Goal: Task Accomplishment & Management: Complete application form

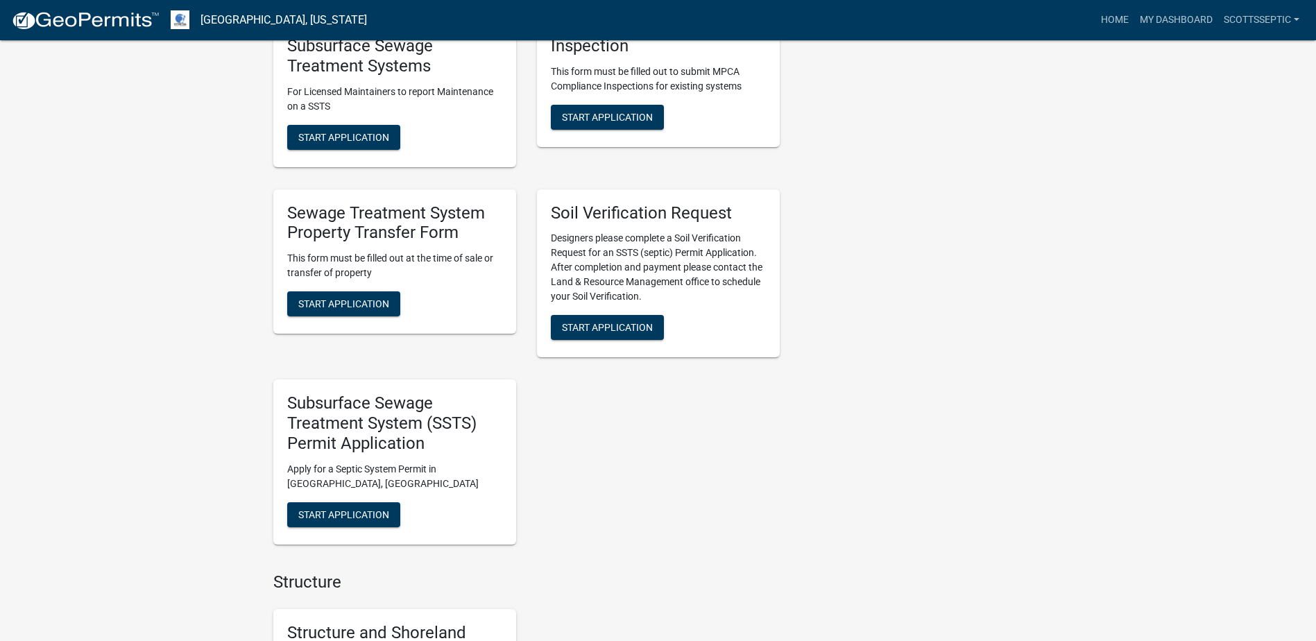
scroll to position [1110, 0]
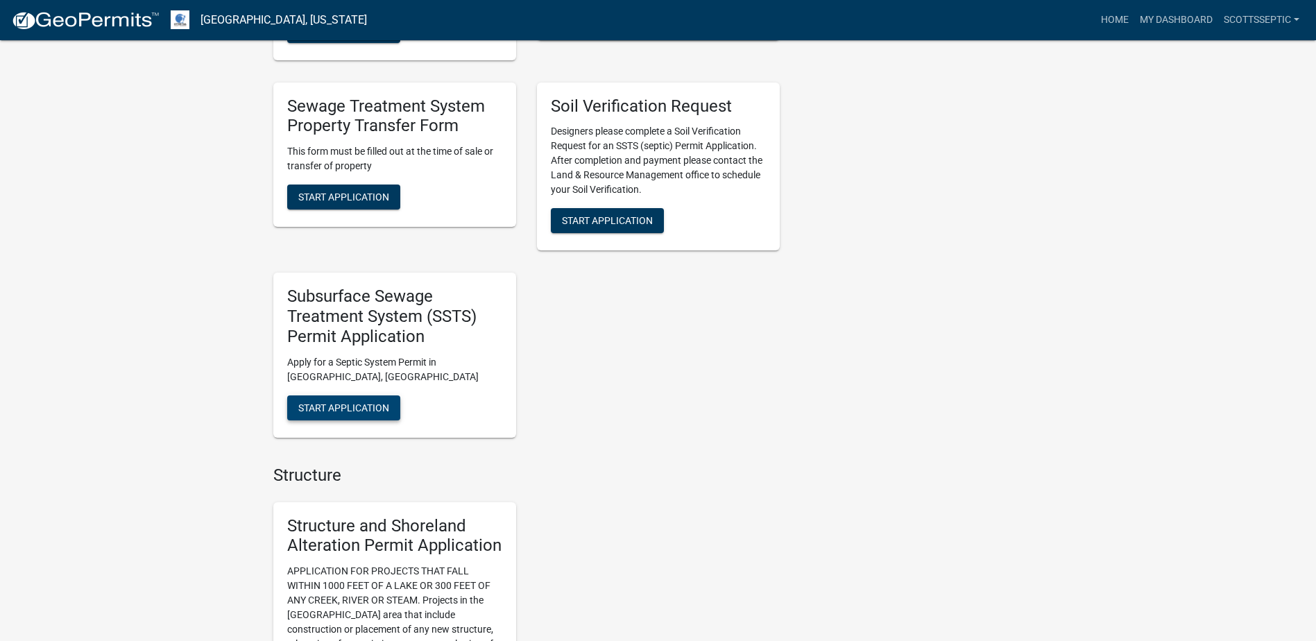
click at [343, 407] on span "Start Application" at bounding box center [343, 407] width 91 height 11
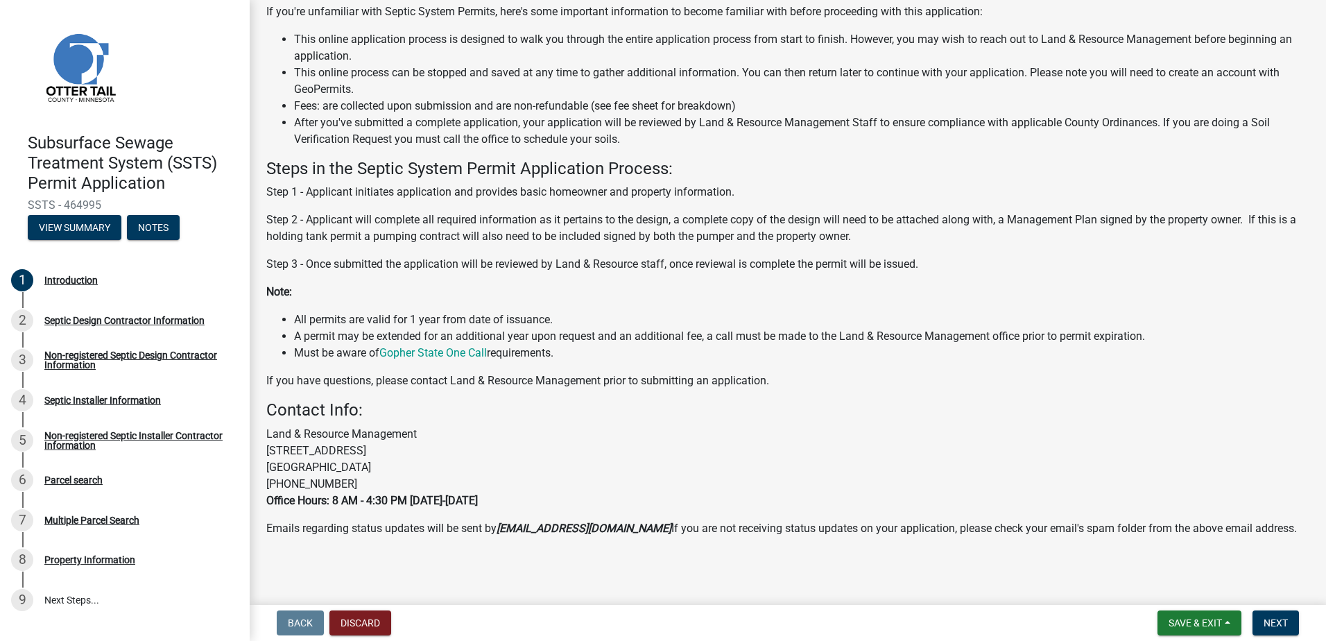
scroll to position [134, 0]
click at [1262, 613] on button "Next" at bounding box center [1276, 622] width 46 height 25
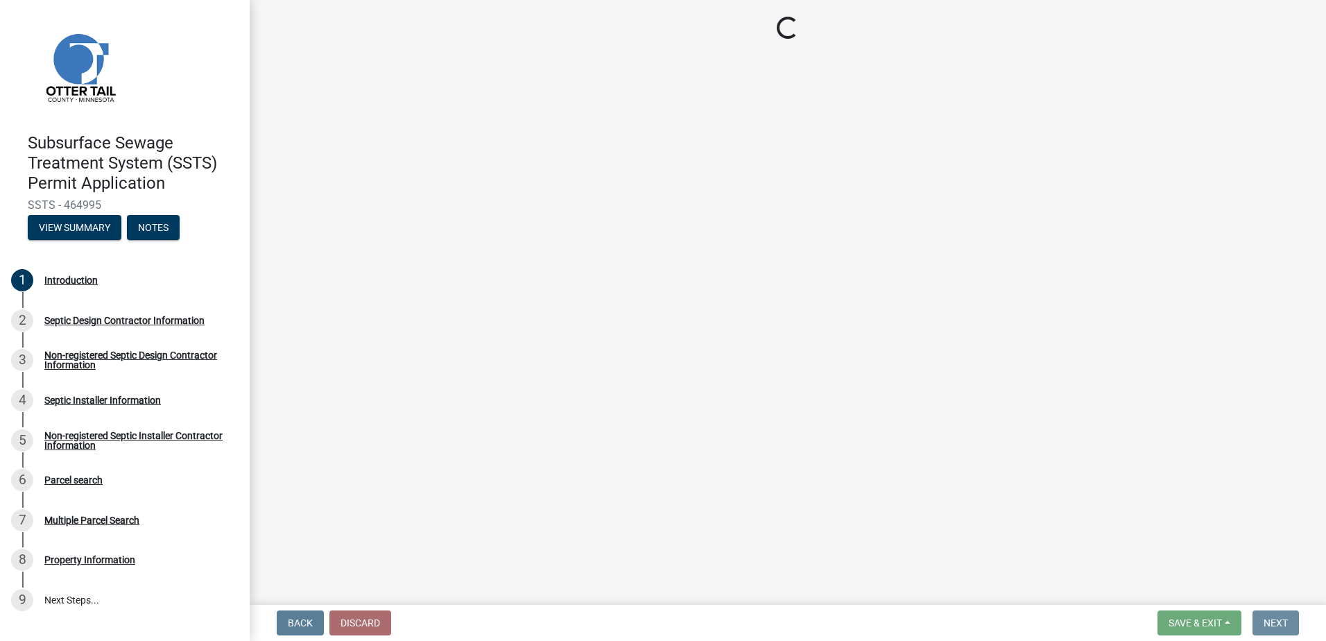
scroll to position [0, 0]
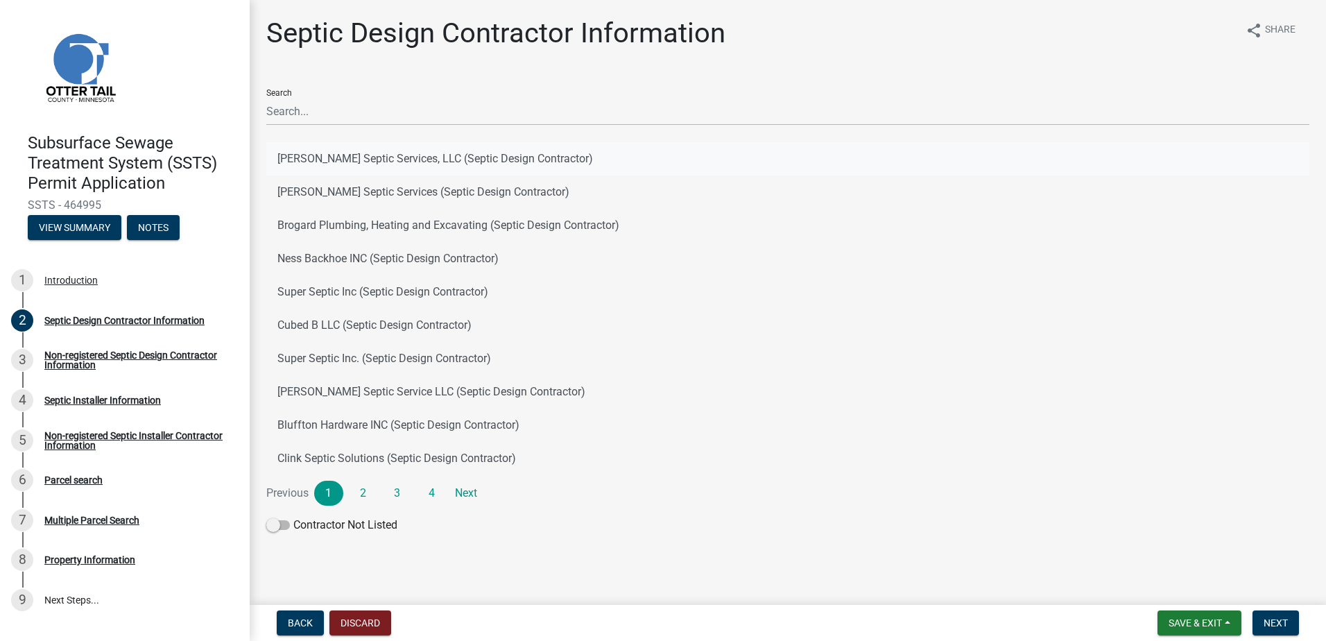
click at [316, 154] on button "[PERSON_NAME] Septic Services, LLC (Septic Design Contractor)" at bounding box center [787, 158] width 1043 height 33
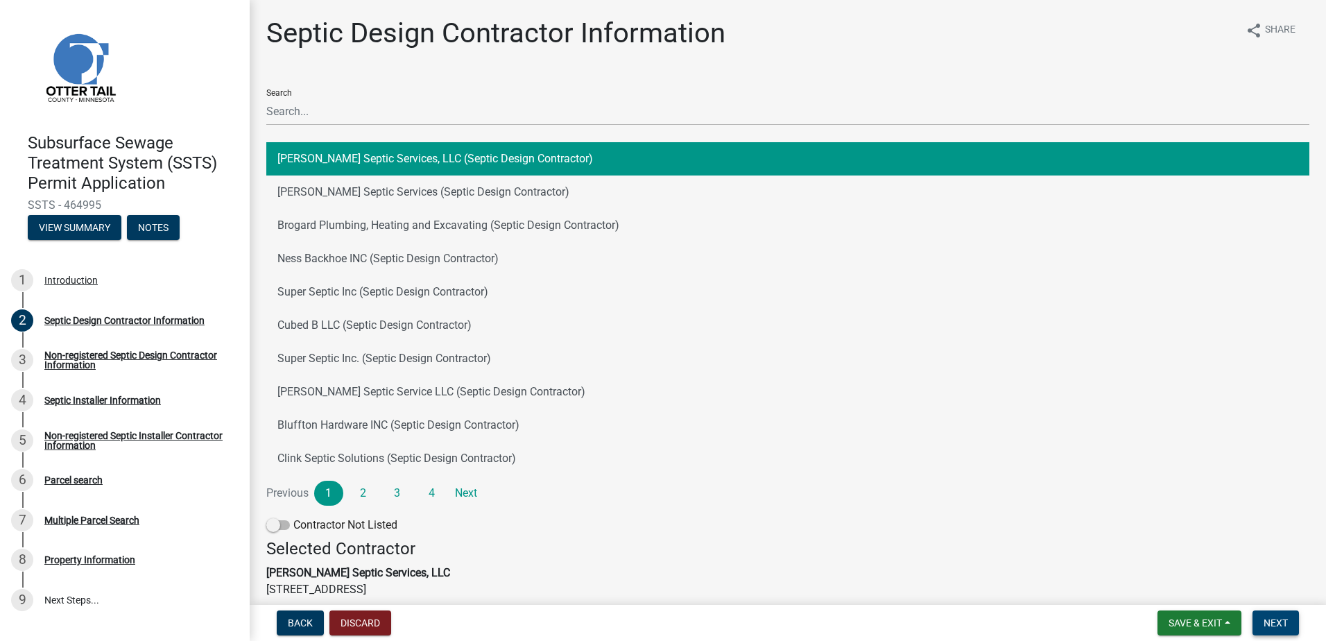
click at [1282, 622] on span "Next" at bounding box center [1276, 622] width 24 height 11
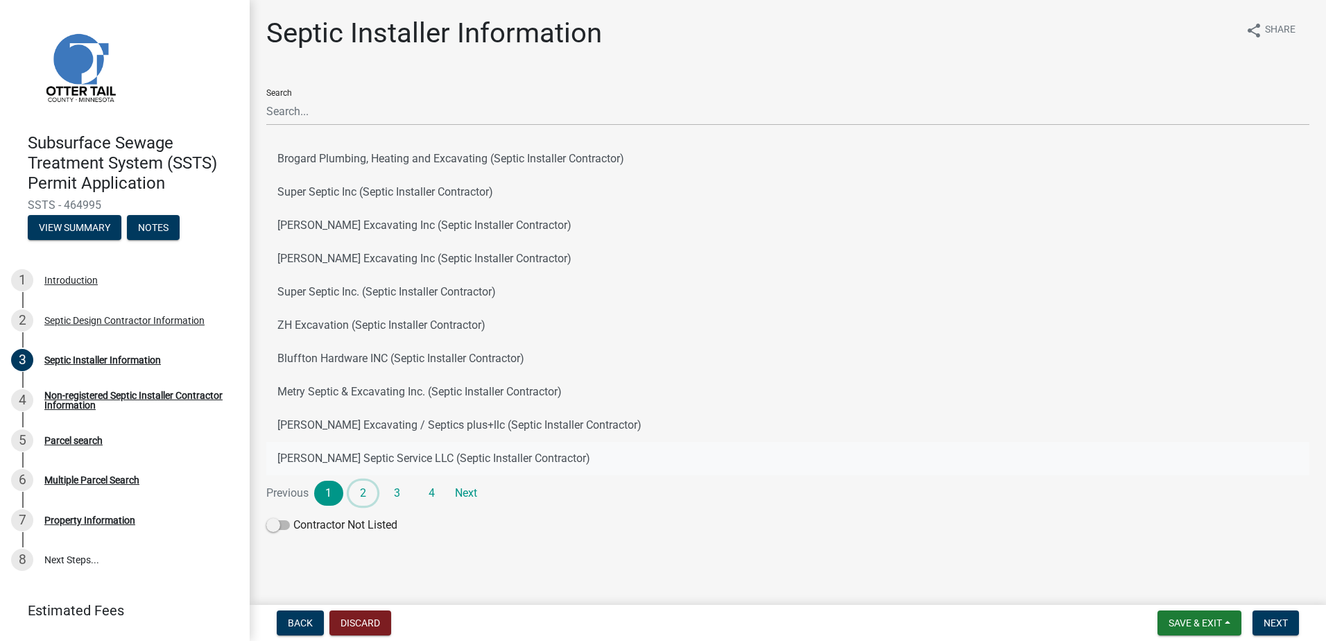
click at [359, 497] on link "2" at bounding box center [363, 493] width 29 height 25
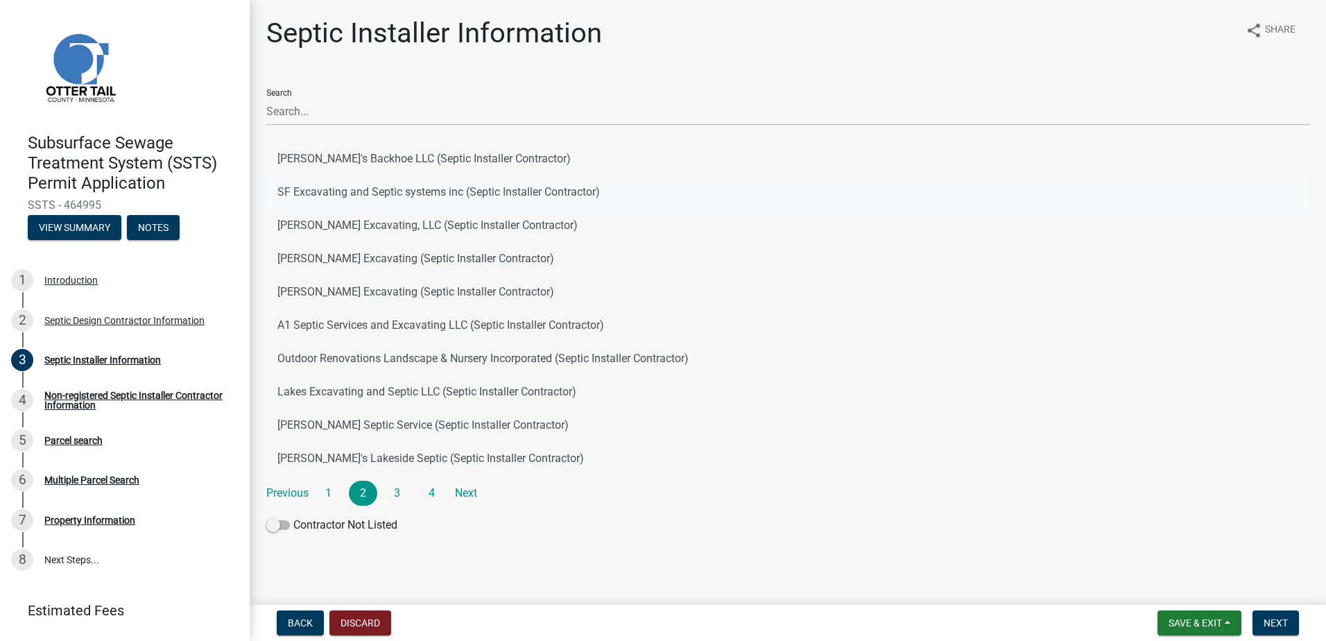
click at [315, 190] on button "SF Excavating and Septic systems inc (Septic Installer Contractor)" at bounding box center [787, 192] width 1043 height 33
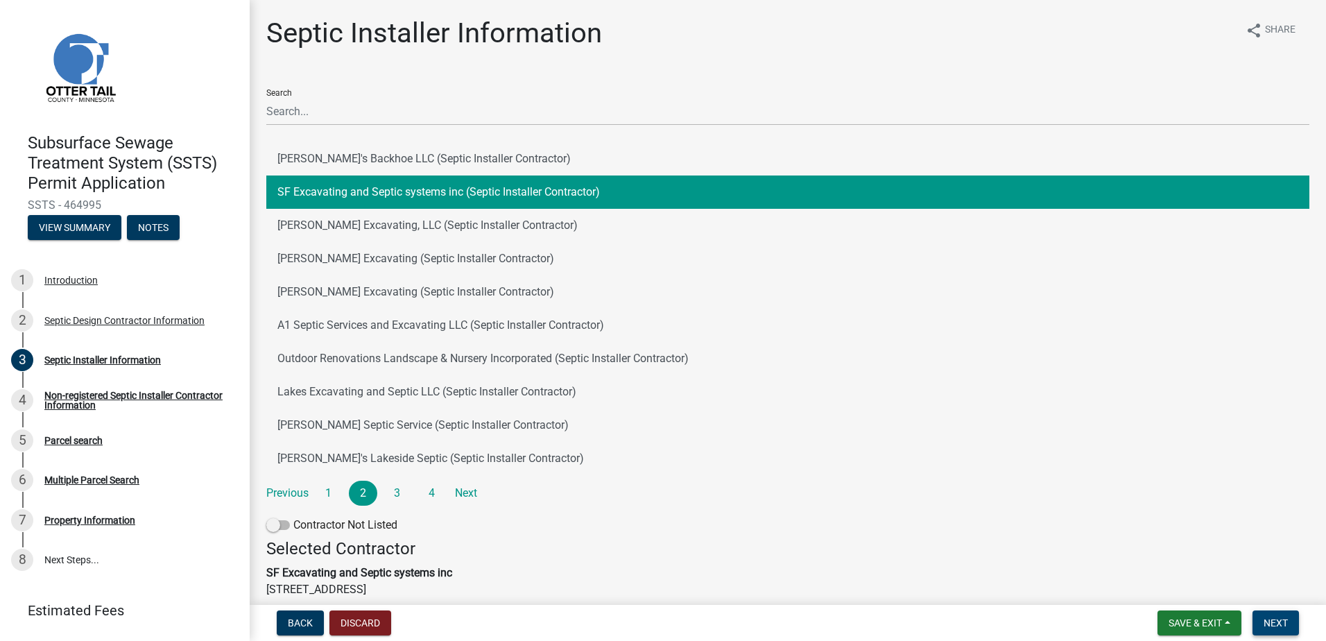
click at [1262, 621] on button "Next" at bounding box center [1276, 622] width 46 height 25
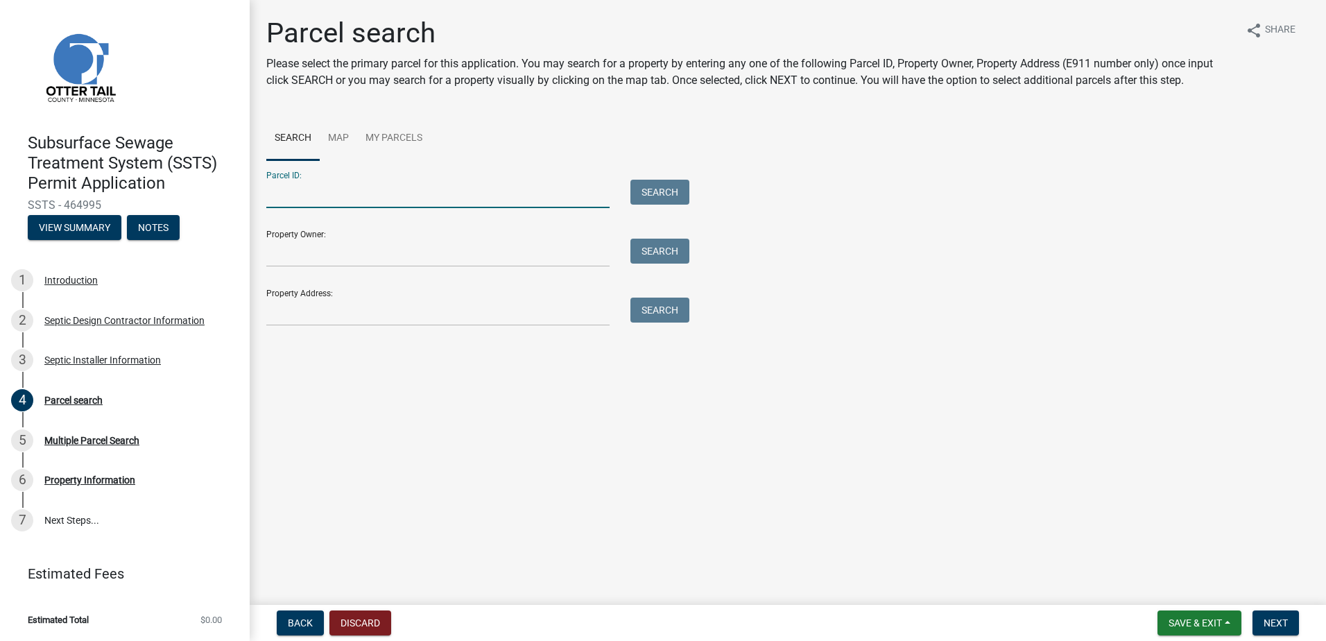
drag, startPoint x: 286, startPoint y: 195, endPoint x: 326, endPoint y: 198, distance: 40.3
click at [287, 196] on input "Parcel ID:" at bounding box center [437, 194] width 343 height 28
type input "54000990263000"
click at [649, 195] on button "Search" at bounding box center [660, 192] width 59 height 25
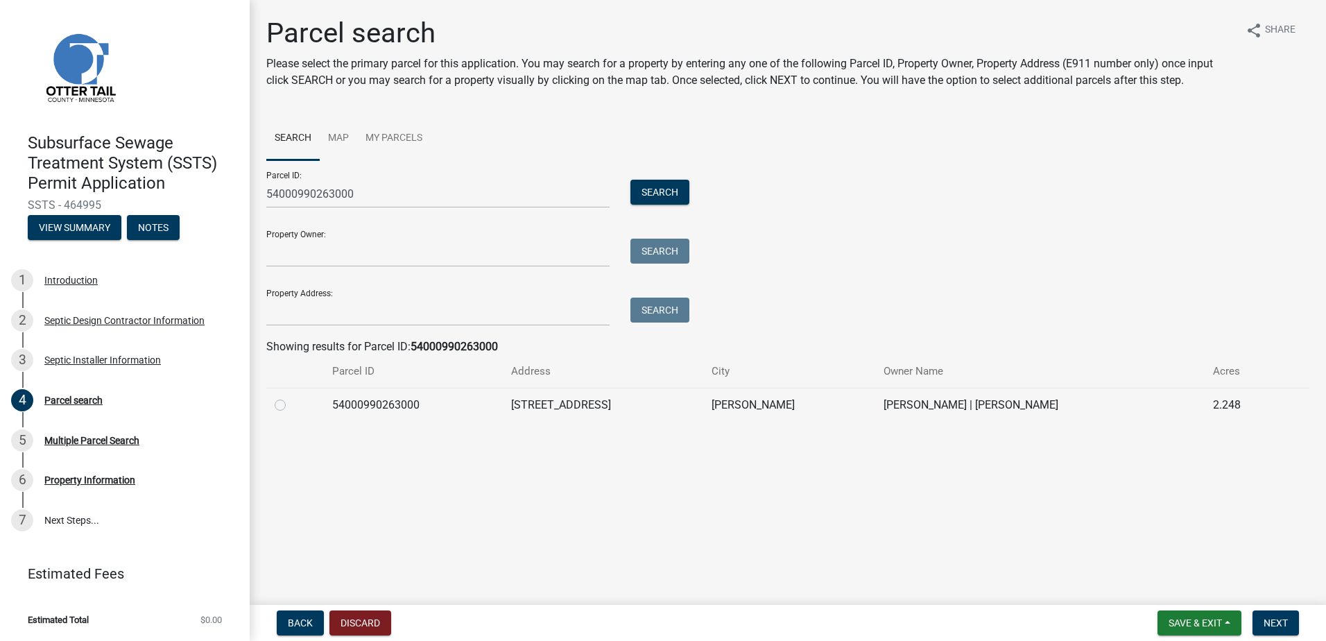
click at [291, 397] on label at bounding box center [291, 397] width 0 height 0
click at [291, 406] on input "radio" at bounding box center [295, 401] width 9 height 9
radio input "true"
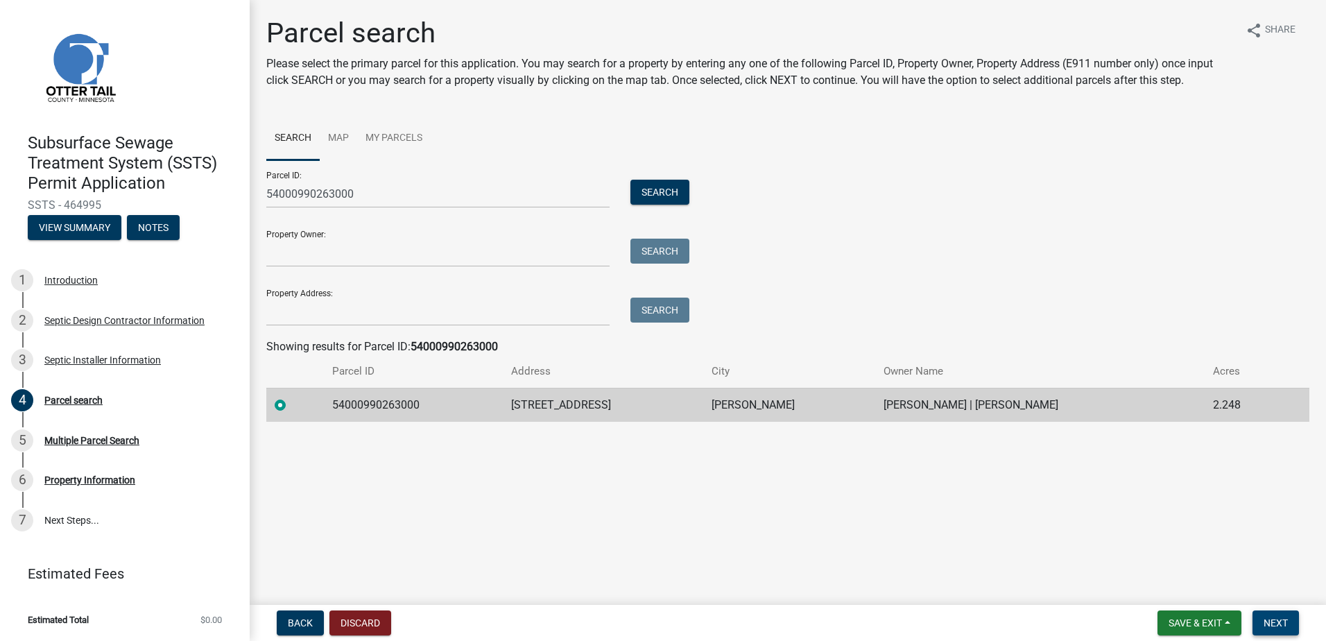
click at [1269, 623] on span "Next" at bounding box center [1276, 622] width 24 height 11
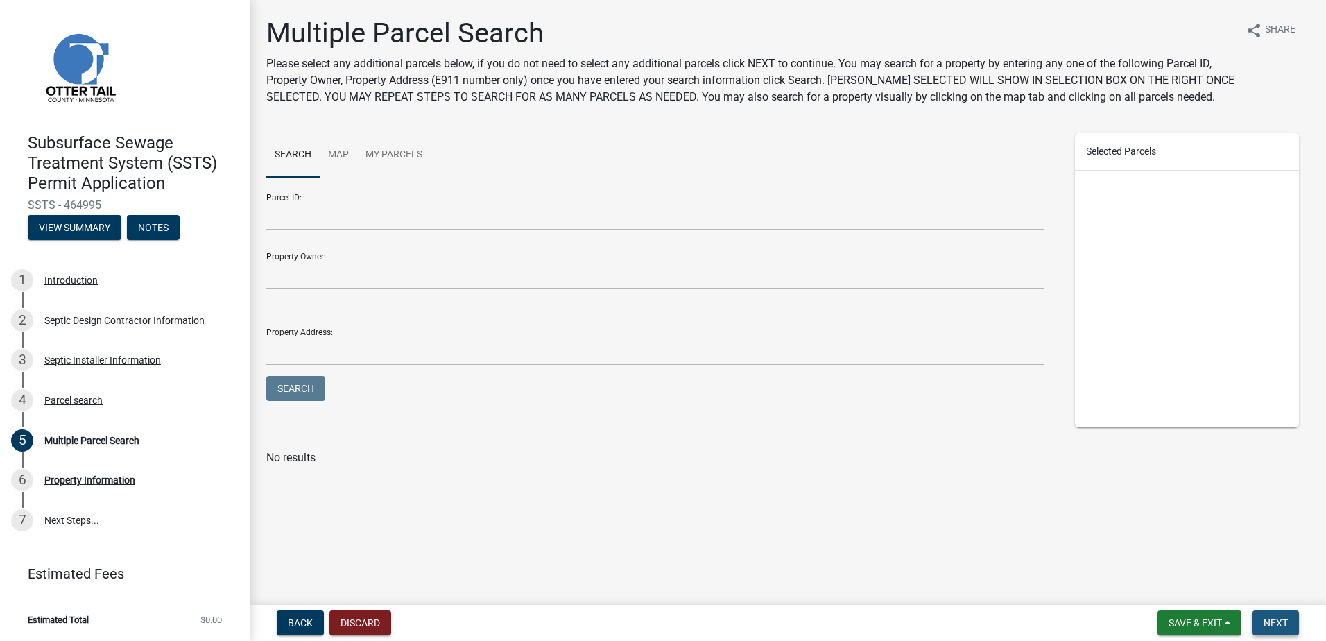
click at [1276, 624] on span "Next" at bounding box center [1276, 622] width 24 height 11
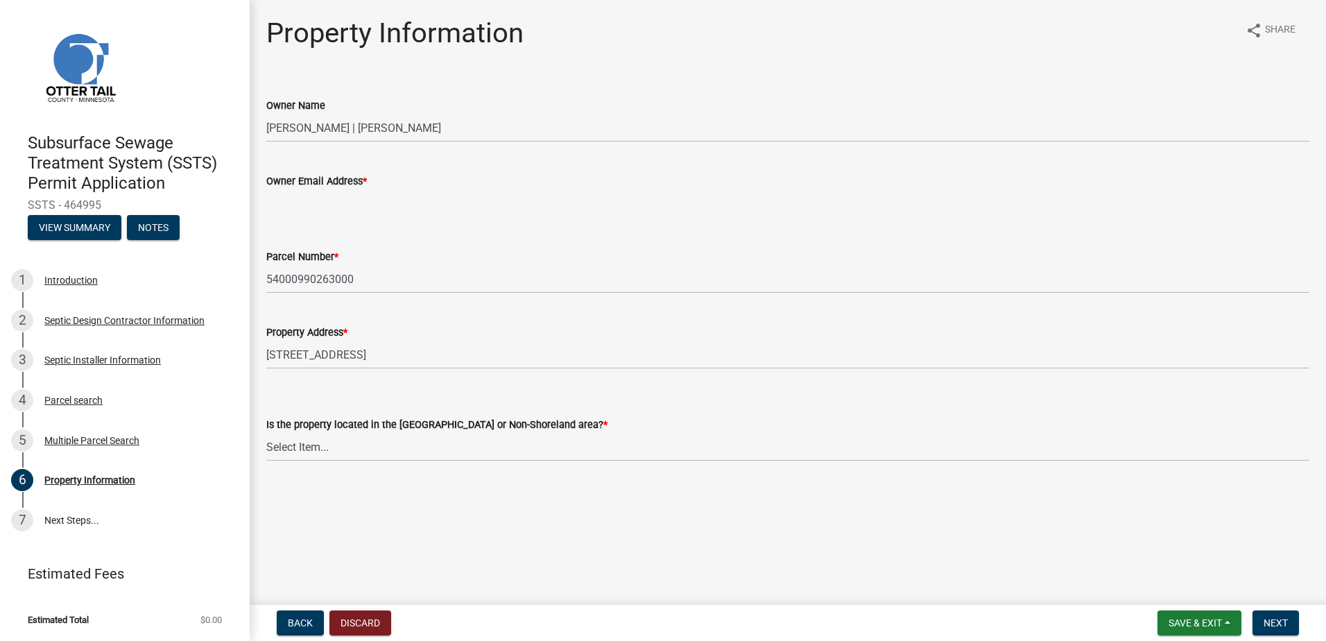
click at [275, 200] on input "Owner Email Address *" at bounding box center [787, 203] width 1043 height 28
type input "b"
click at [286, 209] on input "Owner Email Address *" at bounding box center [787, 203] width 1043 height 28
type input "[EMAIL_ADDRESS][DOMAIN_NAME]"
click at [298, 453] on select "Select Item... Shoreland Non-Shoreland" at bounding box center [787, 447] width 1043 height 28
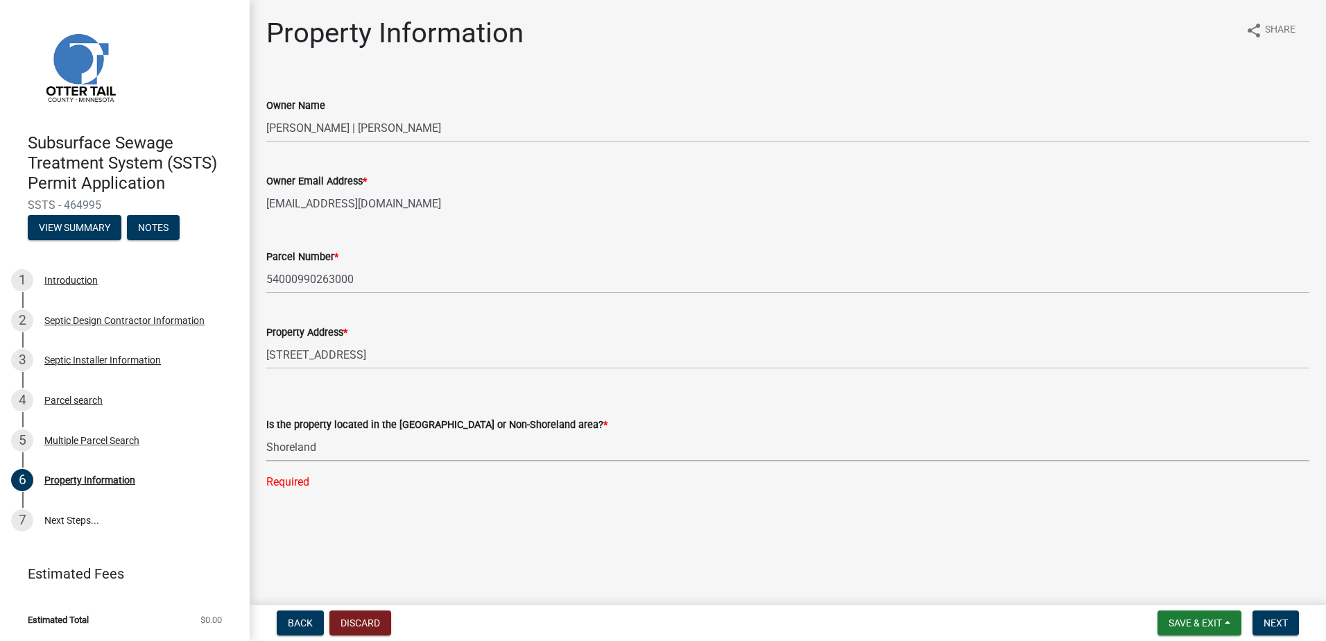
click at [266, 433] on select "Select Item... Shoreland Non-Shoreland" at bounding box center [787, 447] width 1043 height 28
select select "f91142e6-e911-469c-9754-896c7e7f9e05"
click at [1283, 617] on span "Next" at bounding box center [1276, 622] width 24 height 11
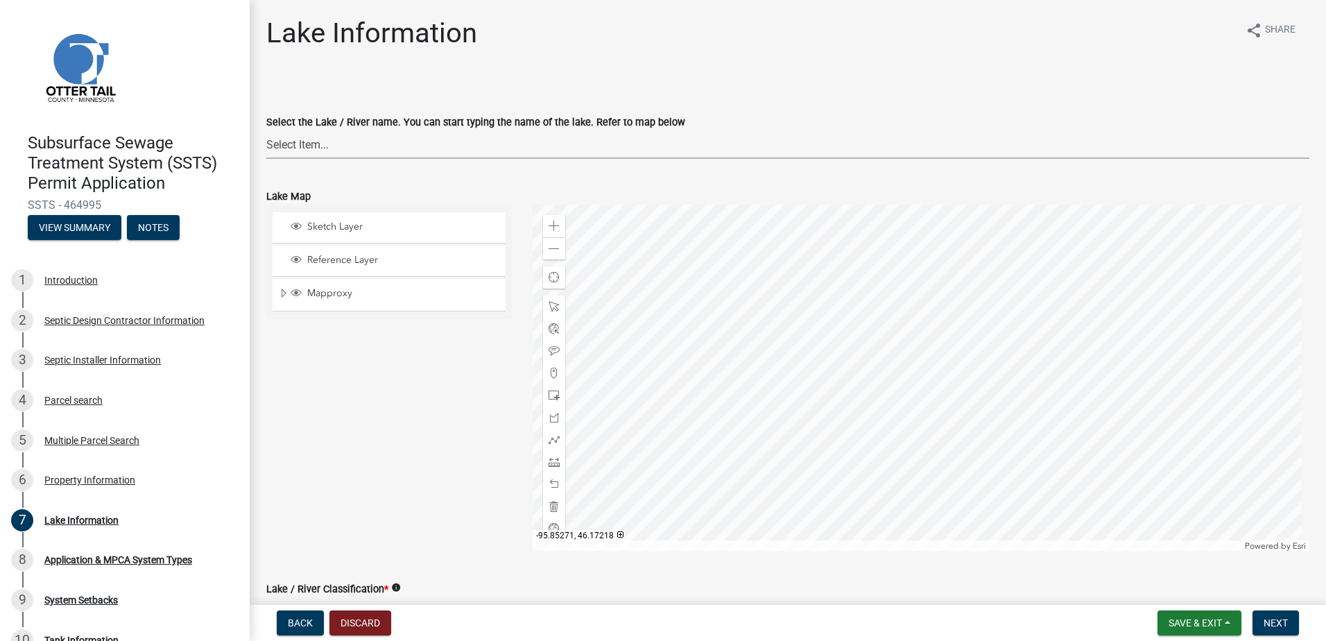
click at [307, 148] on select "Select Item... None [PERSON_NAME] 56-031 [PERSON_NAME] 56-118 [PERSON_NAME] 56-…" at bounding box center [787, 144] width 1043 height 28
click at [266, 130] on select "Select Item... None [PERSON_NAME] 56-031 [PERSON_NAME] 56-118 [PERSON_NAME] 56-…" at bounding box center [787, 144] width 1043 height 28
select select "1eea8af3-fe14-41ec-8c05-e15d5edf872f"
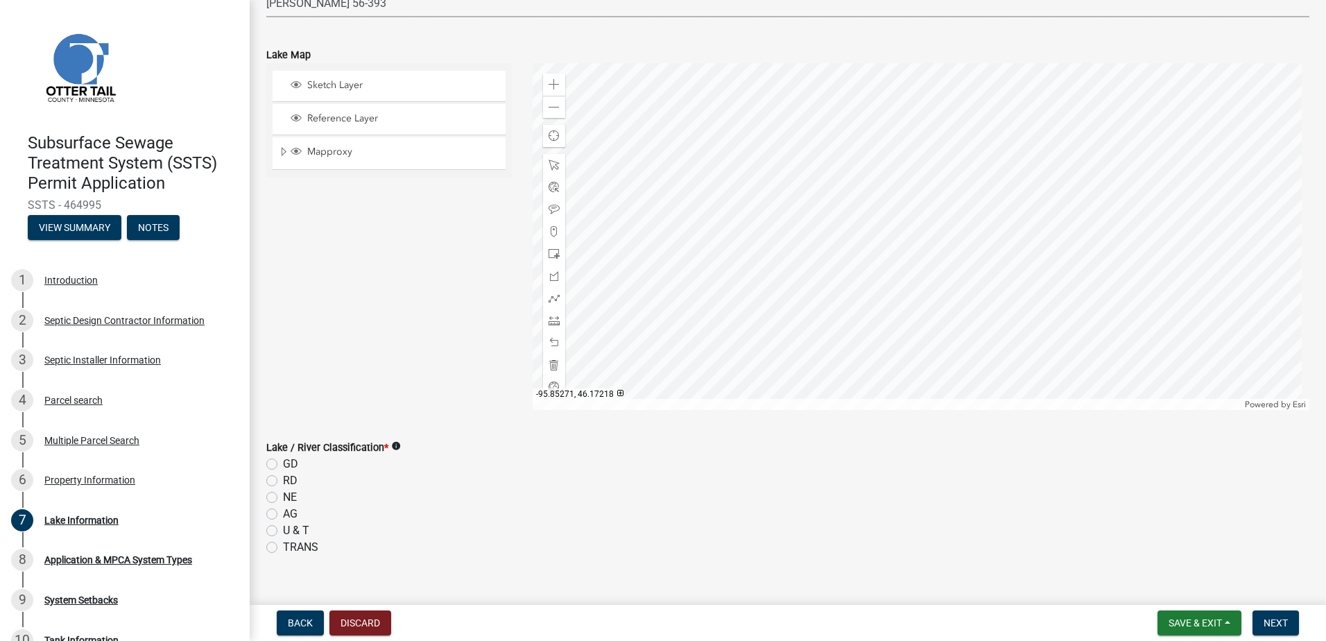
scroll to position [208, 0]
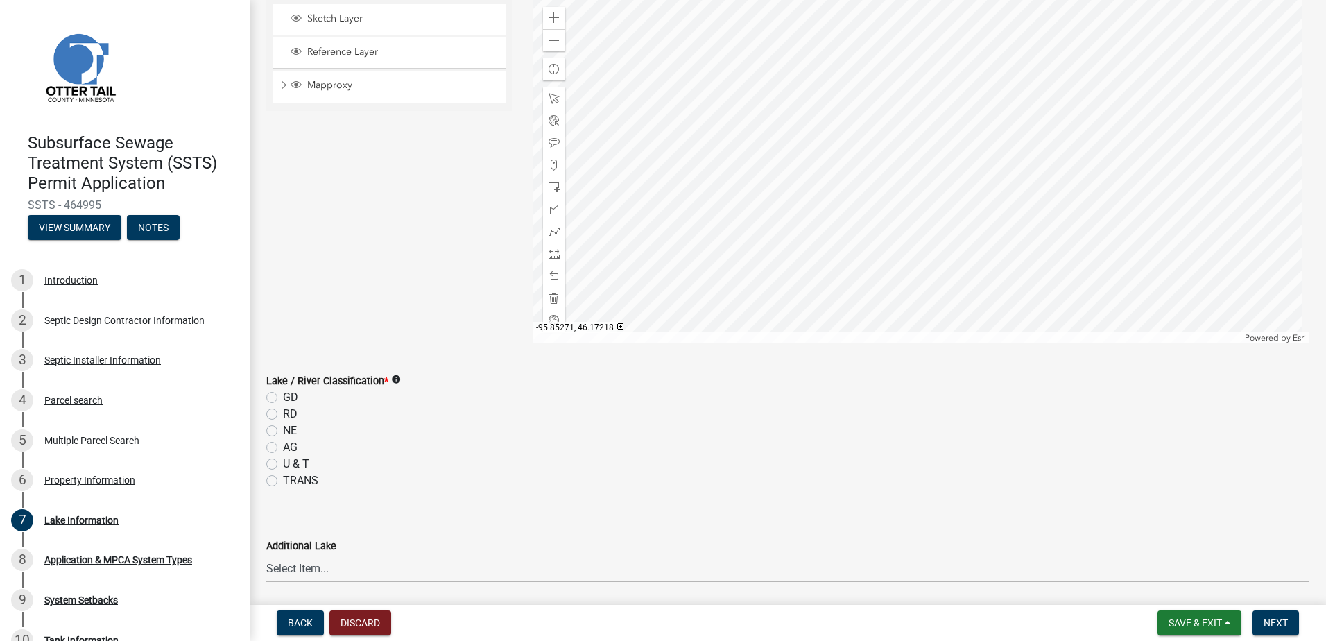
click at [283, 427] on label "NE" at bounding box center [290, 430] width 14 height 17
click at [283, 427] on input "NE" at bounding box center [287, 426] width 9 height 9
radio input "true"
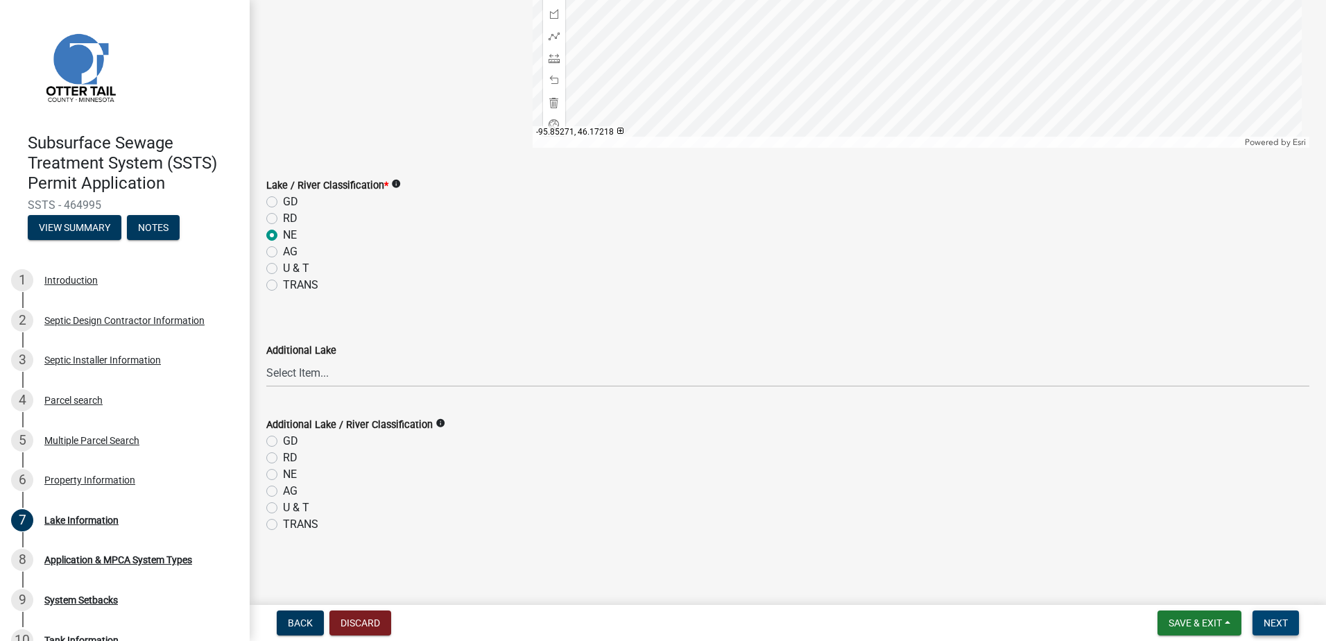
click at [1285, 624] on span "Next" at bounding box center [1276, 622] width 24 height 11
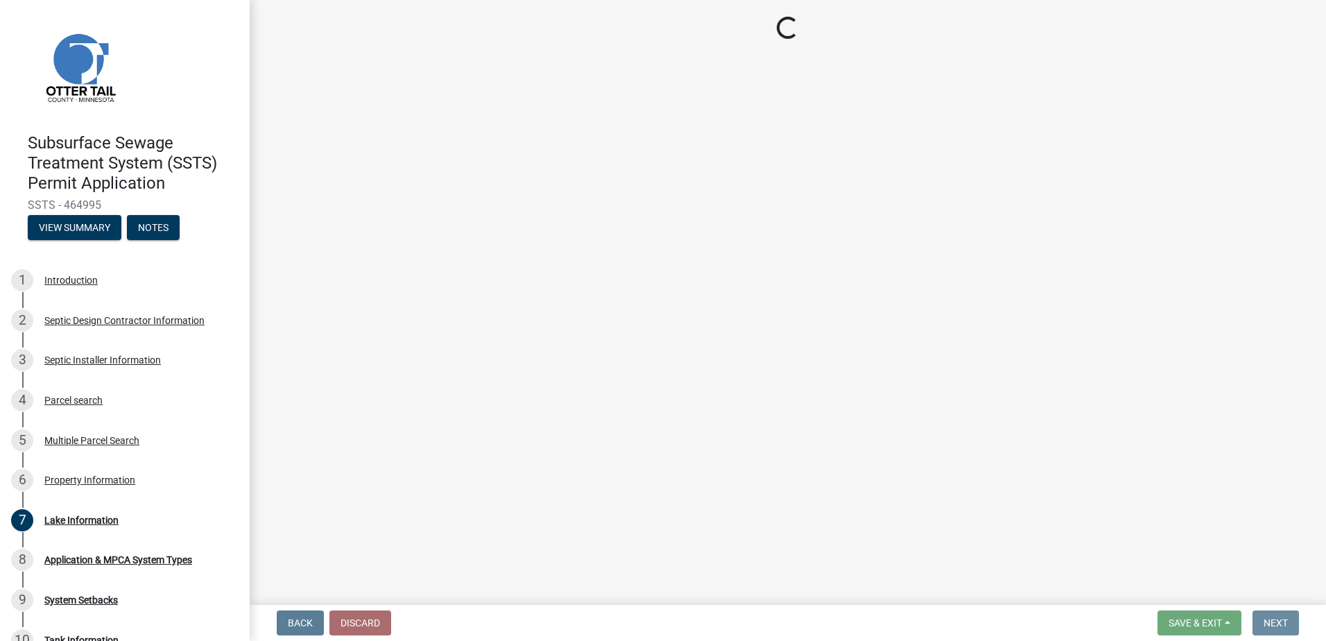
scroll to position [0, 0]
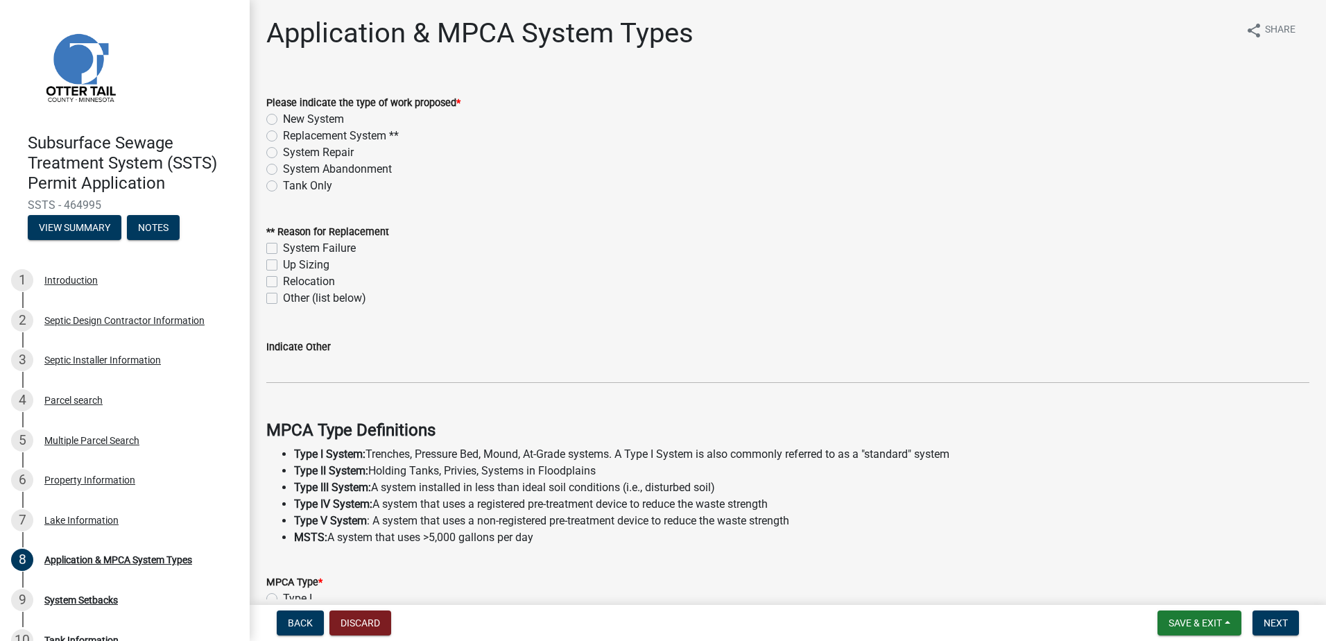
click at [283, 119] on label "New System" at bounding box center [313, 119] width 61 height 17
click at [283, 119] on input "New System" at bounding box center [287, 115] width 9 height 9
radio input "true"
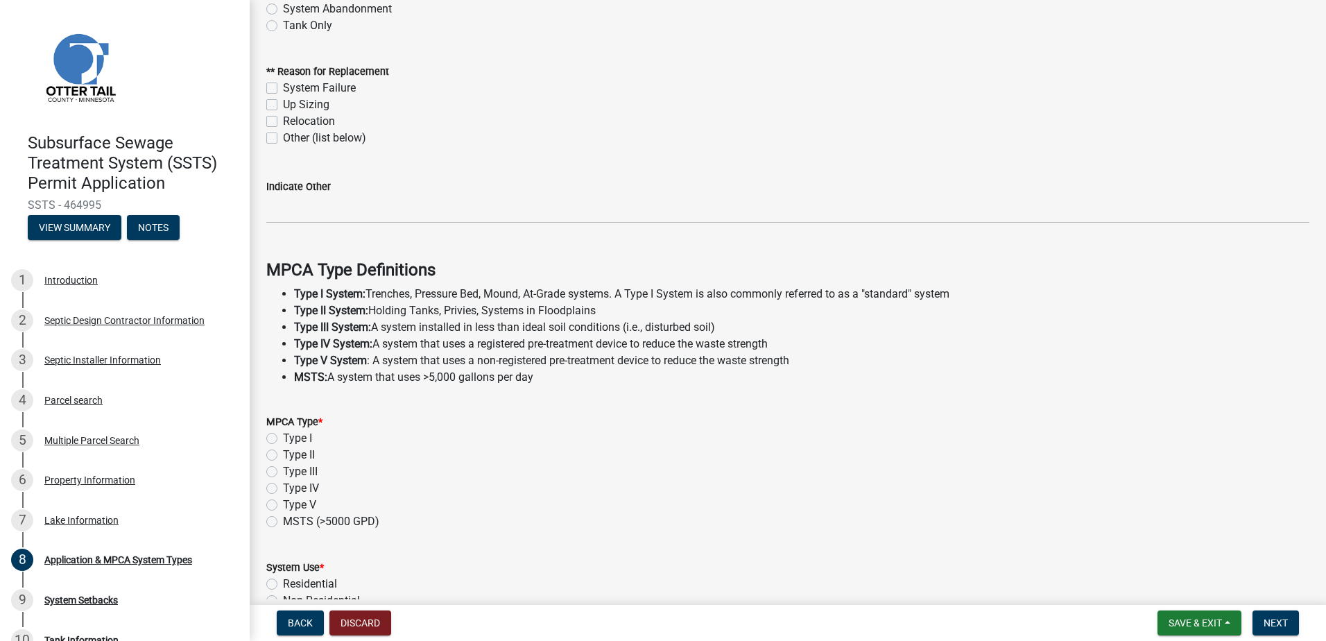
scroll to position [208, 0]
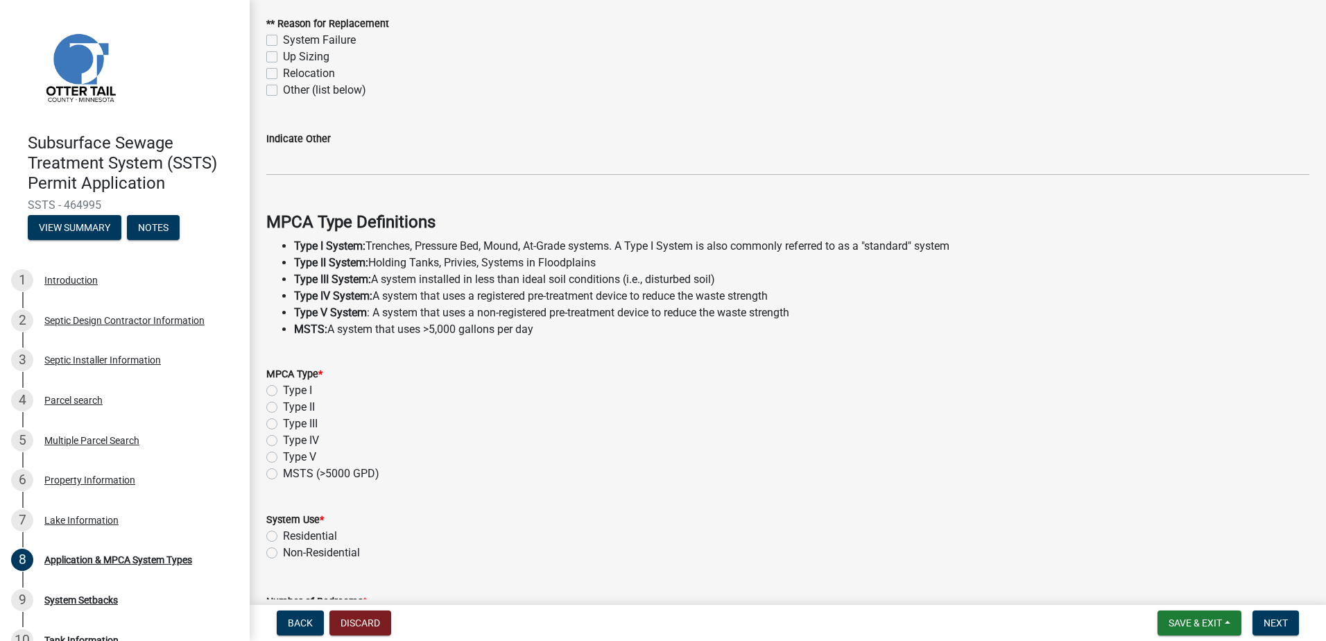
click at [283, 392] on label "Type I" at bounding box center [297, 390] width 29 height 17
click at [283, 391] on input "Type I" at bounding box center [287, 386] width 9 height 9
radio input "true"
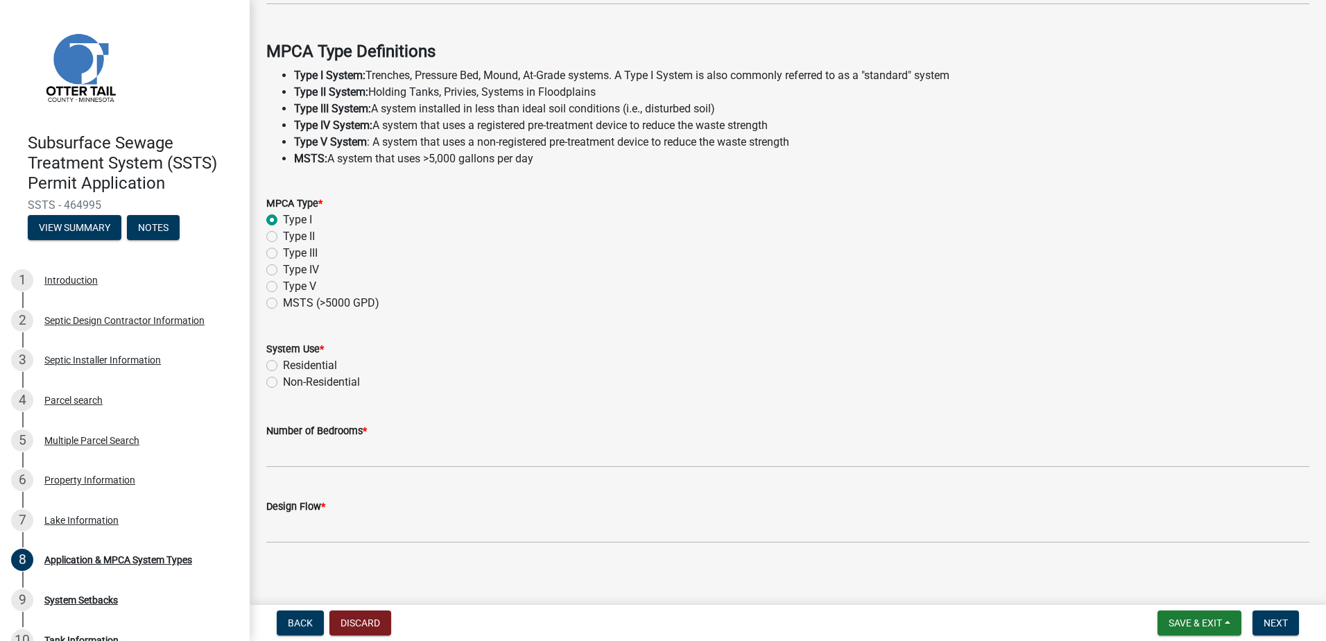
scroll to position [388, 0]
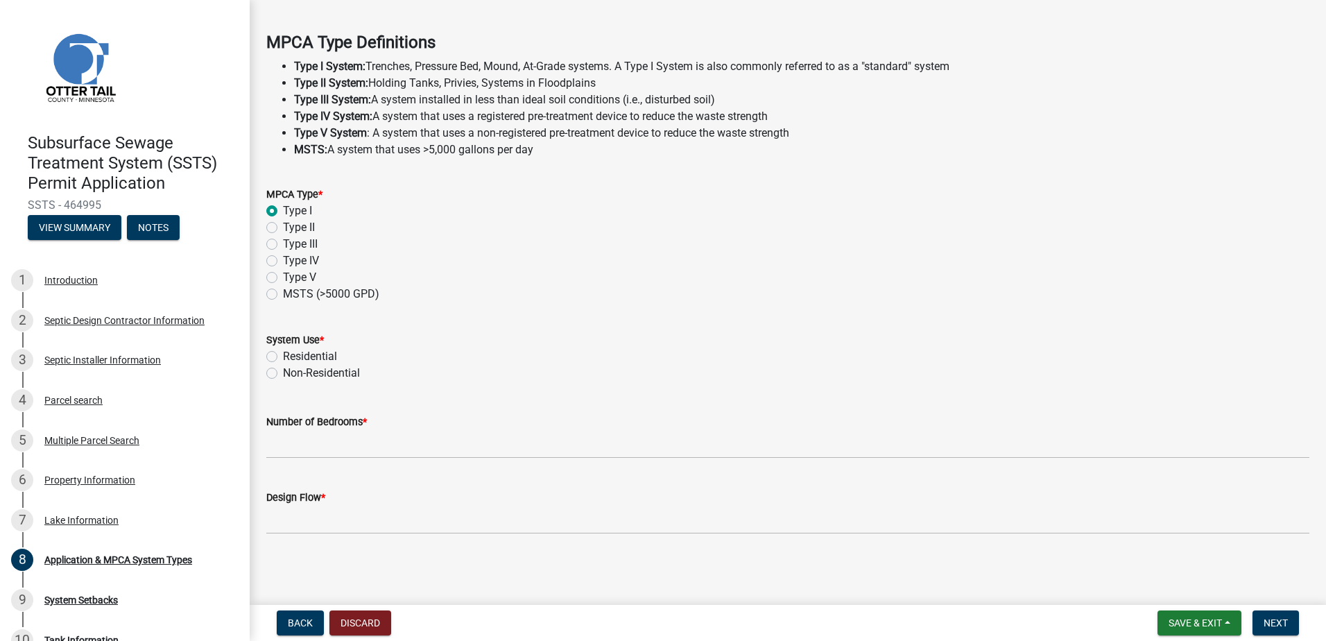
click at [283, 359] on label "Residential" at bounding box center [310, 356] width 54 height 17
click at [283, 357] on input "Residential" at bounding box center [287, 352] width 9 height 9
radio input "true"
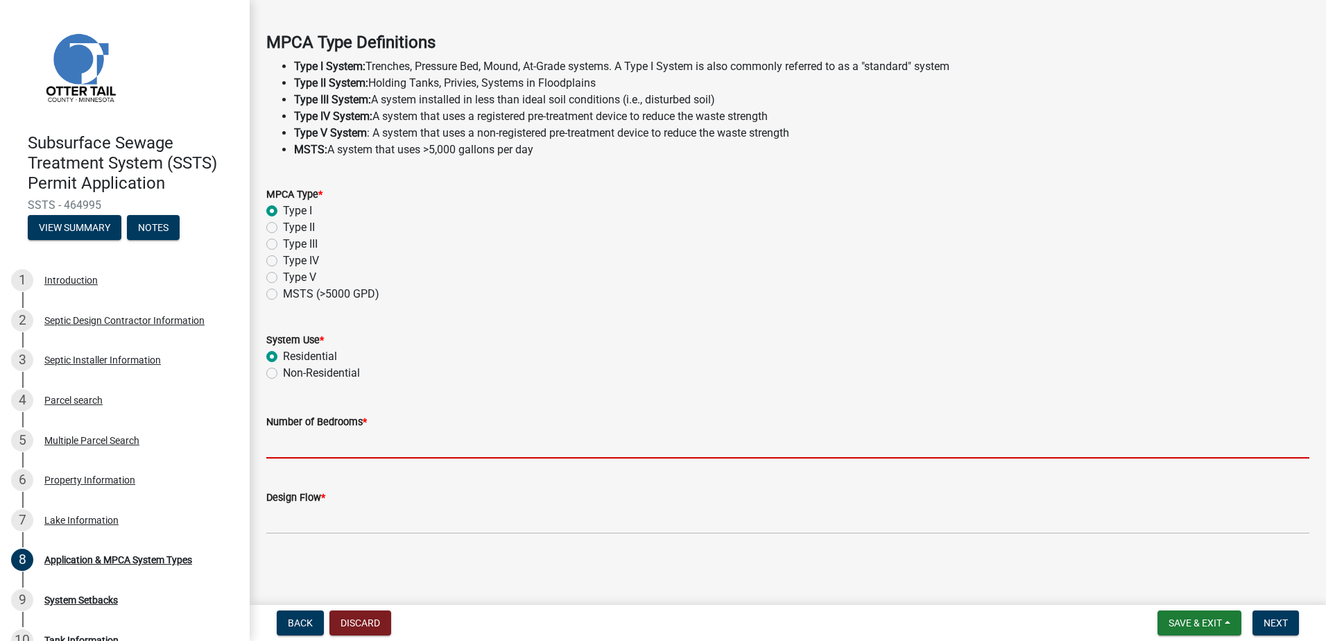
click at [301, 443] on input "Number of Bedrooms *" at bounding box center [787, 444] width 1043 height 28
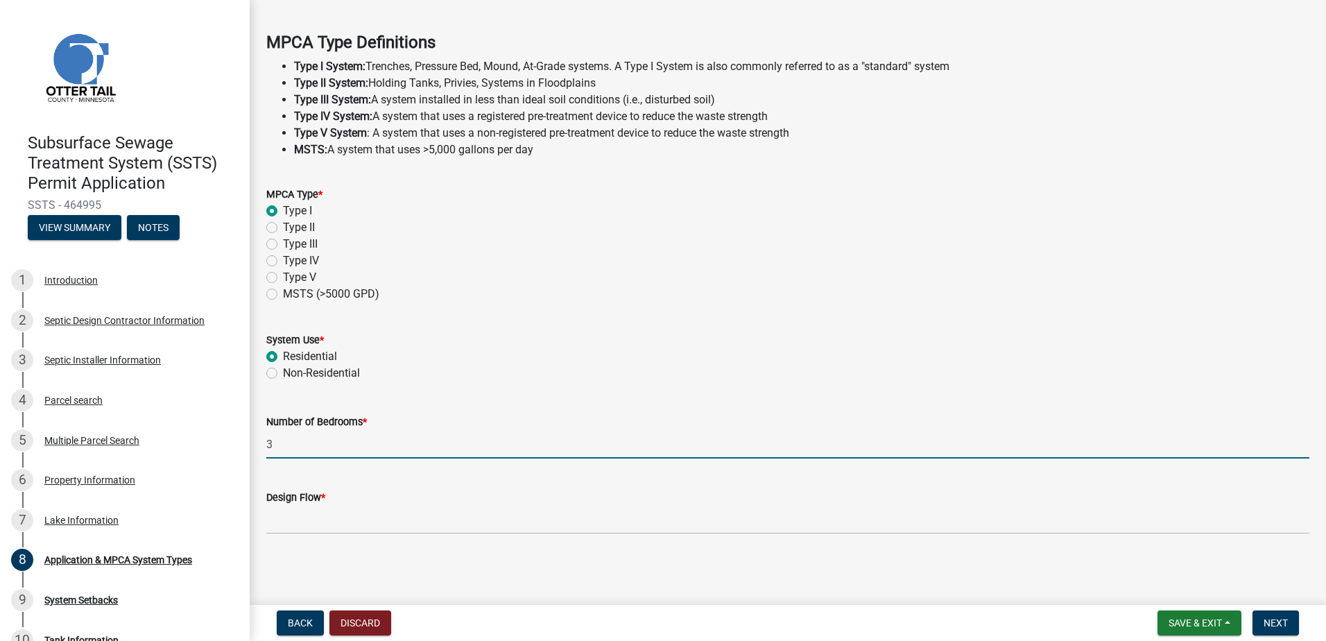
type input "3"
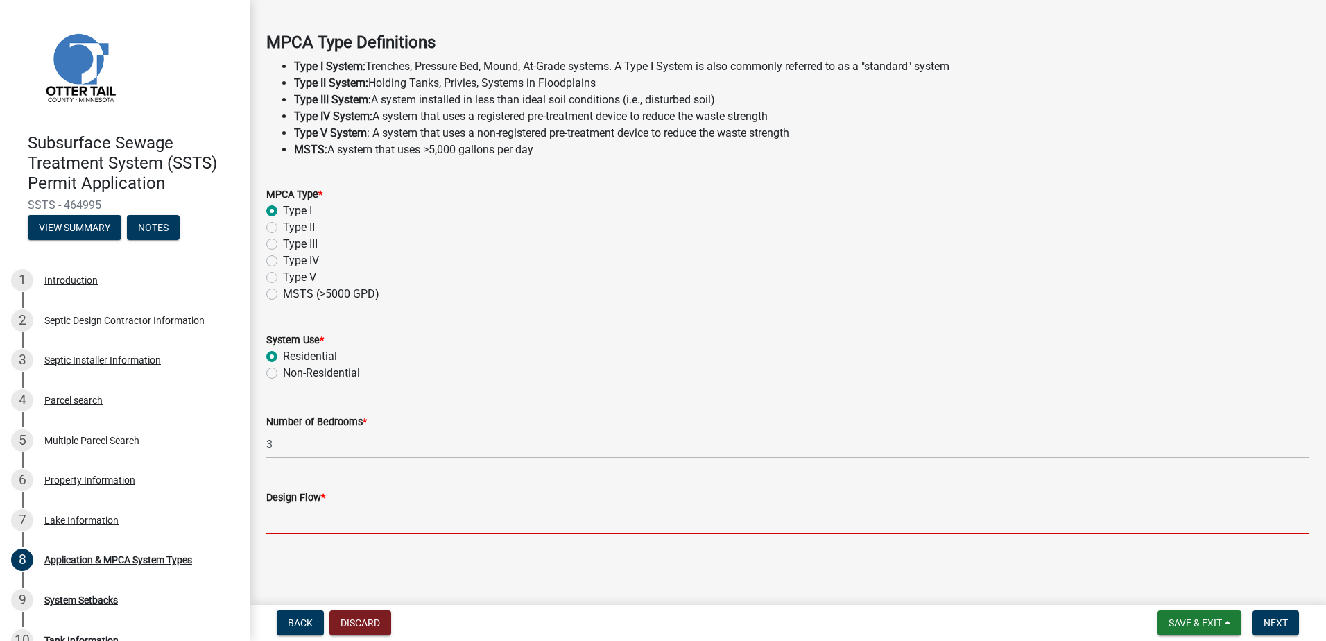
click at [314, 522] on input "Design Flow *" at bounding box center [787, 520] width 1043 height 28
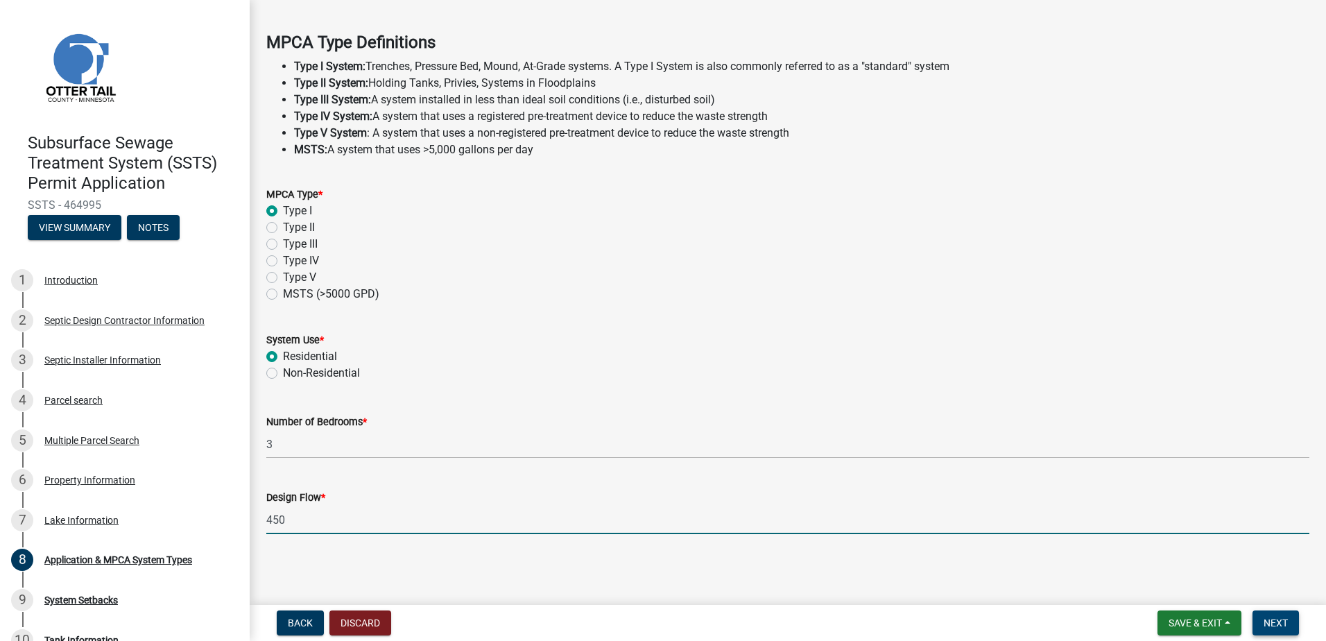
type input "450"
click at [1257, 619] on button "Next" at bounding box center [1276, 622] width 46 height 25
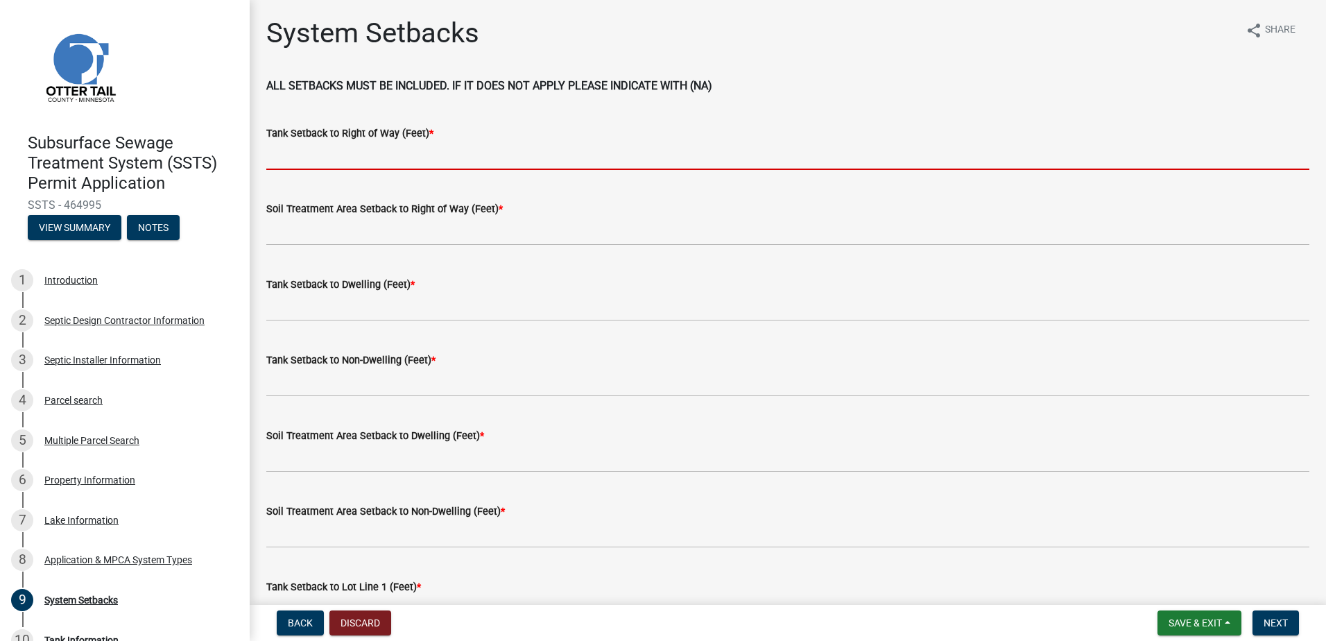
click at [289, 155] on input "Tank Setback to Right of Way (Feet) *" at bounding box center [787, 156] width 1043 height 28
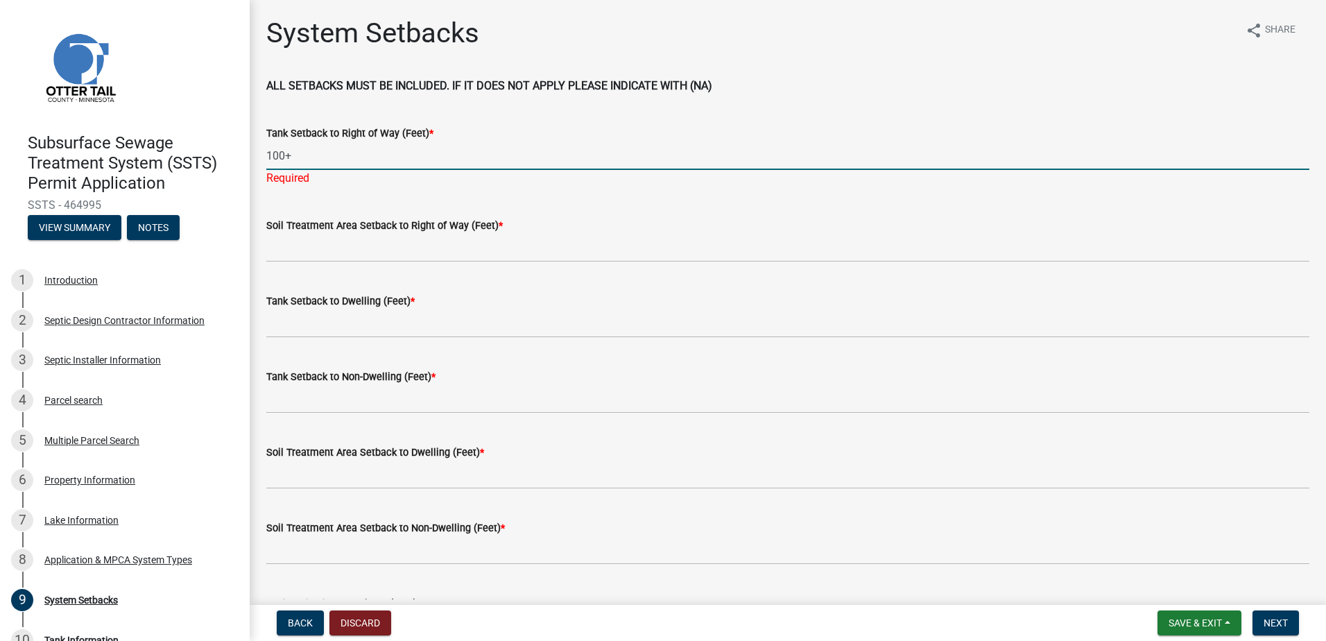
type input "100+"
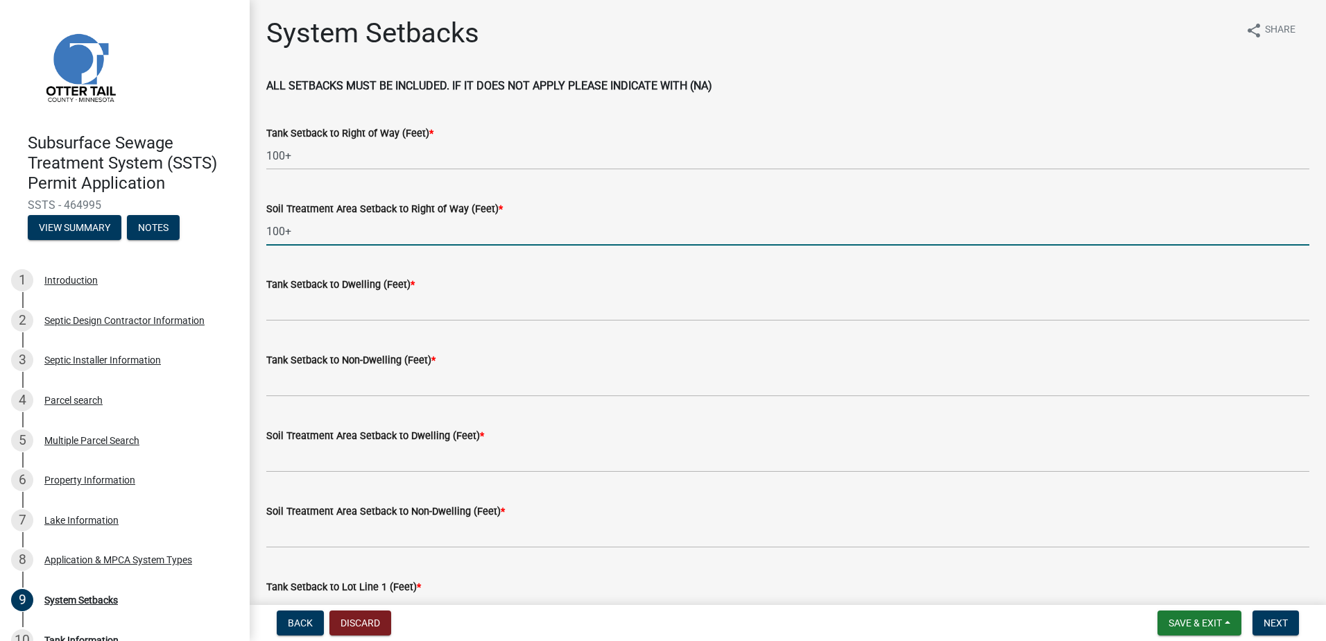
type input "100+"
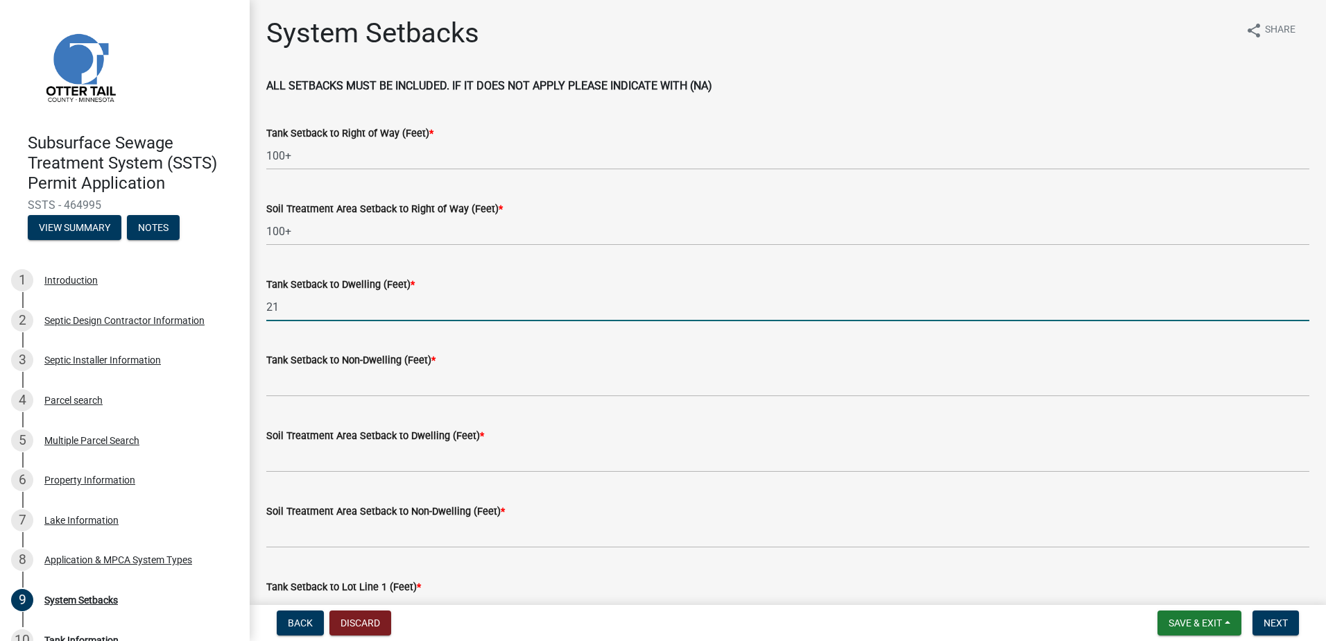
type input "21"
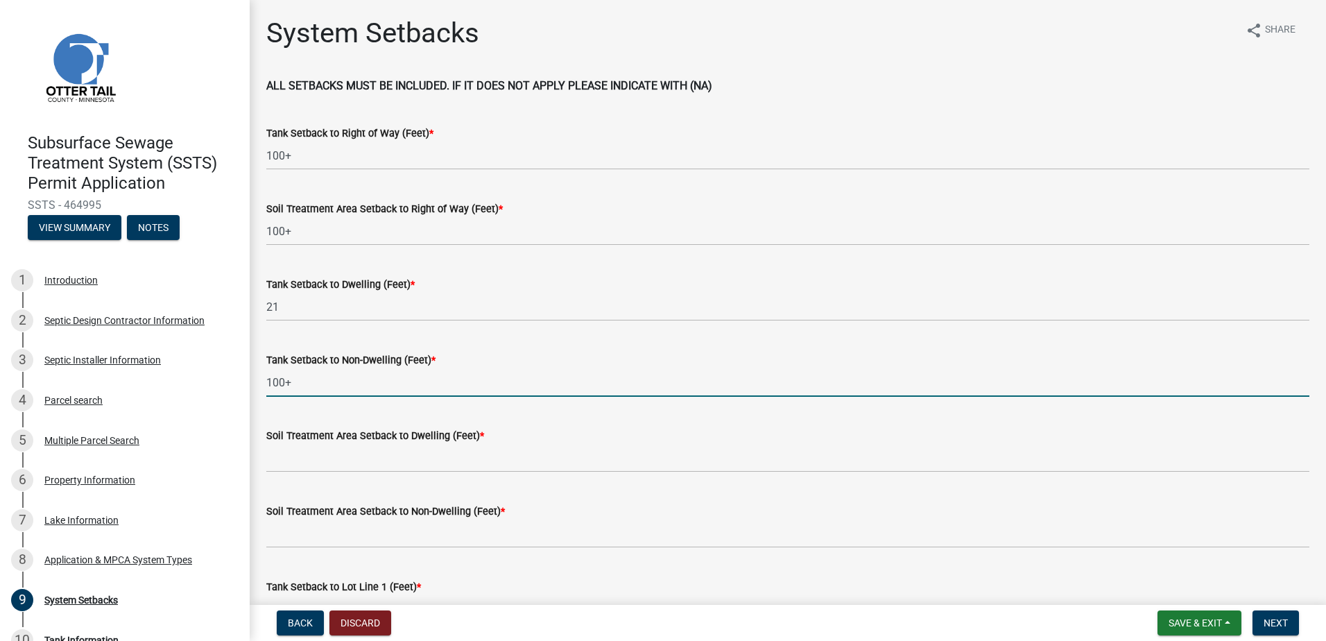
type input "100+"
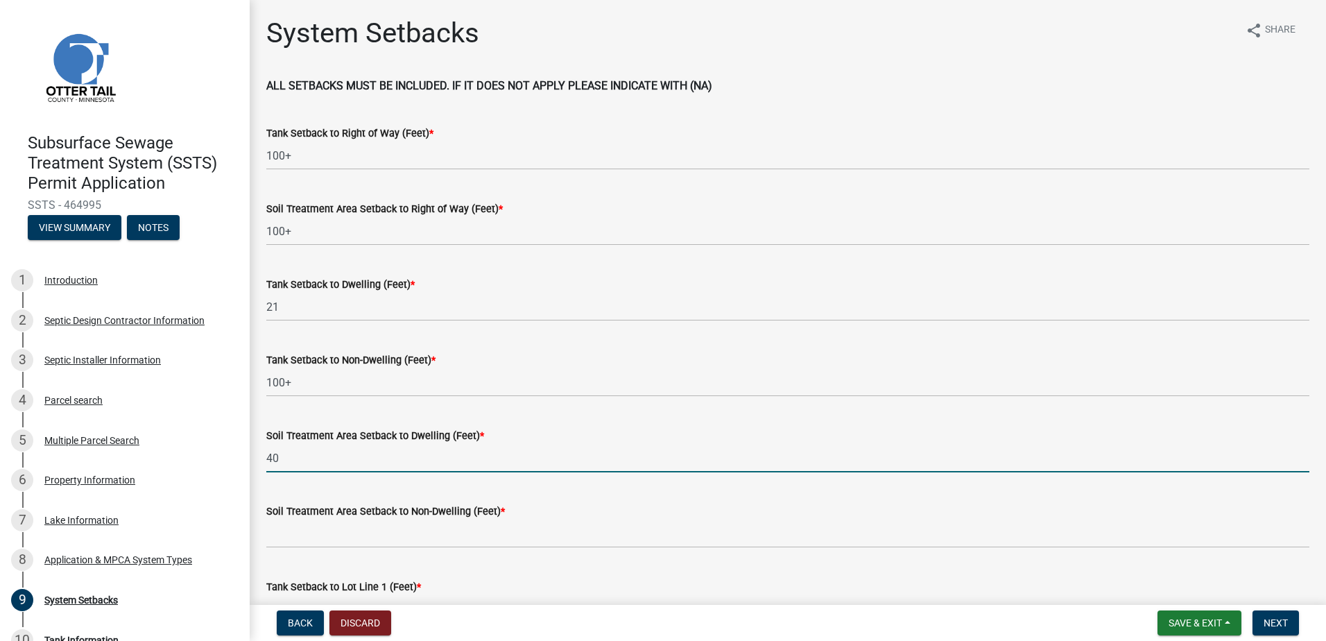
type input "40"
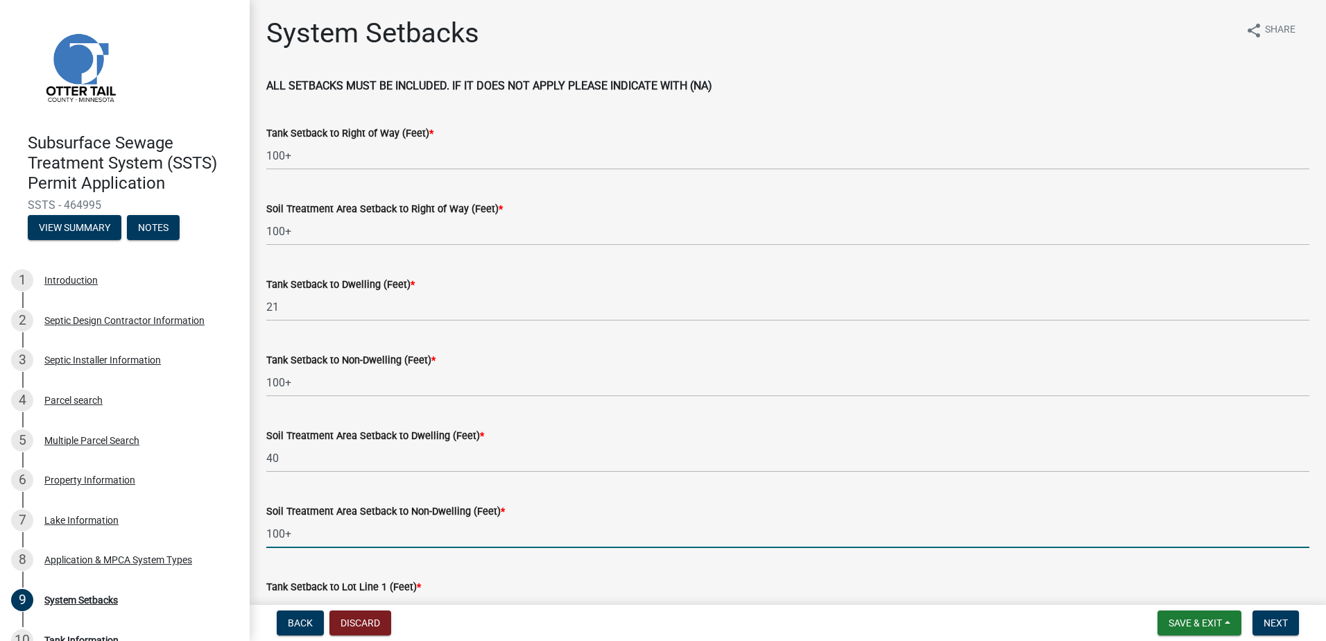
type input "100+"
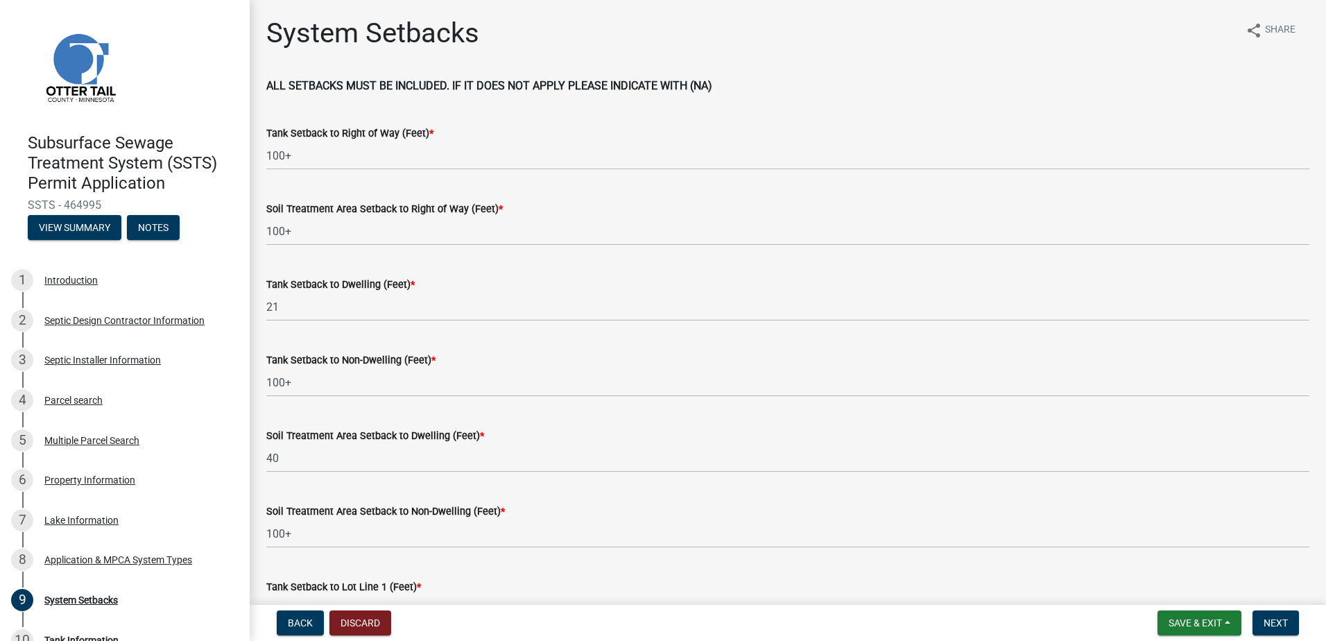
scroll to position [24, 0]
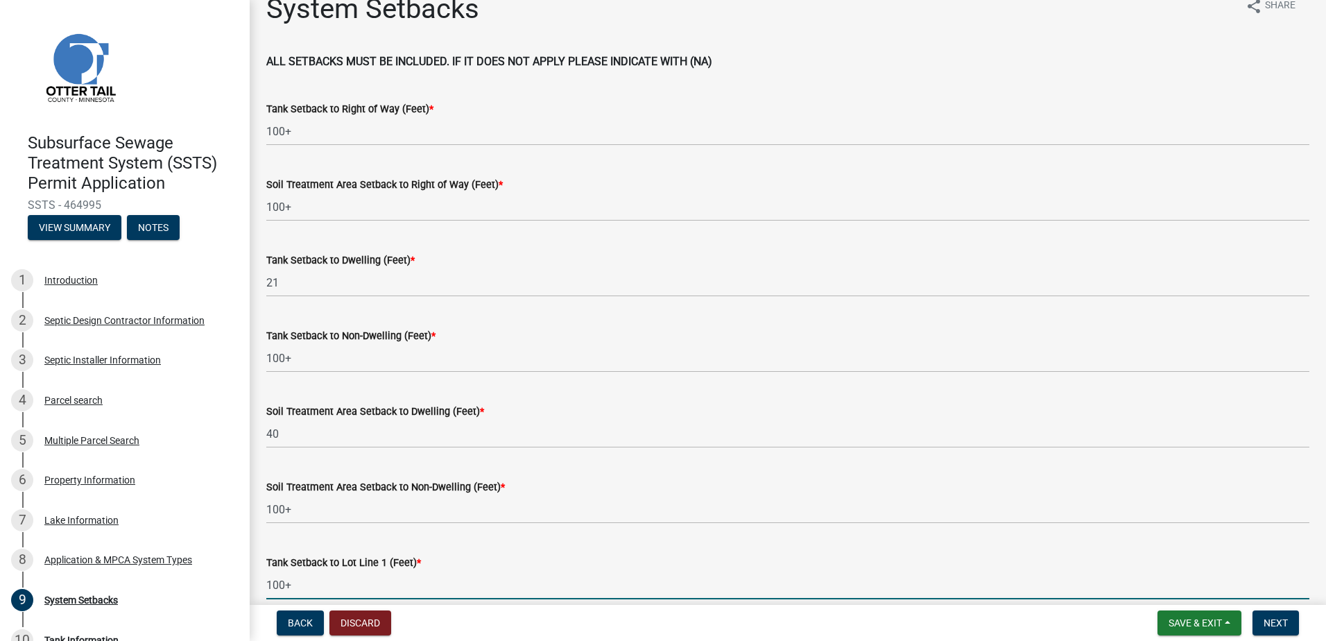
type input "100+"
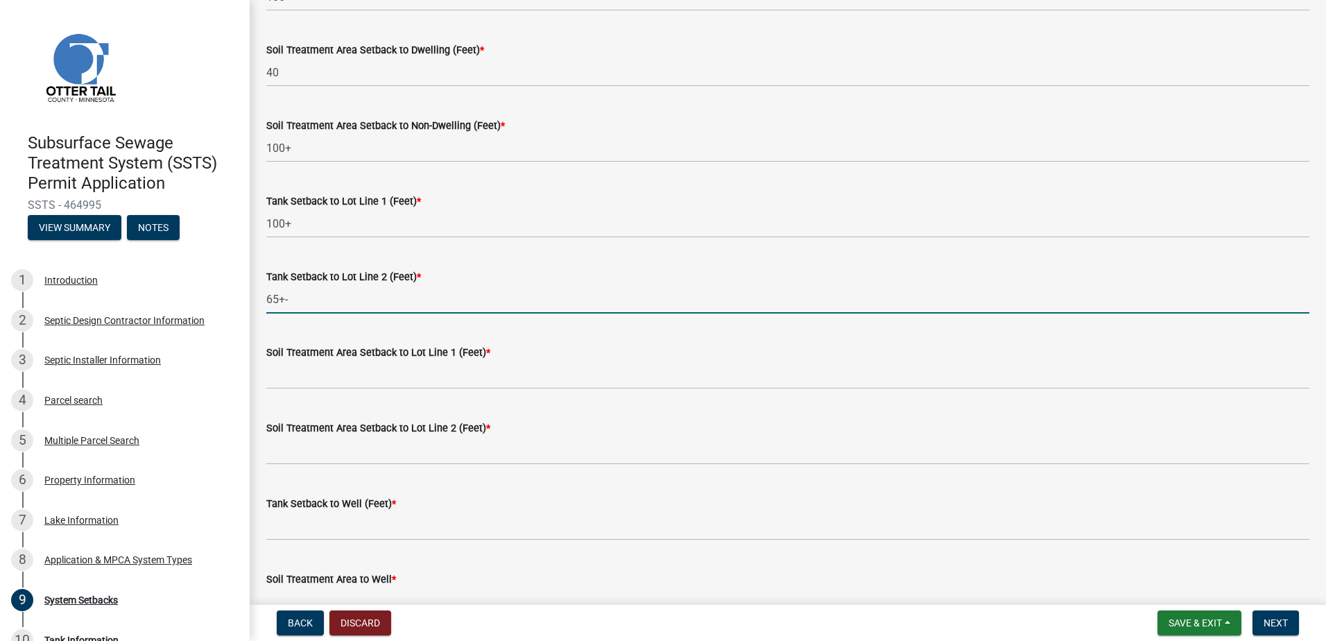
type input "65+-"
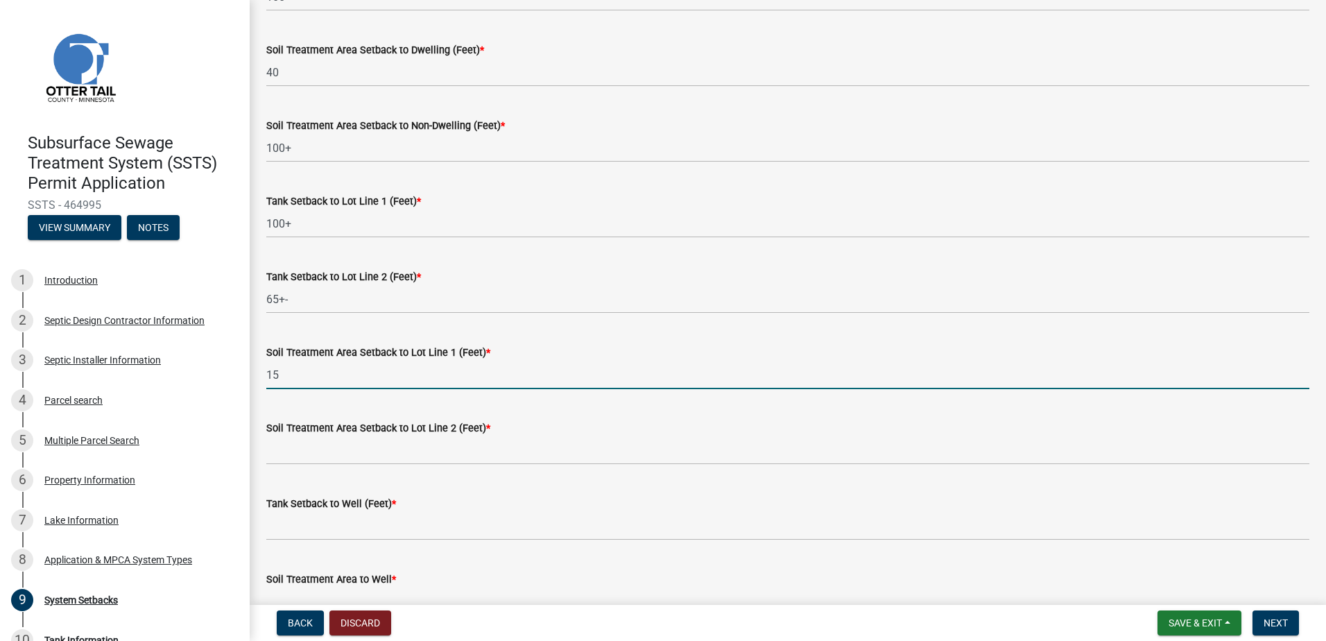
type input "15"
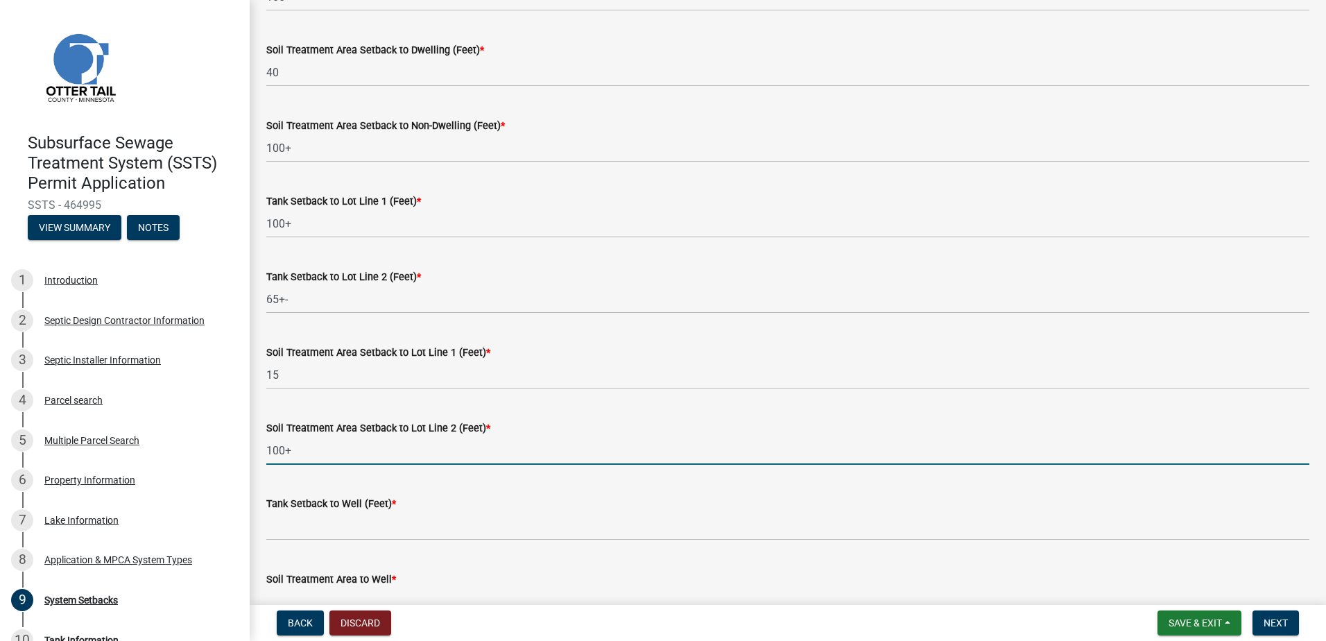
type input "100+"
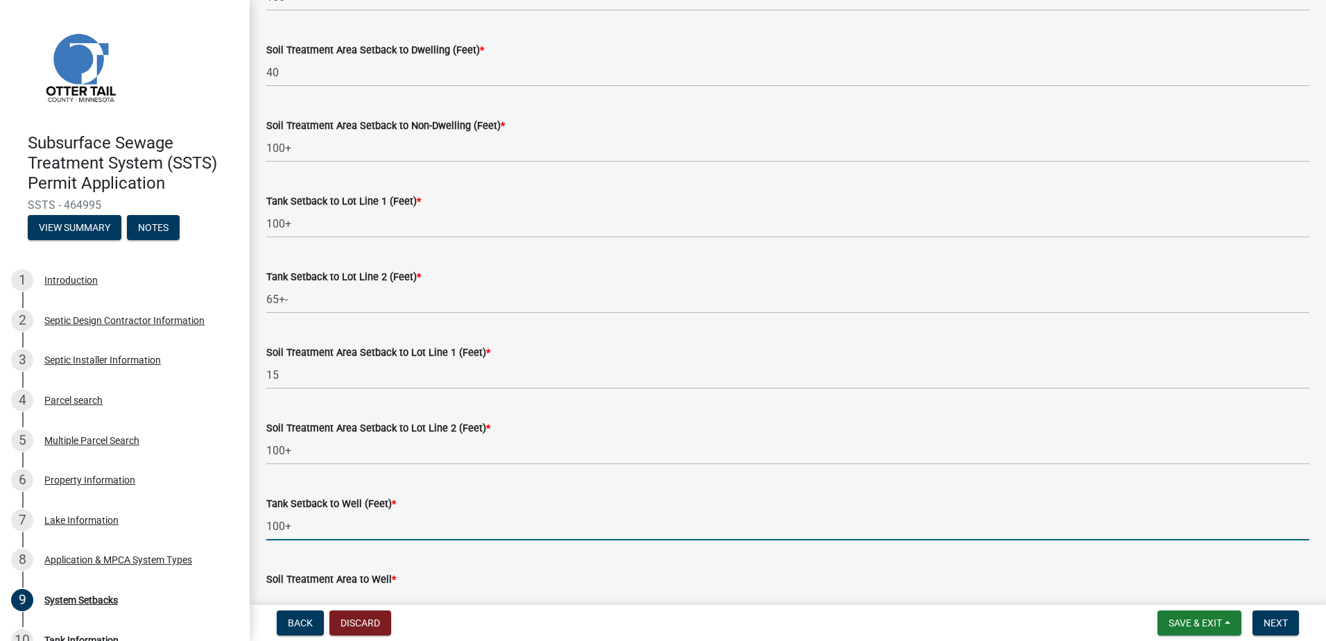
type input "100+"
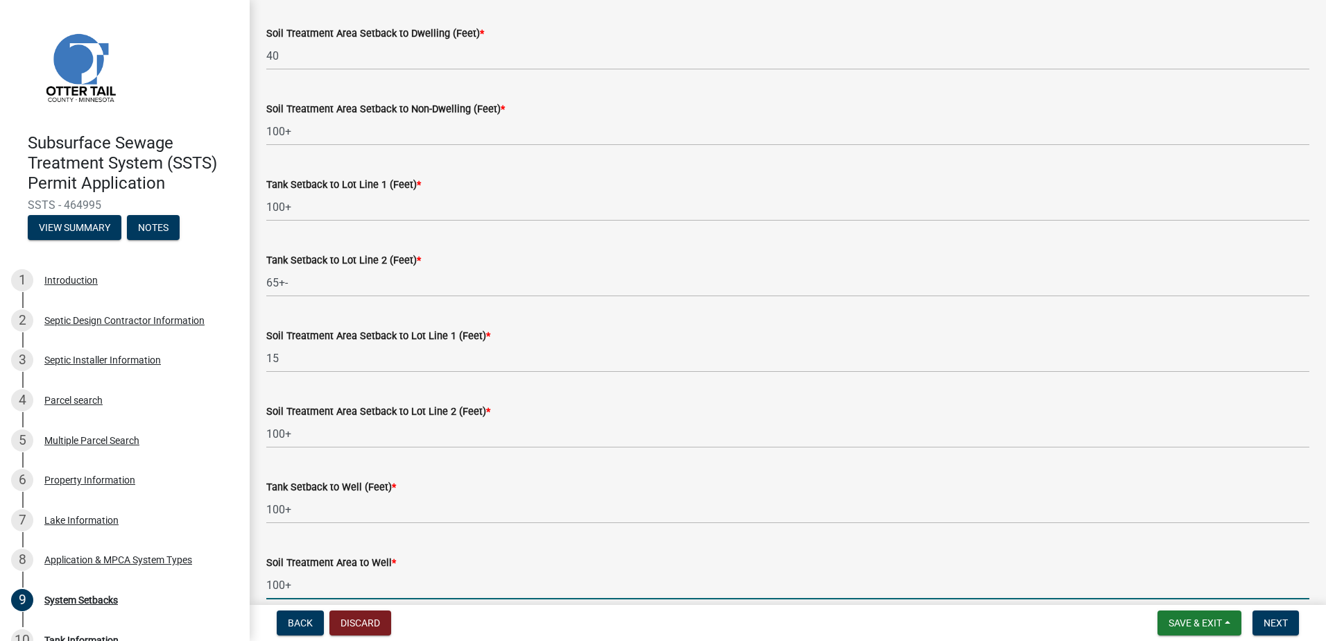
type input "100+"
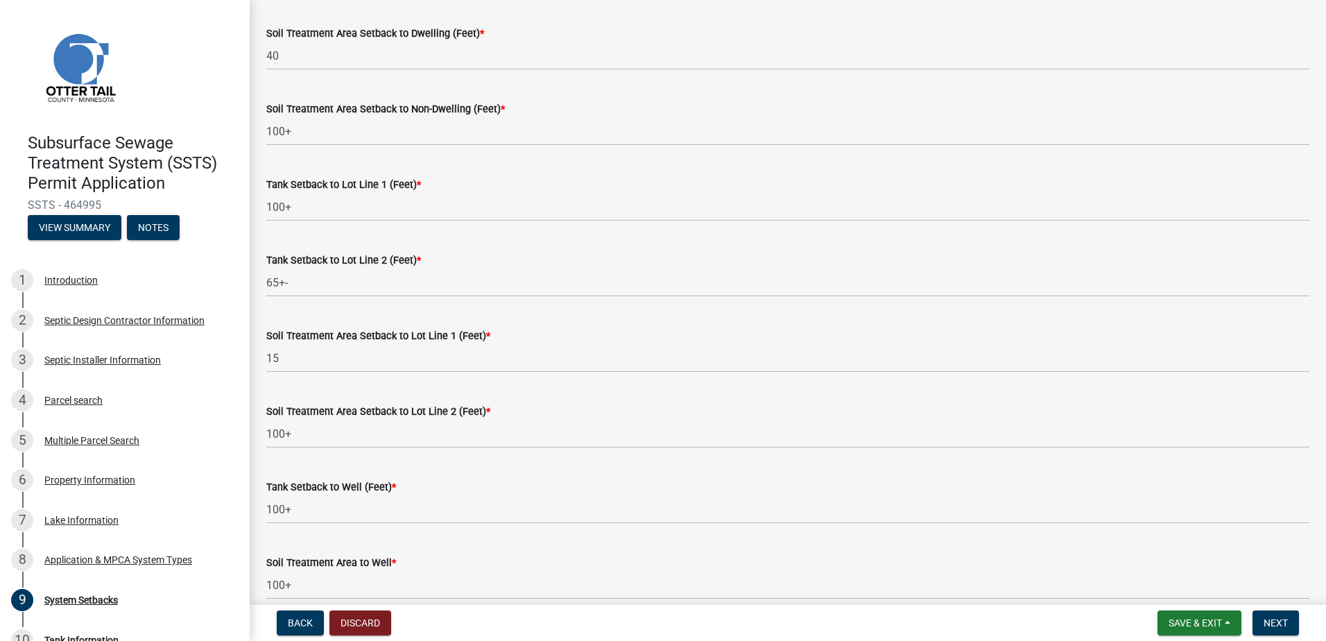
scroll to position [764, 0]
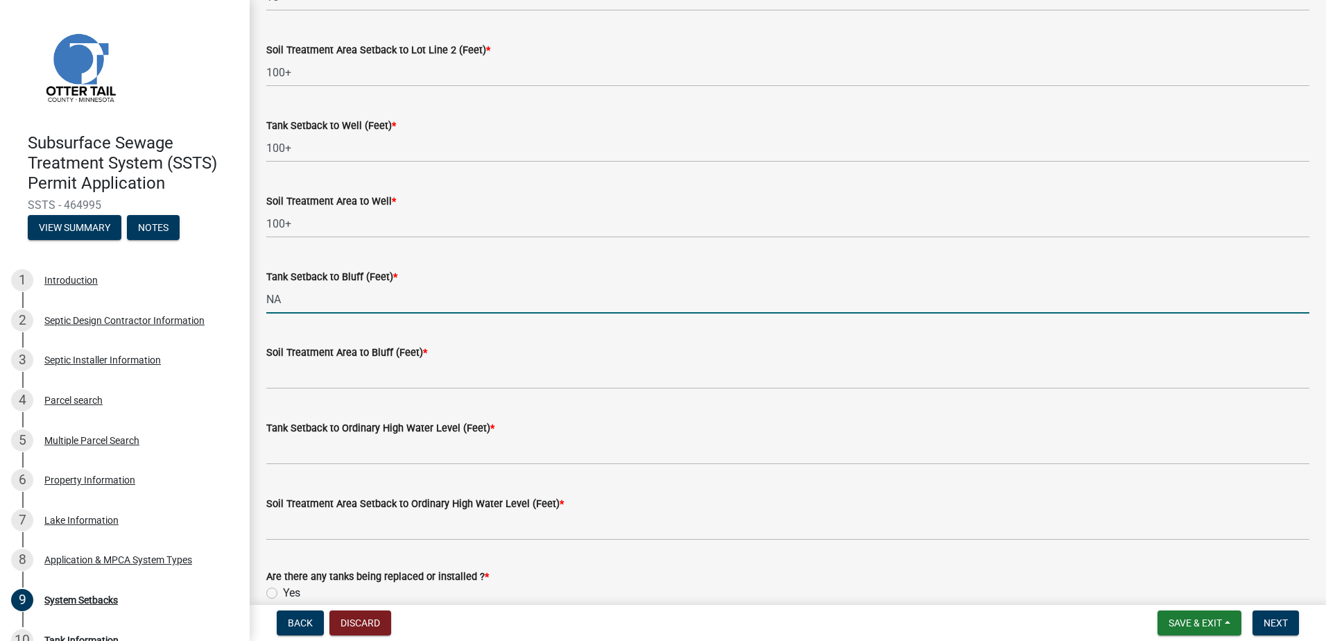
type input "NA"
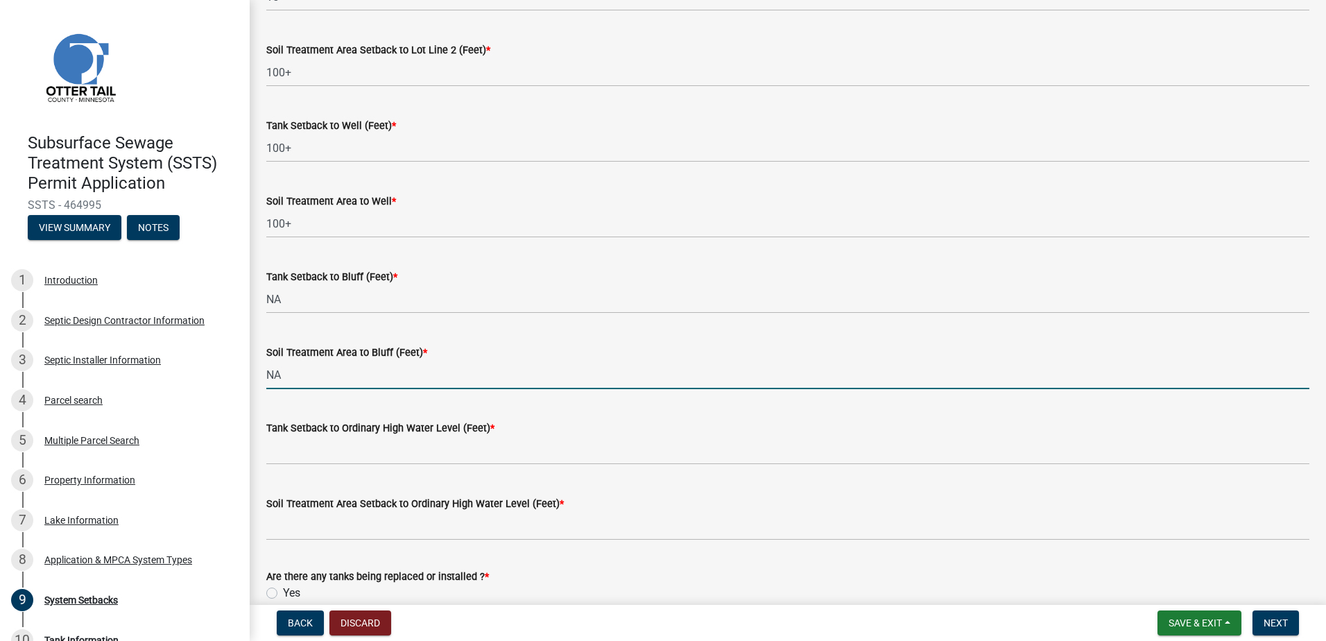
type input "NA"
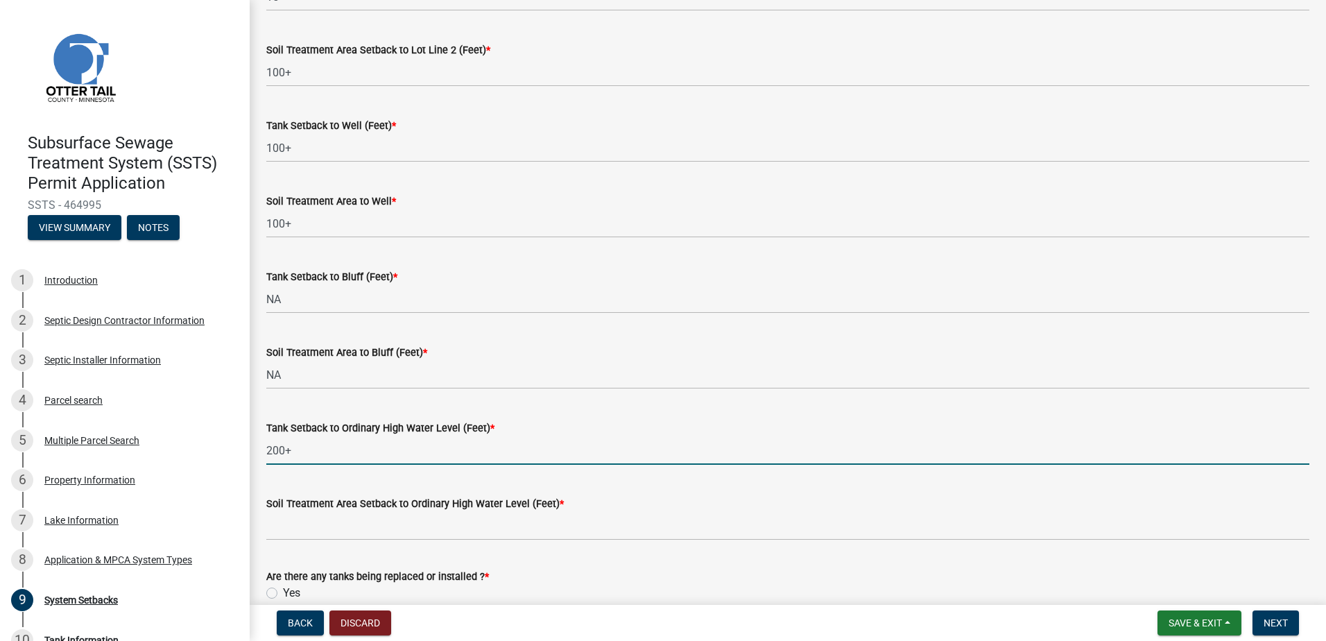
type input "200+"
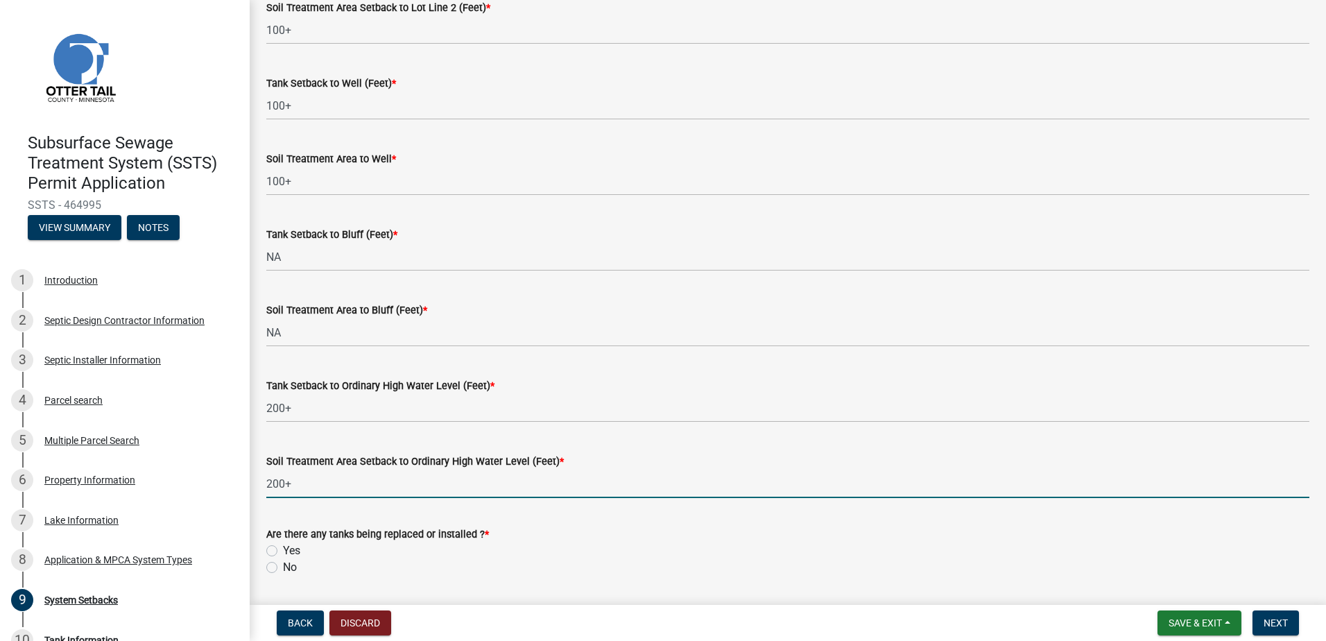
scroll to position [849, 0]
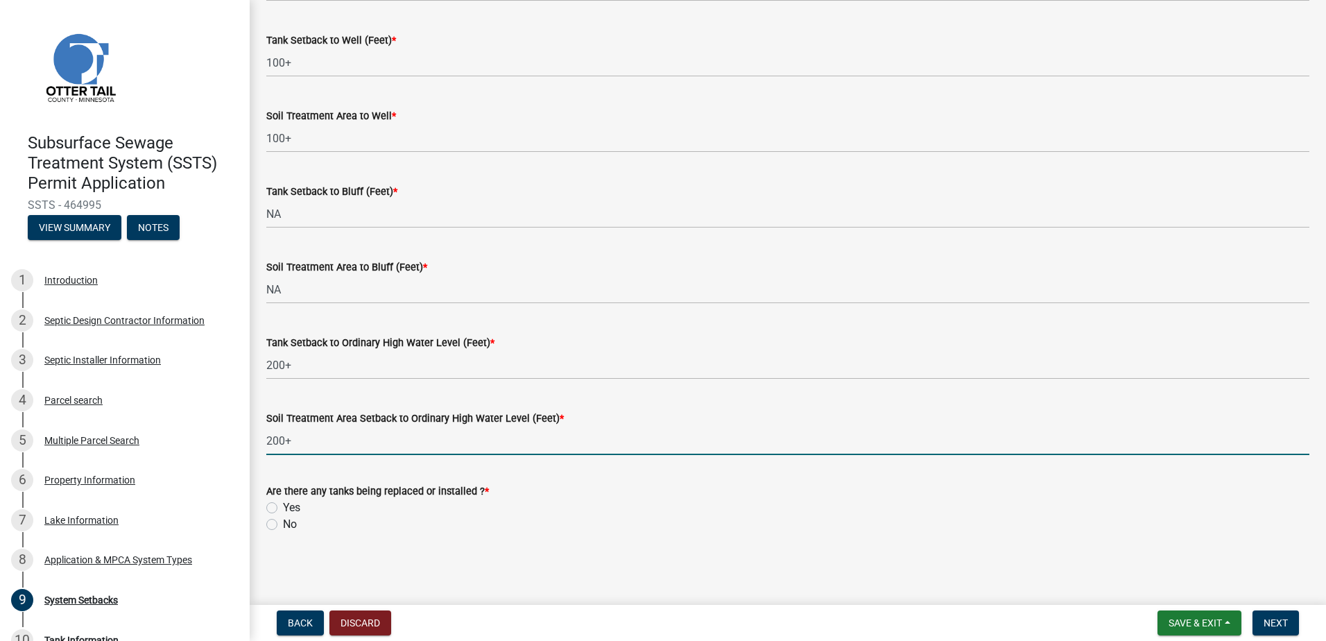
type input "200+"
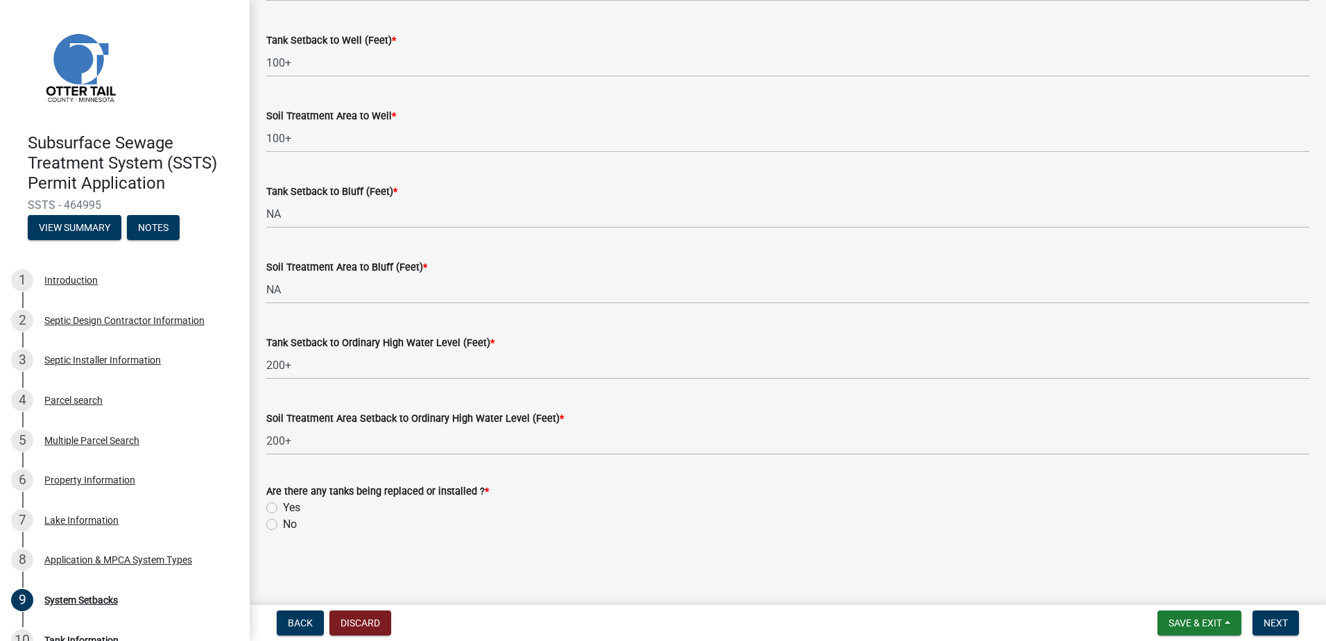
click at [283, 511] on label "Yes" at bounding box center [291, 507] width 17 height 17
click at [283, 508] on input "Yes" at bounding box center [287, 503] width 9 height 9
radio input "true"
click at [1289, 625] on button "Next" at bounding box center [1276, 622] width 46 height 25
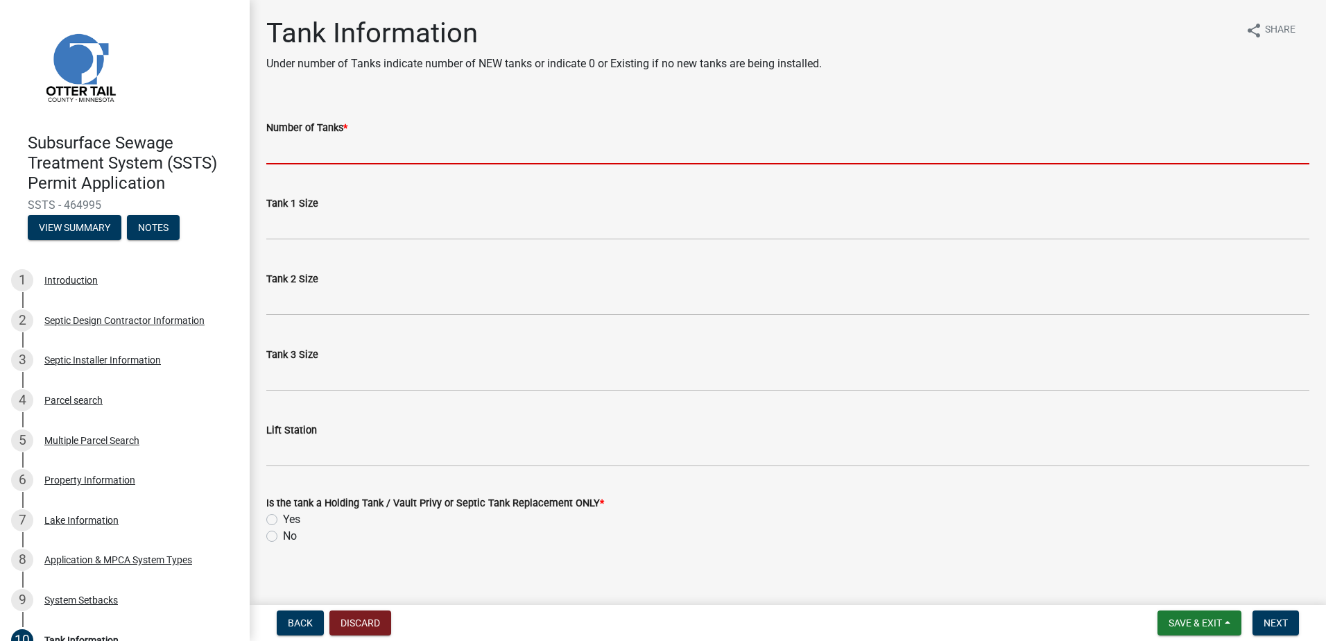
click at [281, 160] on input "Number of Tanks *" at bounding box center [787, 150] width 1043 height 28
type input "1"
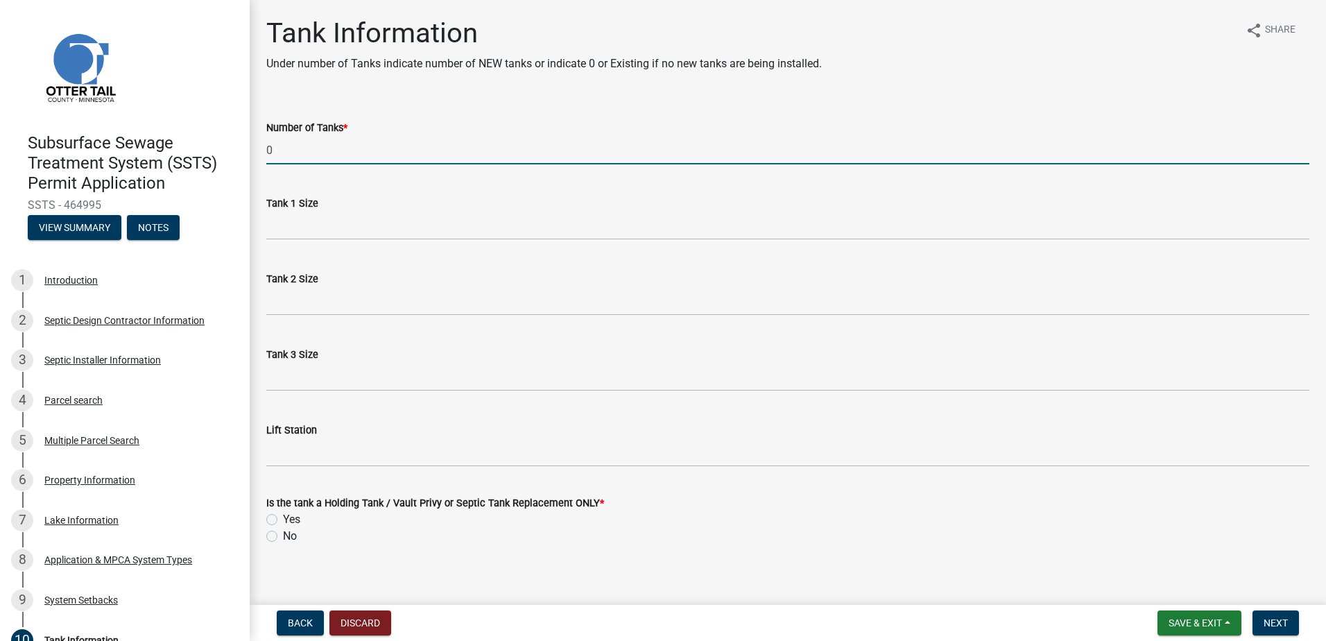
type input "0"
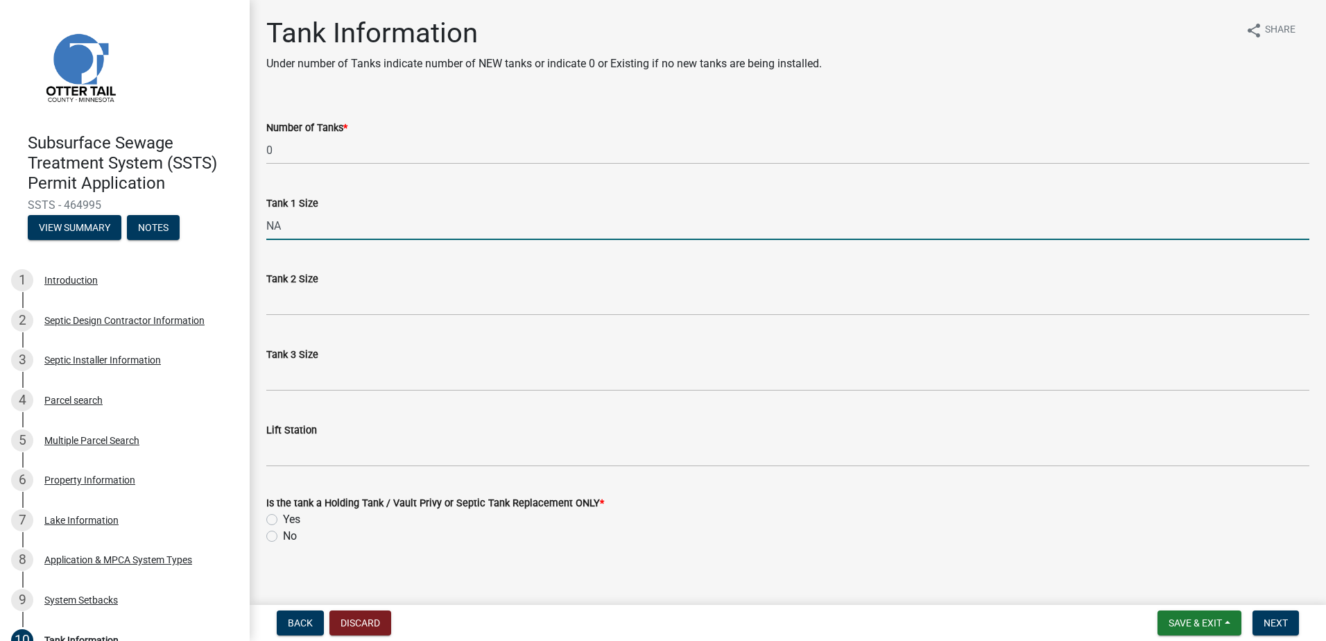
type input "NA"
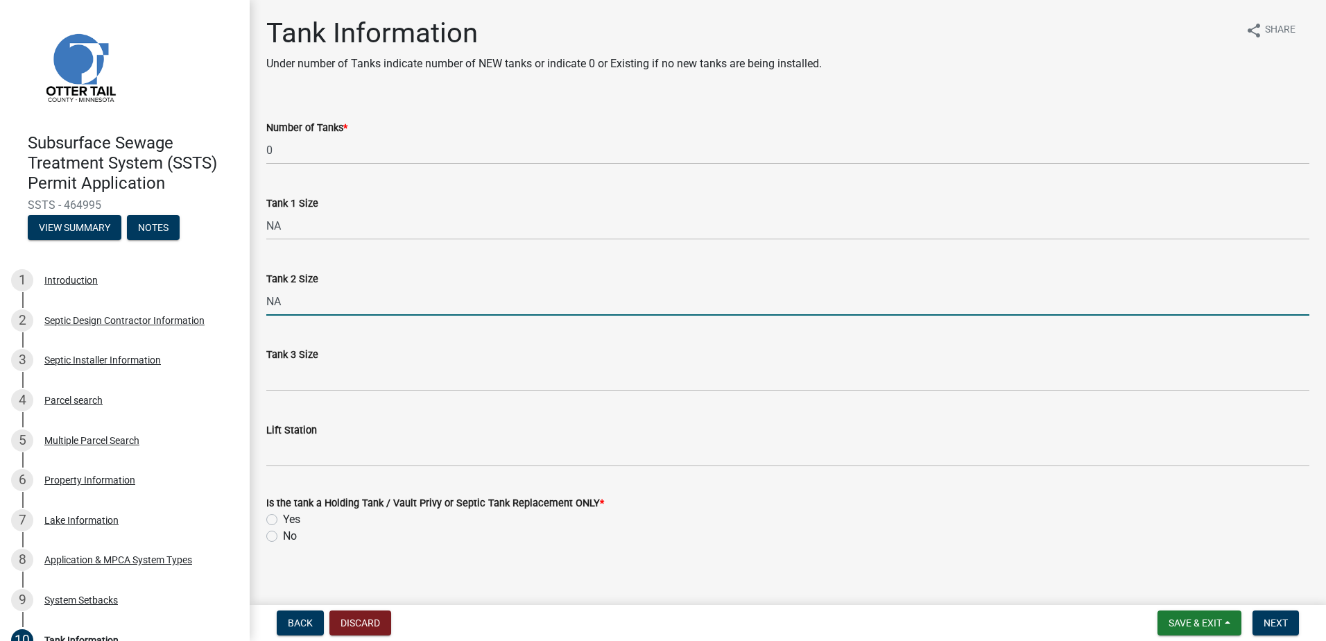
type input "NA"
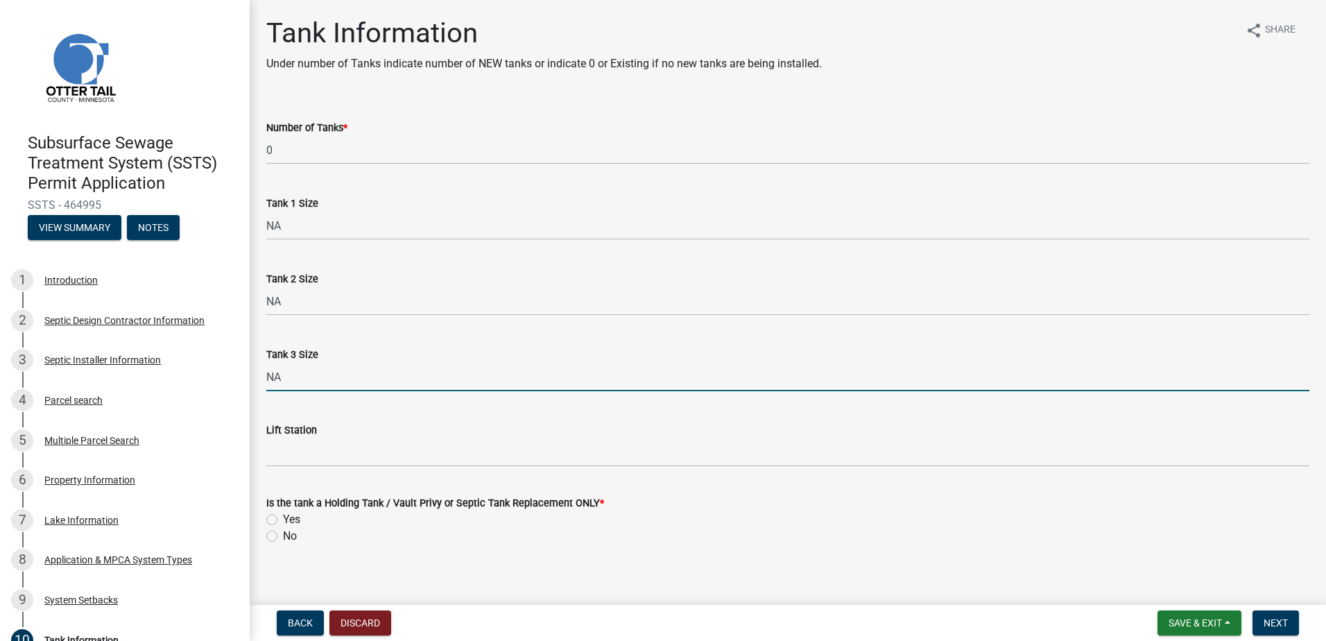
type input "NA"
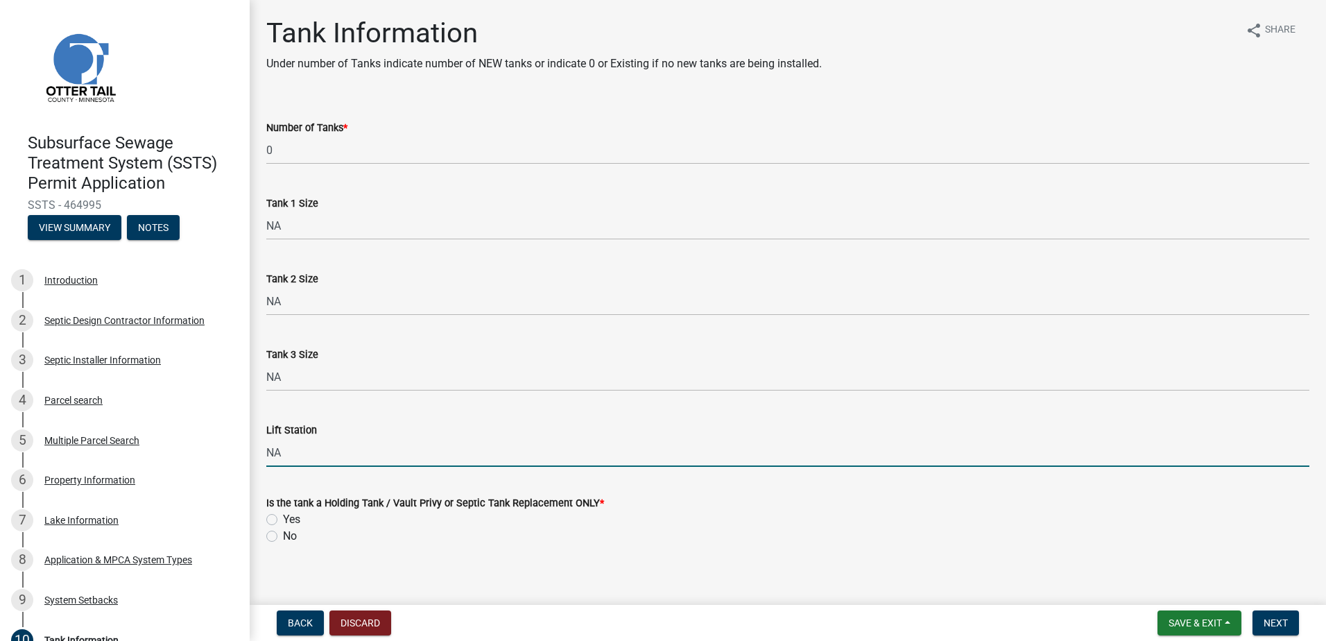
type input "NA"
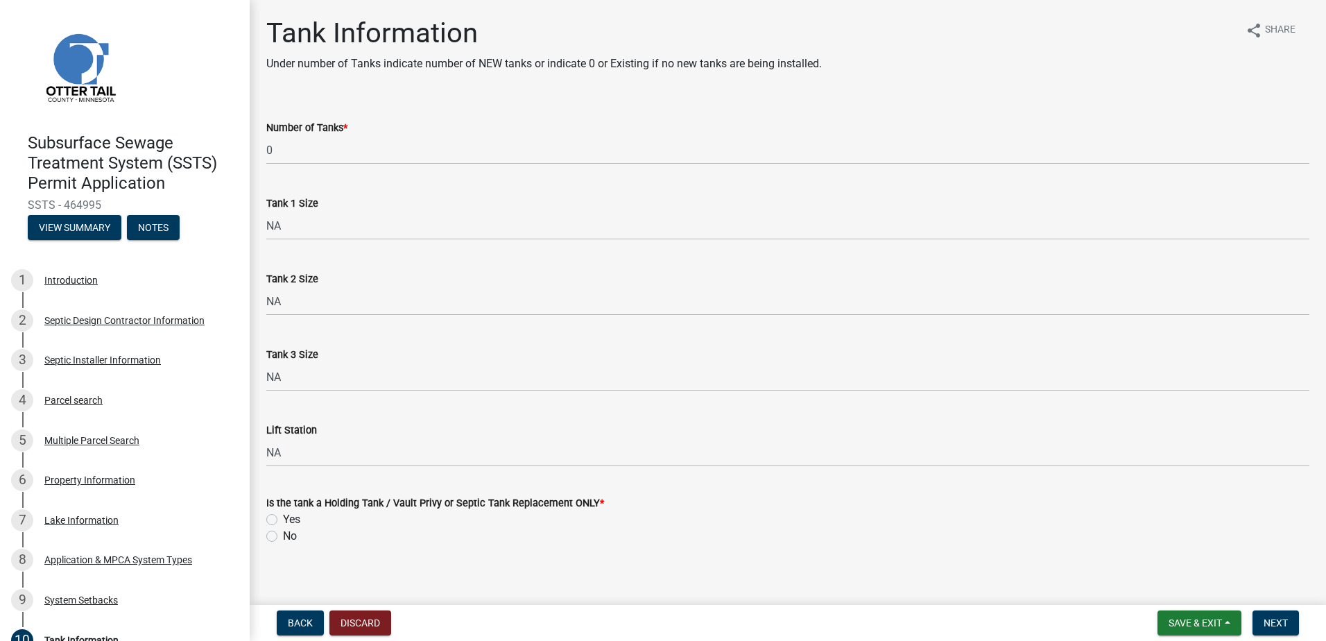
click at [283, 534] on label "No" at bounding box center [290, 536] width 14 height 17
click at [283, 534] on input "No" at bounding box center [287, 532] width 9 height 9
radio input "true"
click at [1276, 617] on span "Next" at bounding box center [1276, 622] width 24 height 11
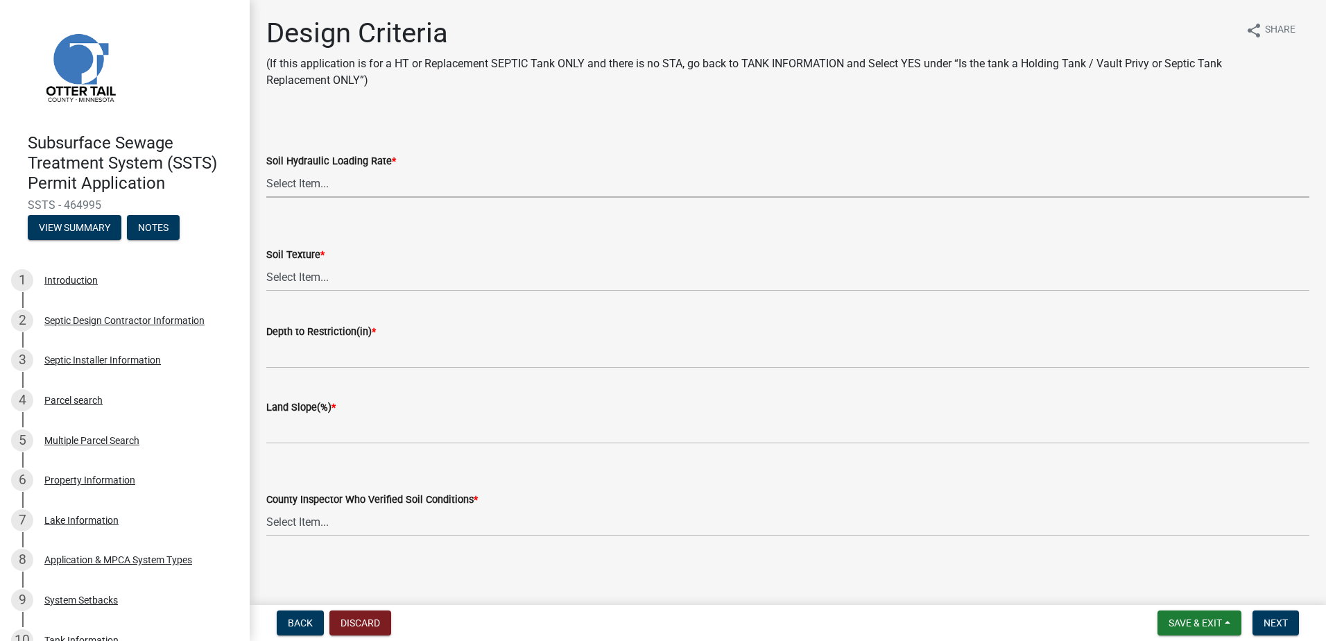
click at [286, 179] on select "Select Item... 1.6 gpd/ft2 1.2 gpd/ft2 1.0 gpd/ft2 0.87 gpd/ft2 0.78 gpd/ft2 0.…" at bounding box center [787, 183] width 1043 height 28
click at [266, 169] on select "Select Item... 1.6 gpd/ft2 1.2 gpd/ft2 1.0 gpd/ft2 0.87 gpd/ft2 0.78 gpd/ft2 0.…" at bounding box center [787, 183] width 1043 height 28
select select "161dc003-2926-44f5-9717-bc9d566eecc1"
click at [306, 280] on select "Select Item... Coarse Sand (COS) Sand (S) Fine Sand (FS) Very Fine Sand (VFS) L…" at bounding box center [787, 277] width 1043 height 28
click at [266, 263] on select "Select Item... Coarse Sand (COS) Sand (S) Fine Sand (FS) Very Fine Sand (VFS) L…" at bounding box center [787, 277] width 1043 height 28
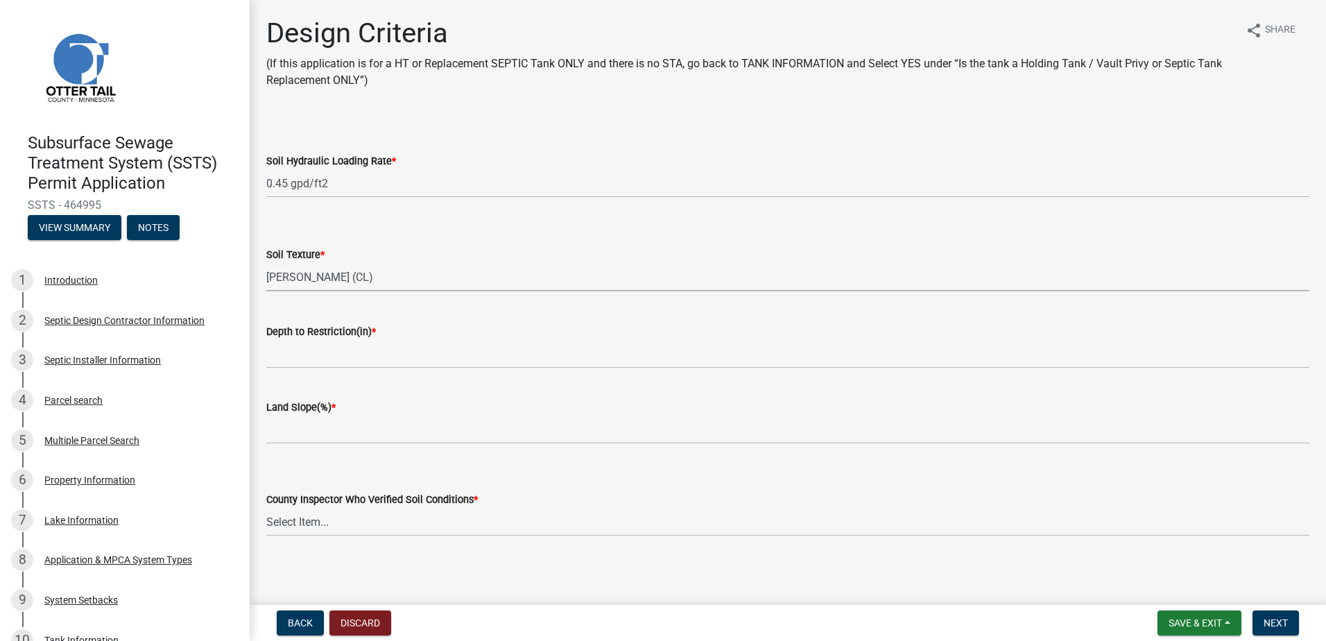
select select "3ca66991-ccde-4548-bdad-f82583be96e2"
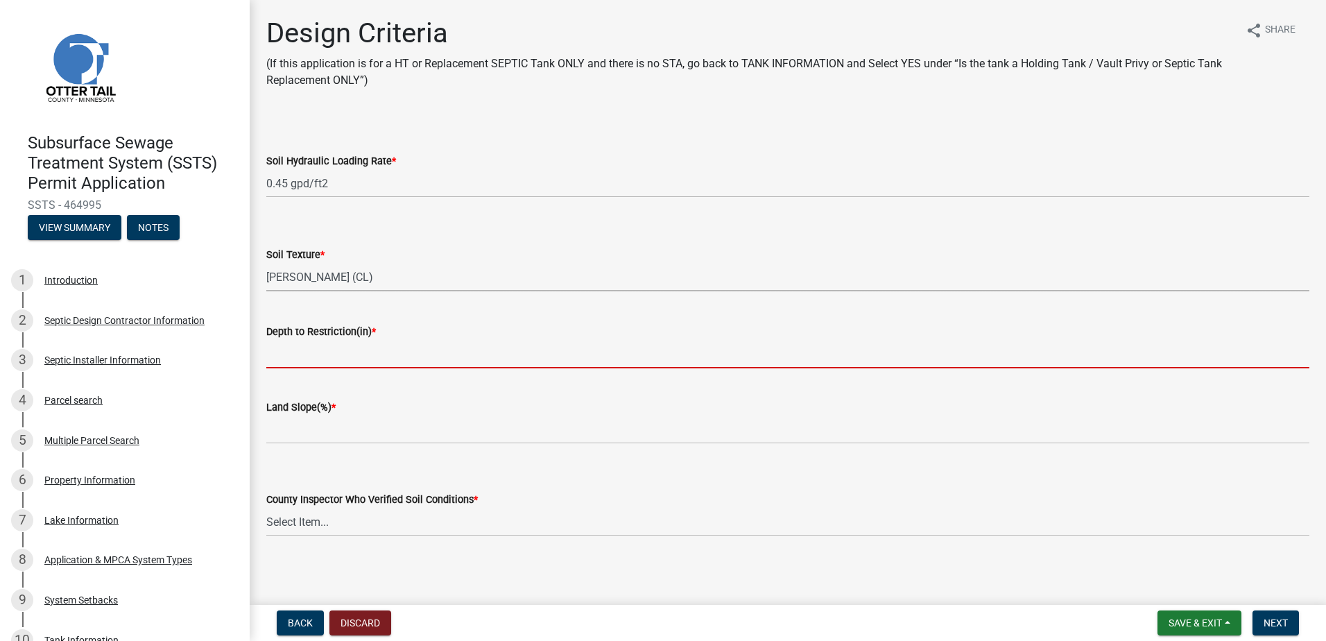
click at [305, 358] on input "Depth to Restriction(in) *" at bounding box center [787, 354] width 1043 height 28
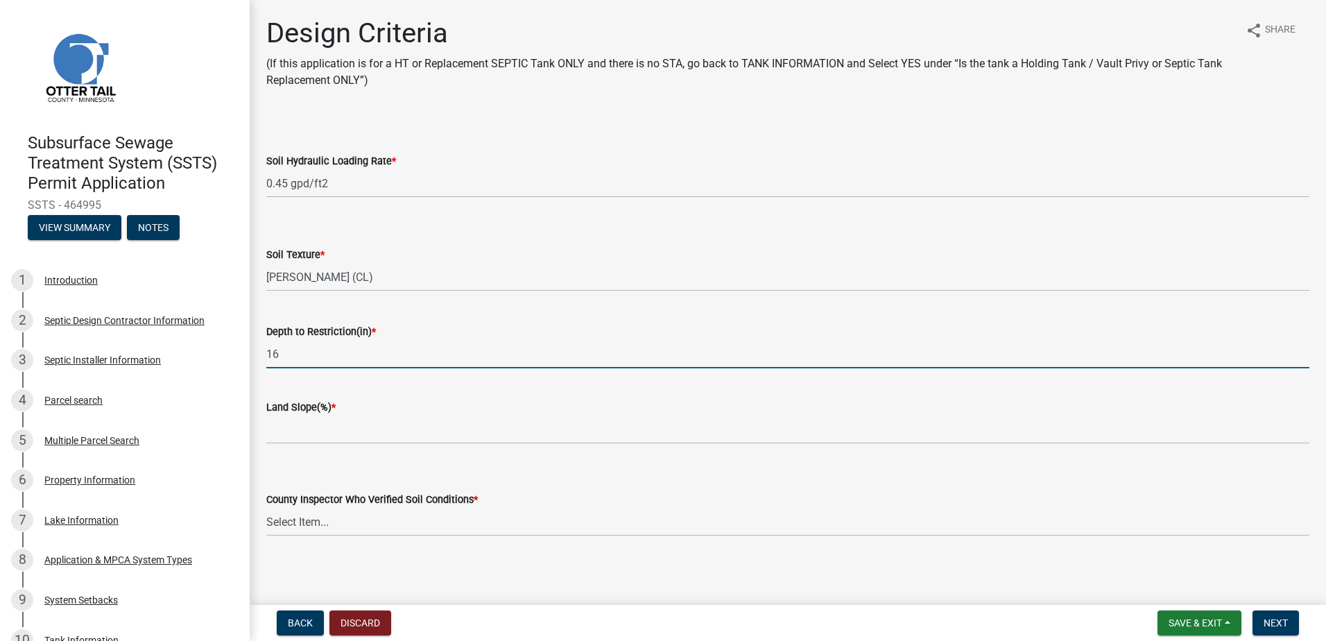
type input "16"
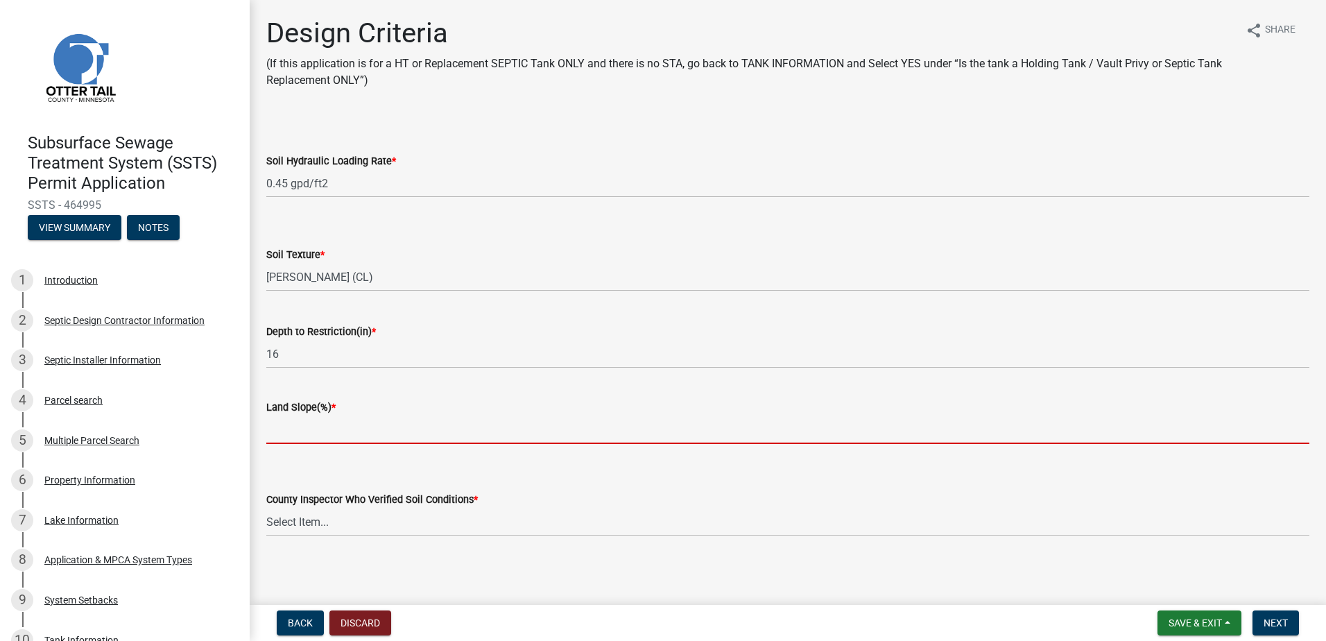
click at [286, 433] on input "Land Slope(%) *" at bounding box center [787, 430] width 1043 height 28
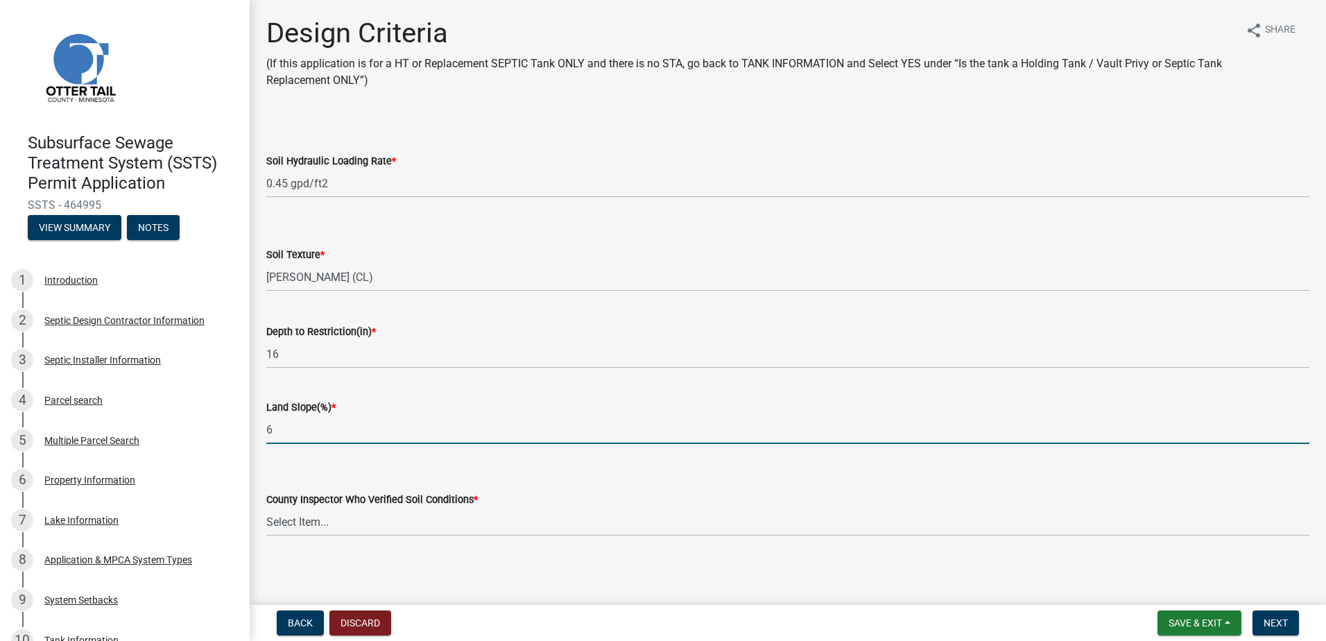
type input "6"
click at [282, 524] on select "Select Item... [PERSON_NAME] [PERSON_NAME] [PERSON_NAME] [PERSON_NAME] [PERSON_…" at bounding box center [787, 522] width 1043 height 28
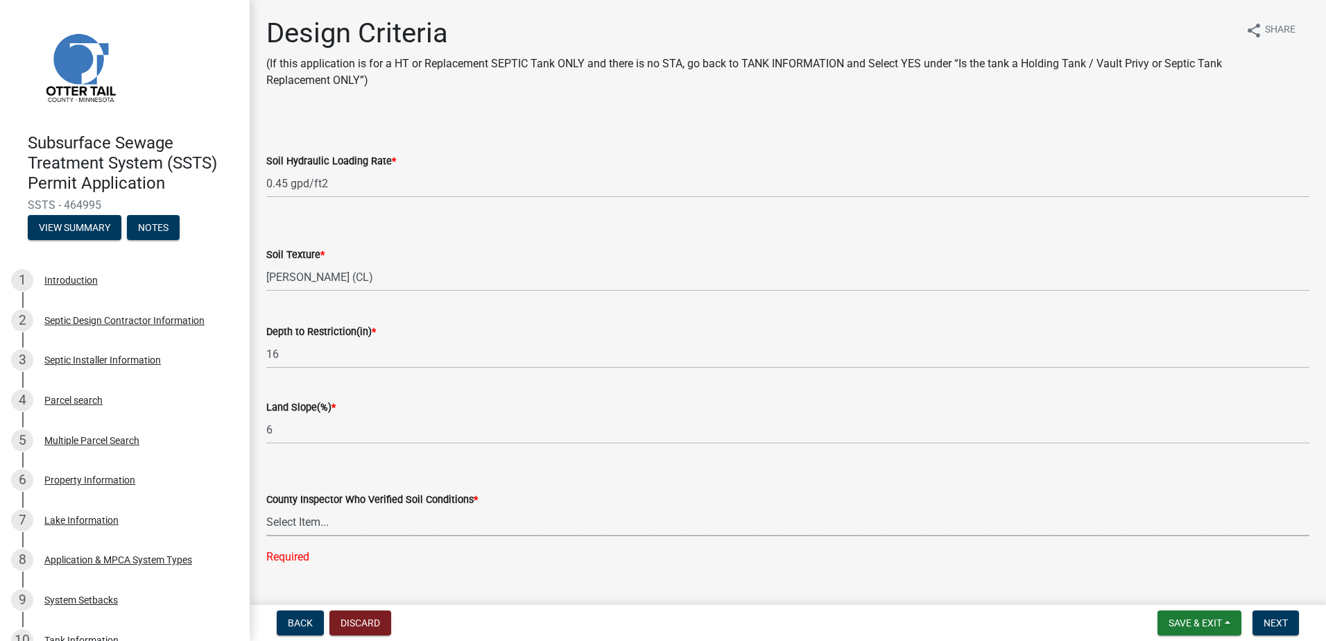
click at [316, 525] on select "Select Item... [PERSON_NAME] [PERSON_NAME] [PERSON_NAME] [PERSON_NAME] [PERSON_…" at bounding box center [787, 522] width 1043 height 28
click at [266, 508] on select "Select Item... [PERSON_NAME] [PERSON_NAME] [PERSON_NAME] [PERSON_NAME] [PERSON_…" at bounding box center [787, 522] width 1043 height 28
select select "14354fbd-e666-4c9c-b77c-8c181d233a28"
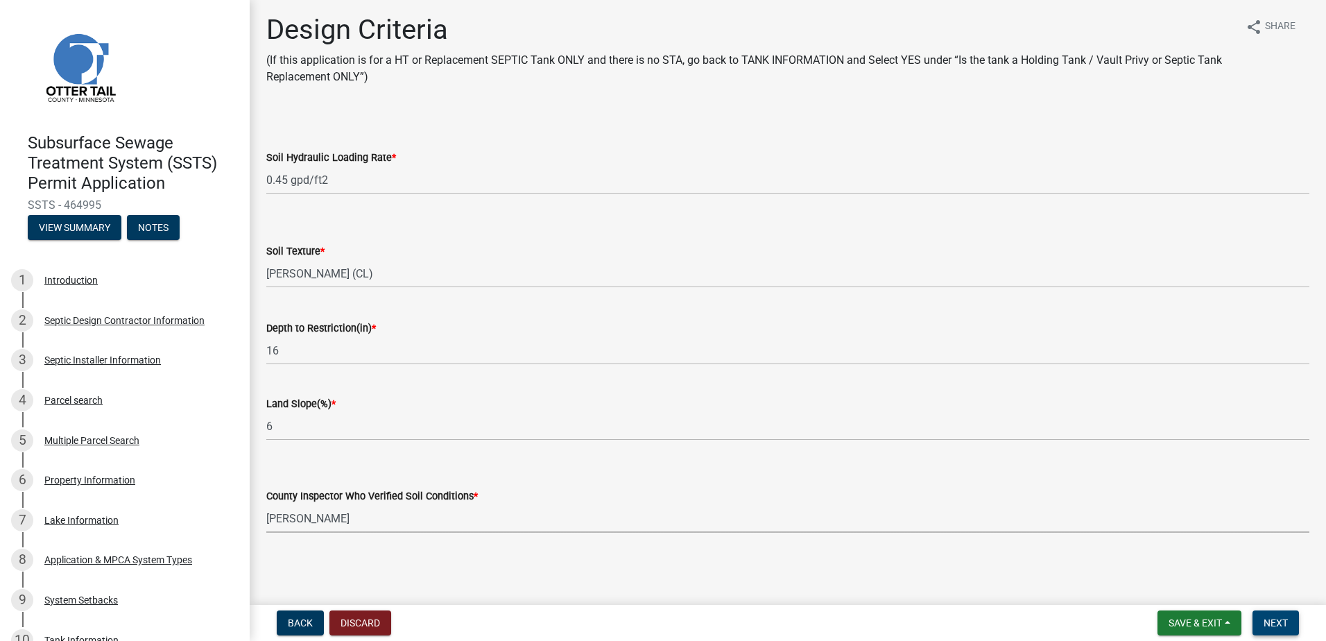
click at [1268, 625] on span "Next" at bounding box center [1276, 622] width 24 height 11
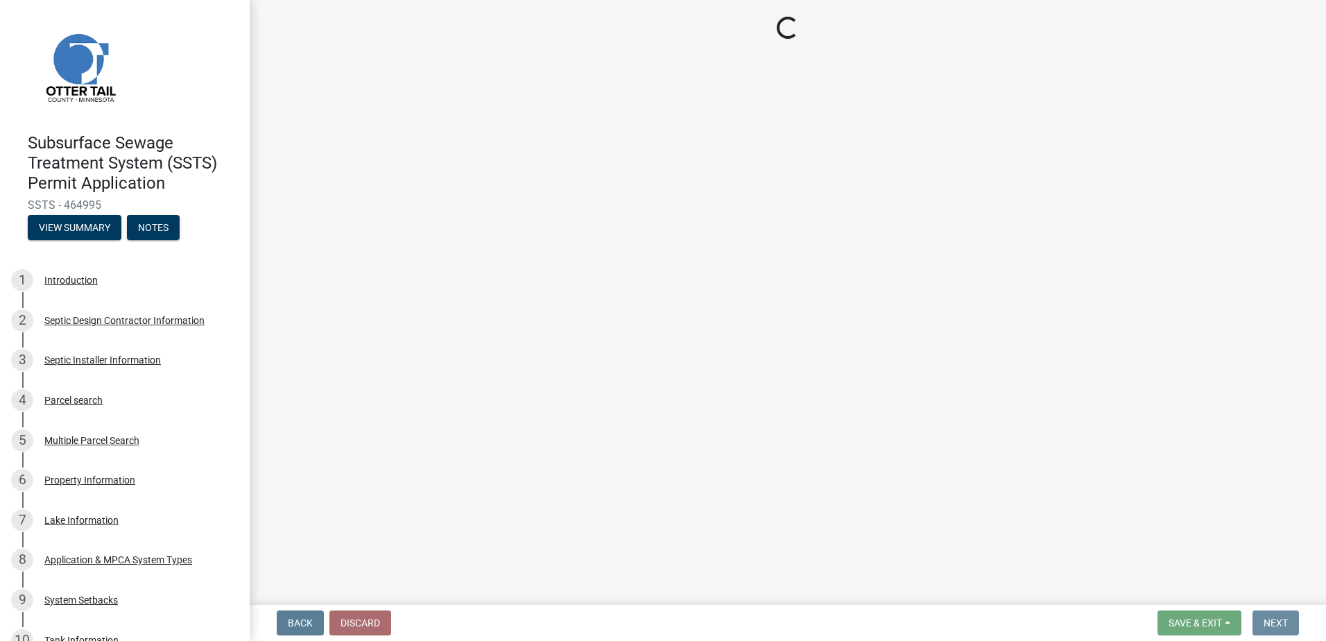
scroll to position [0, 0]
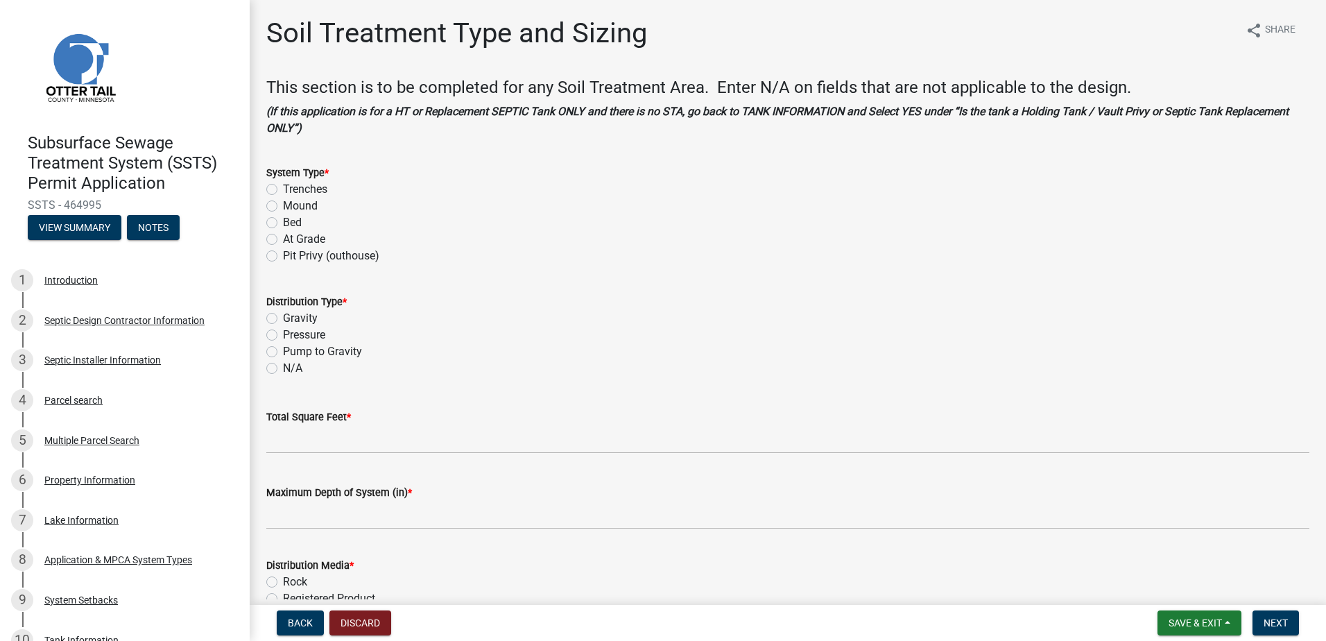
click at [283, 207] on label "Mound" at bounding box center [300, 206] width 35 height 17
click at [283, 207] on input "Mound" at bounding box center [287, 202] width 9 height 9
radio input "true"
click at [283, 339] on label "Pressure" at bounding box center [304, 335] width 42 height 17
click at [283, 336] on input "Pressure" at bounding box center [287, 331] width 9 height 9
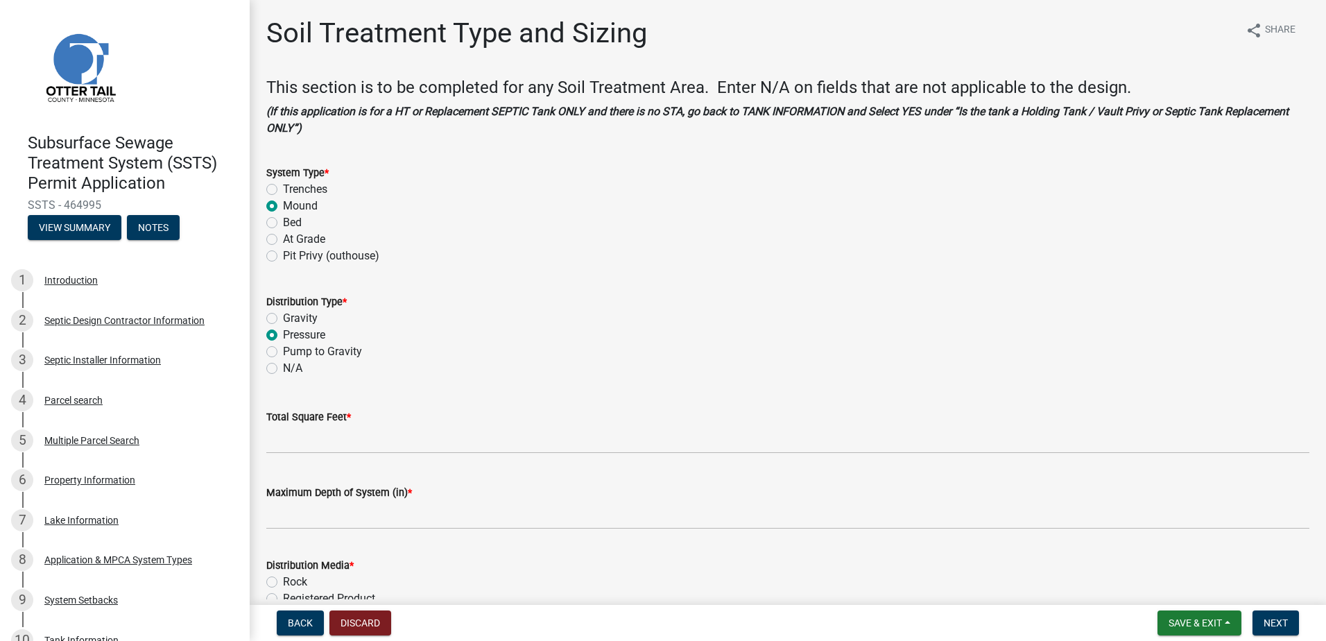
radio input "true"
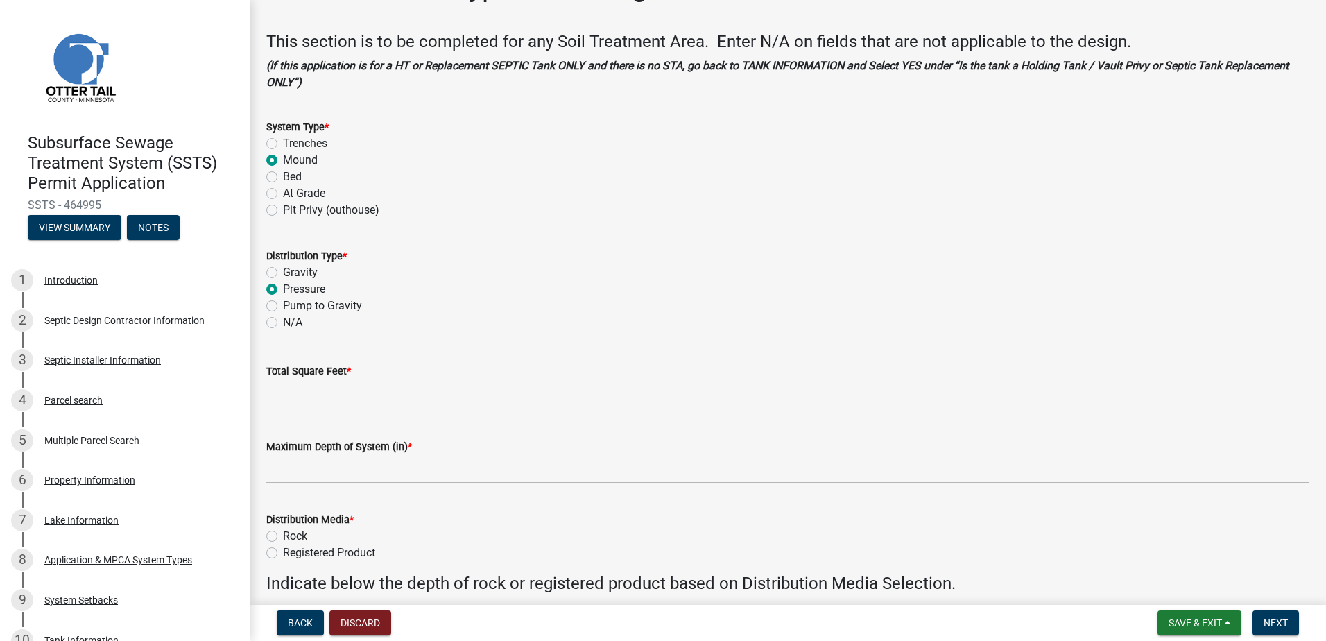
scroll to position [139, 0]
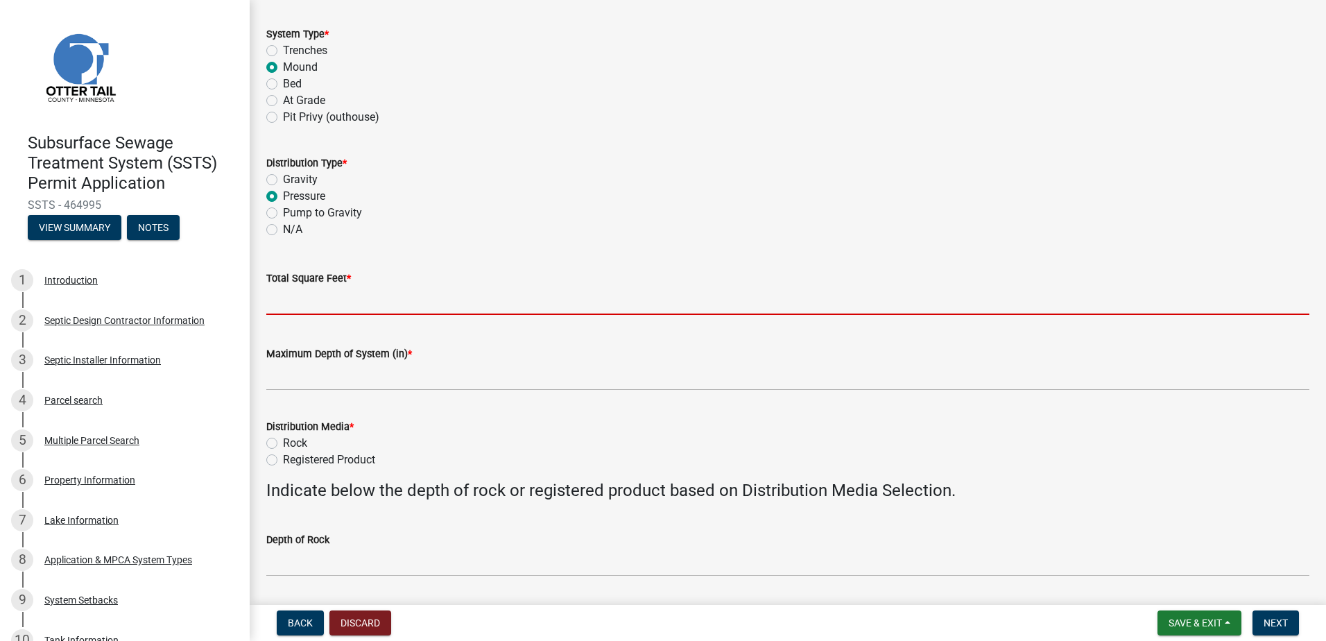
click at [290, 307] on input "Total Square Feet *" at bounding box center [787, 300] width 1043 height 28
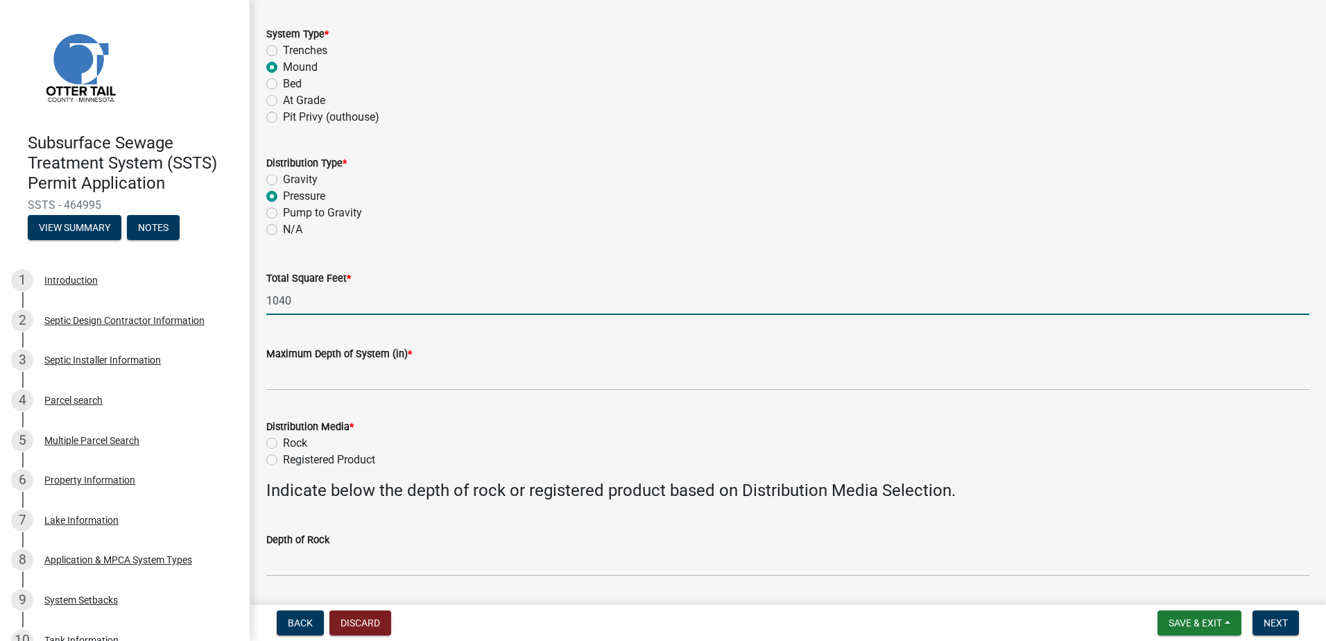
type input "1040"
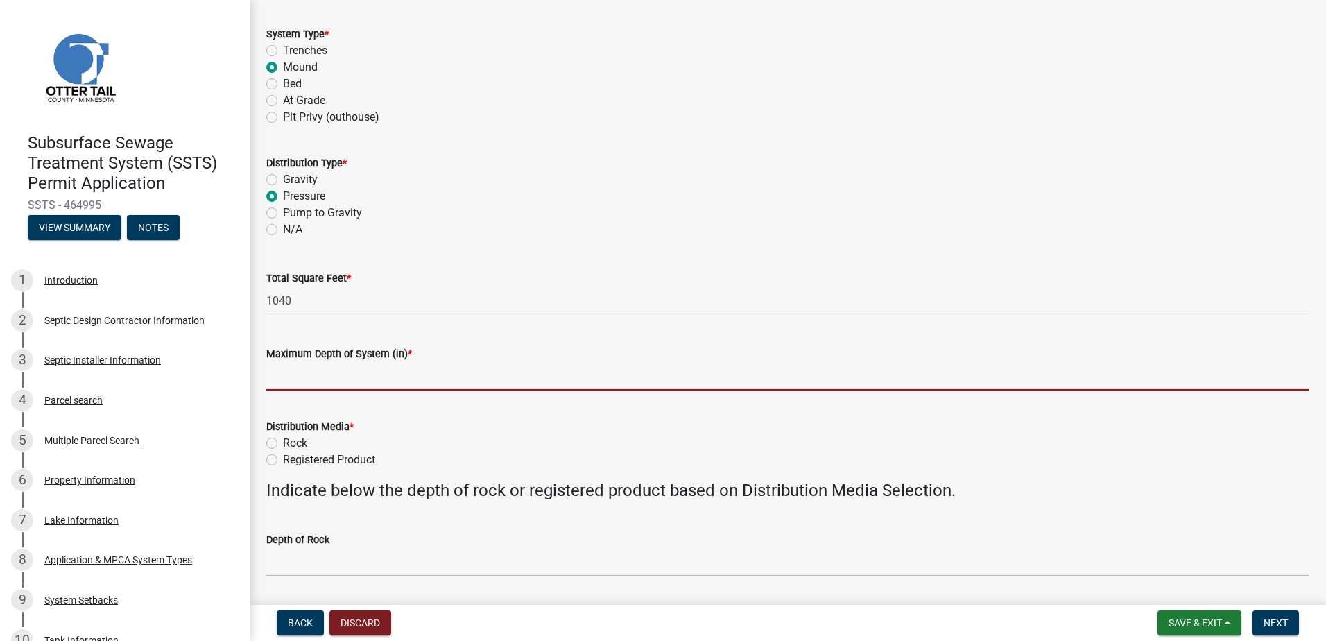
click at [288, 381] on input "Maximum Depth of System (in) *" at bounding box center [787, 376] width 1043 height 28
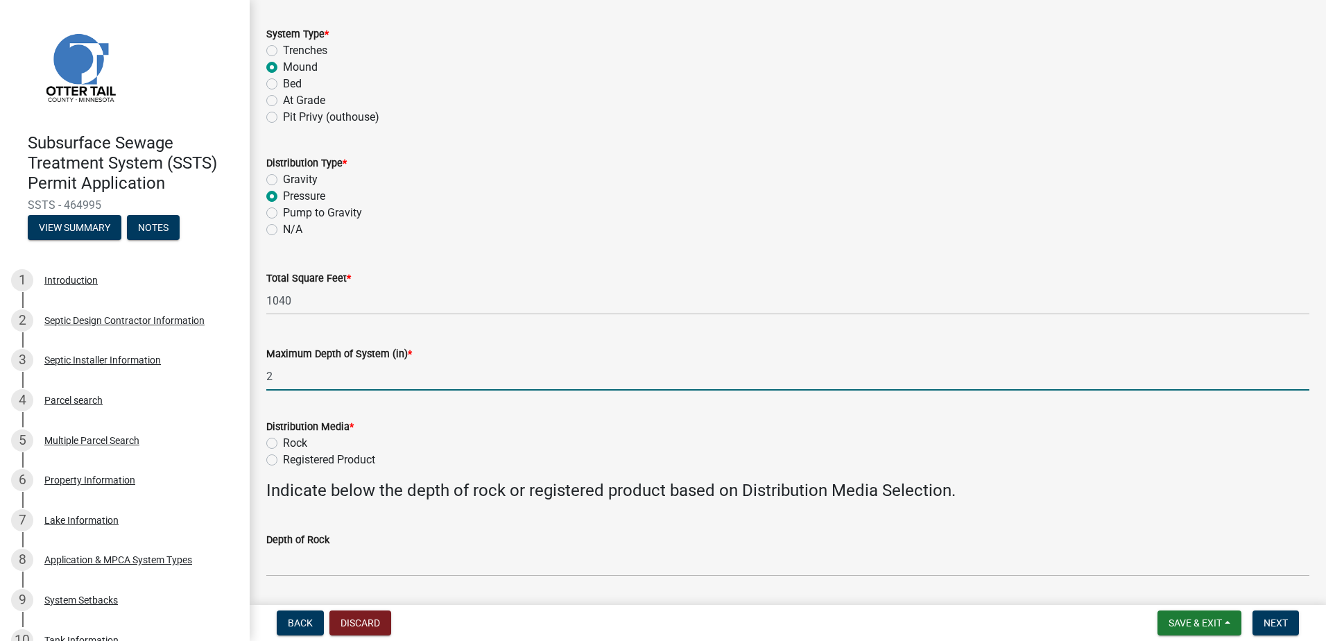
type input "2' Sand Lift"
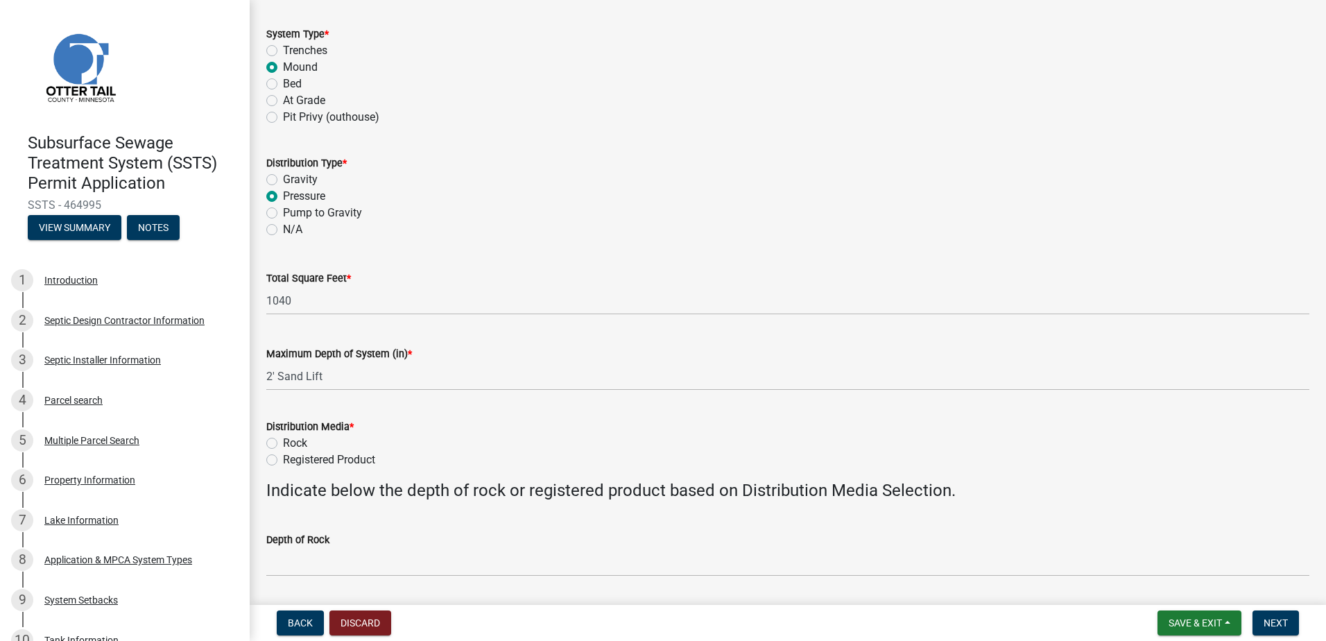
click at [283, 446] on label "Rock" at bounding box center [295, 443] width 24 height 17
click at [283, 444] on input "Rock" at bounding box center [287, 439] width 9 height 9
radio input "true"
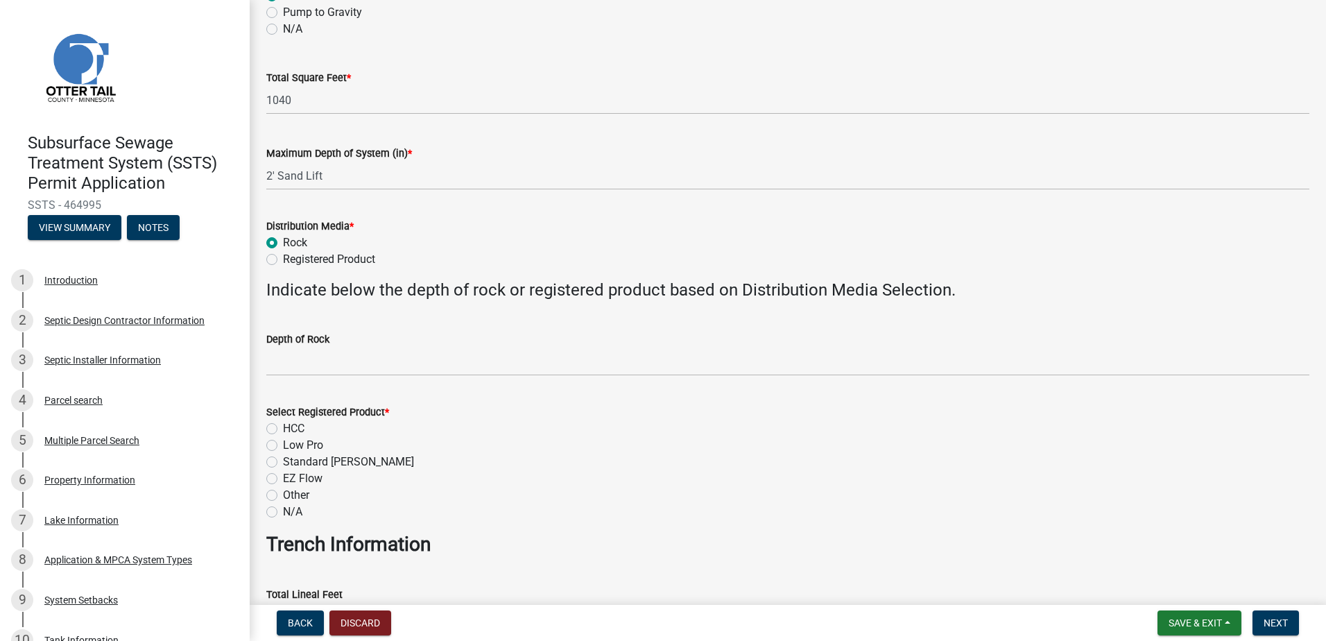
scroll to position [347, 0]
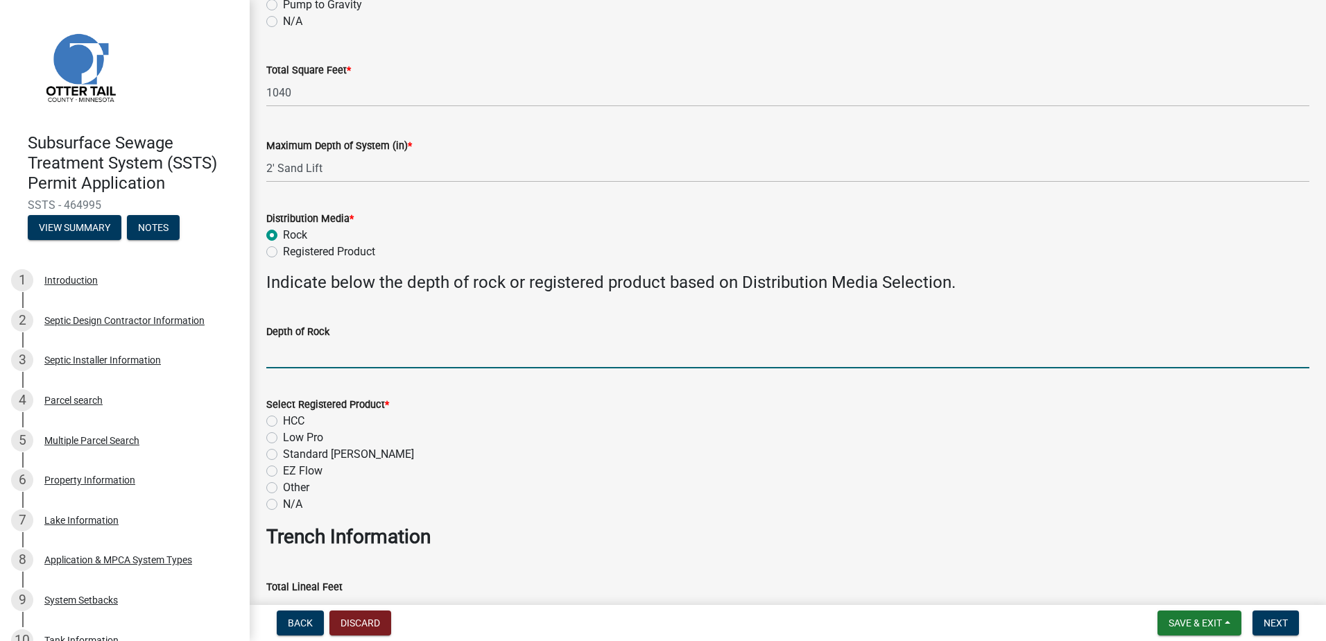
click at [286, 358] on input "Depth of Rock" at bounding box center [787, 354] width 1043 height 28
type input "9" Under Pipe"
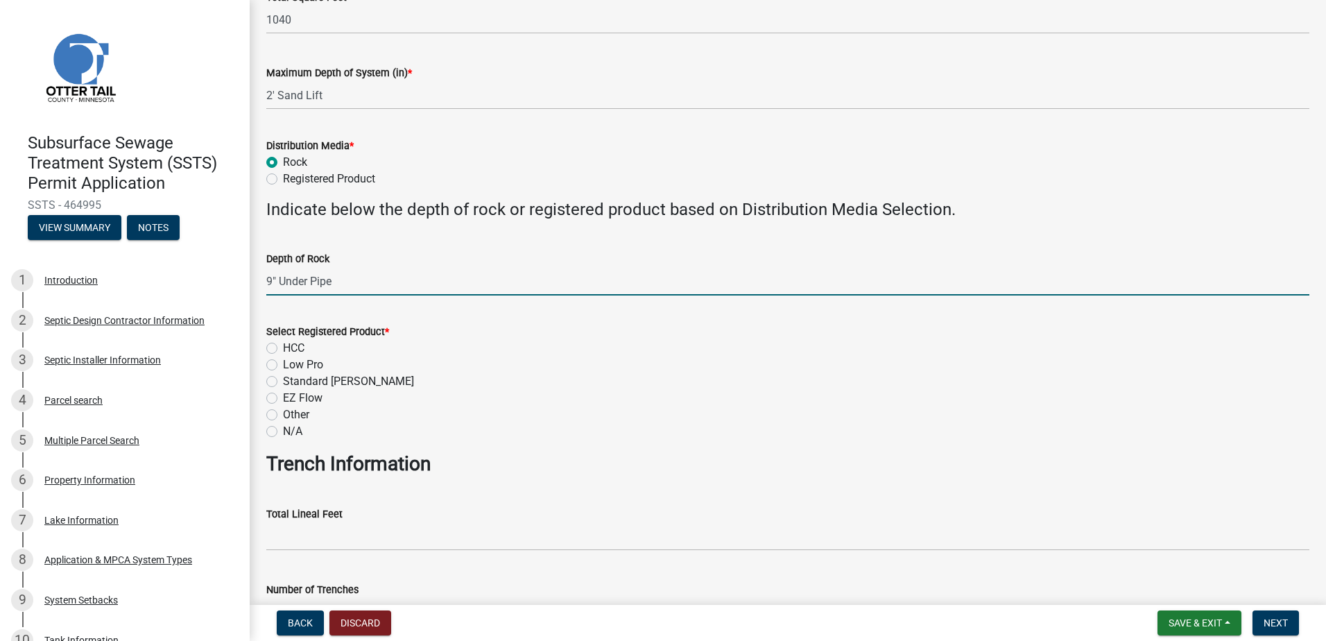
scroll to position [486, 0]
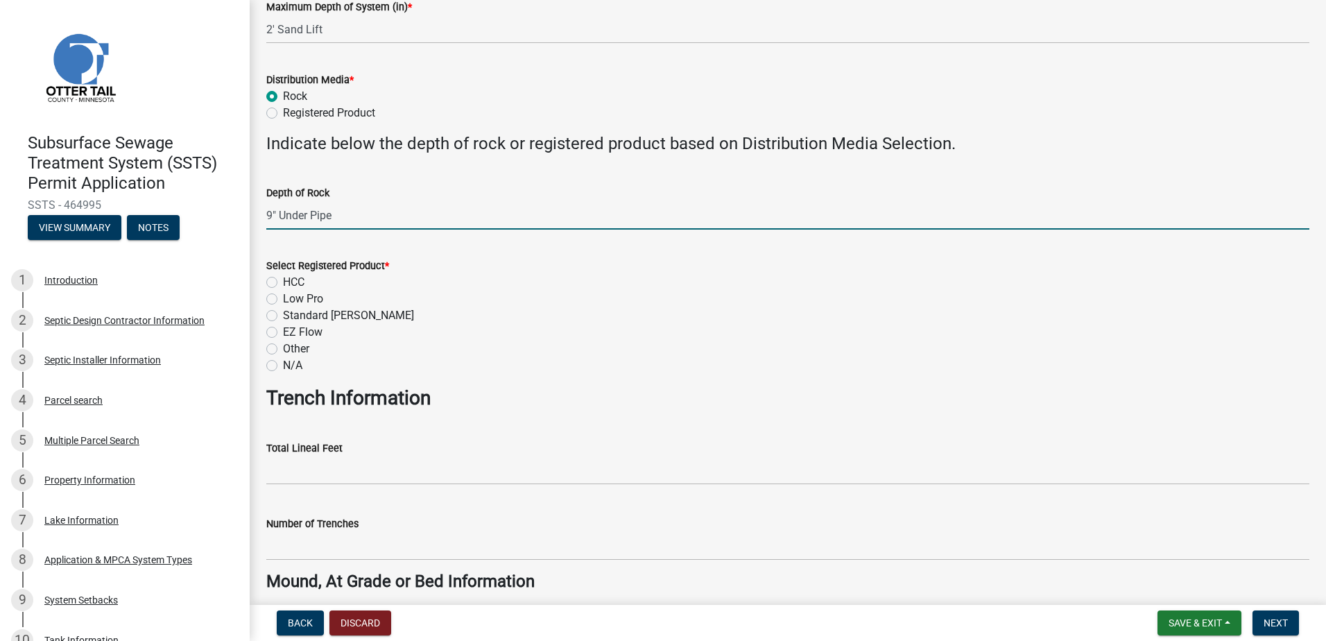
click at [283, 365] on label "N/A" at bounding box center [292, 365] width 19 height 17
click at [283, 365] on input "N/A" at bounding box center [287, 361] width 9 height 9
radio input "true"
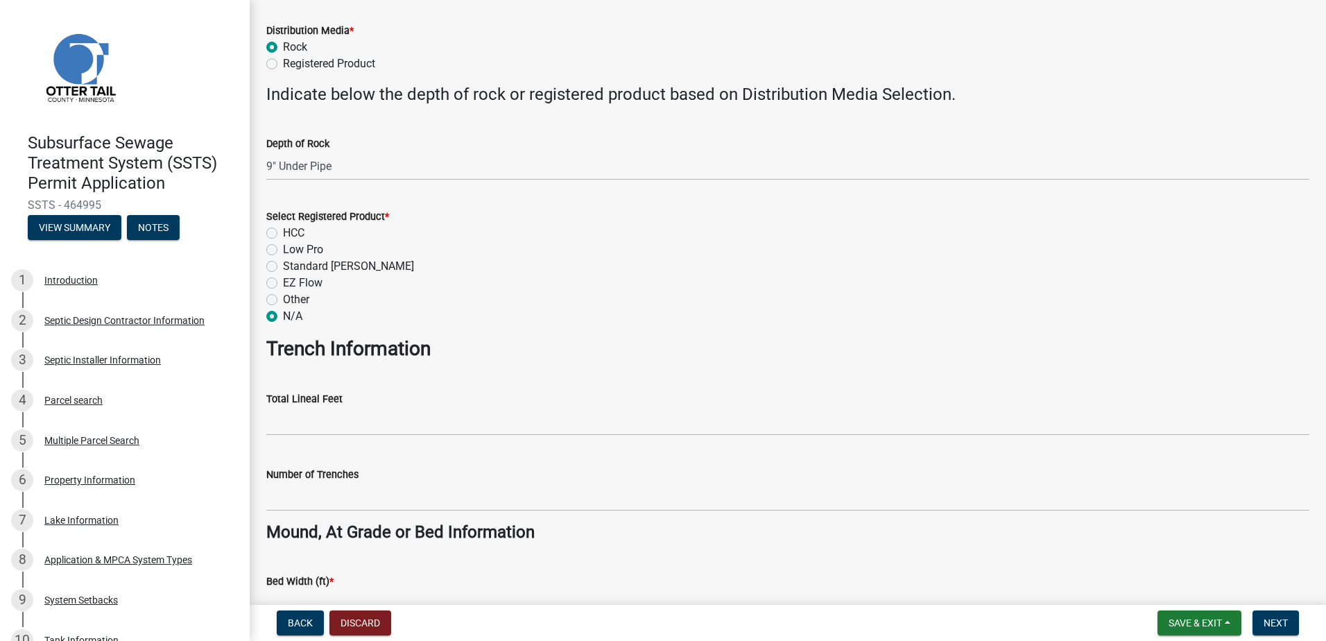
scroll to position [624, 0]
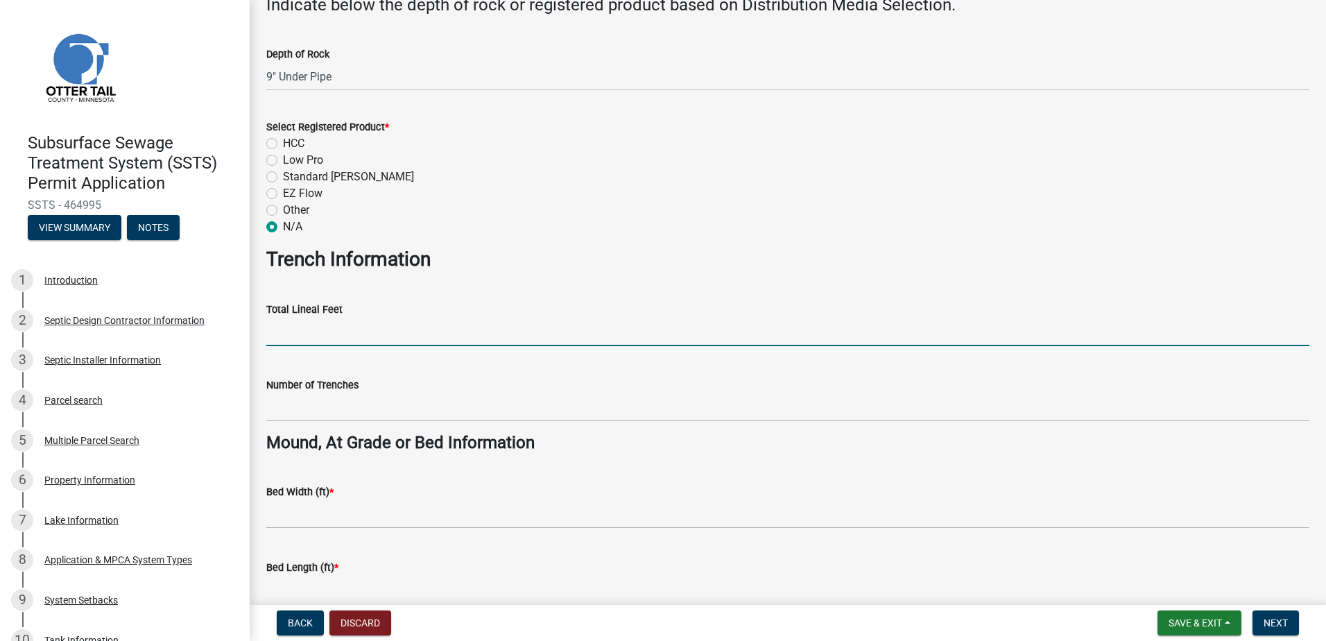
click at [293, 341] on input "Total Lineal Feet" at bounding box center [787, 332] width 1043 height 28
type input "NA"
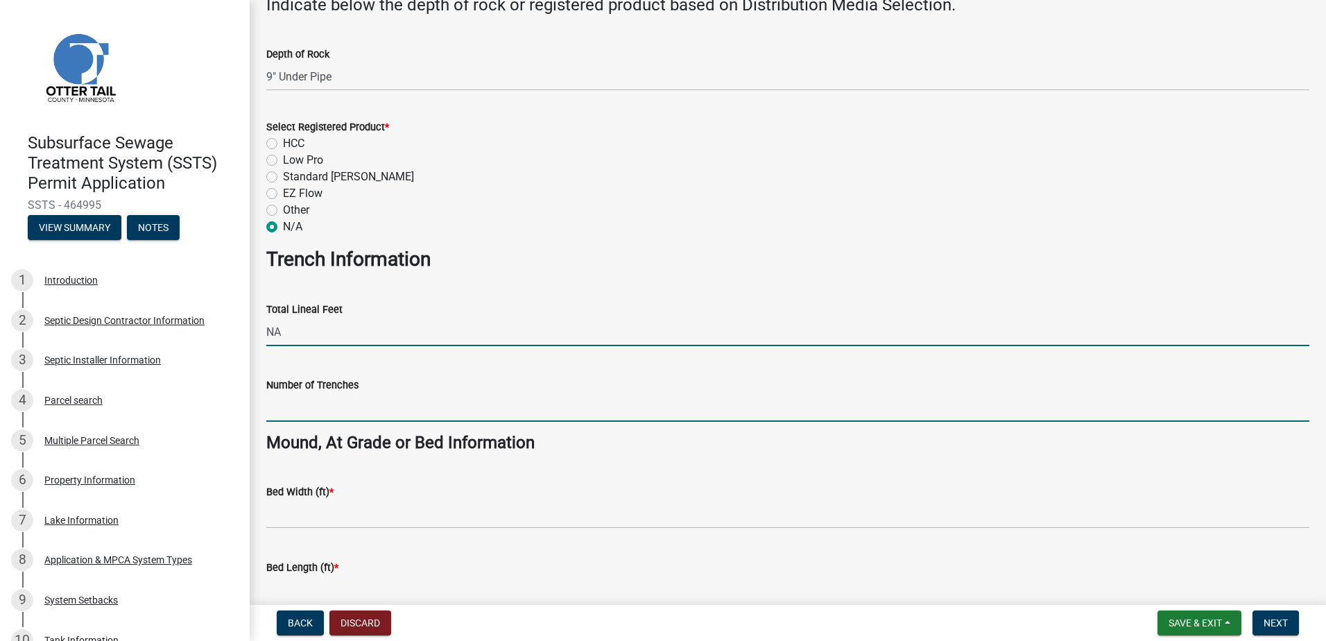
click at [296, 411] on input "Number of Trenches" at bounding box center [787, 407] width 1043 height 28
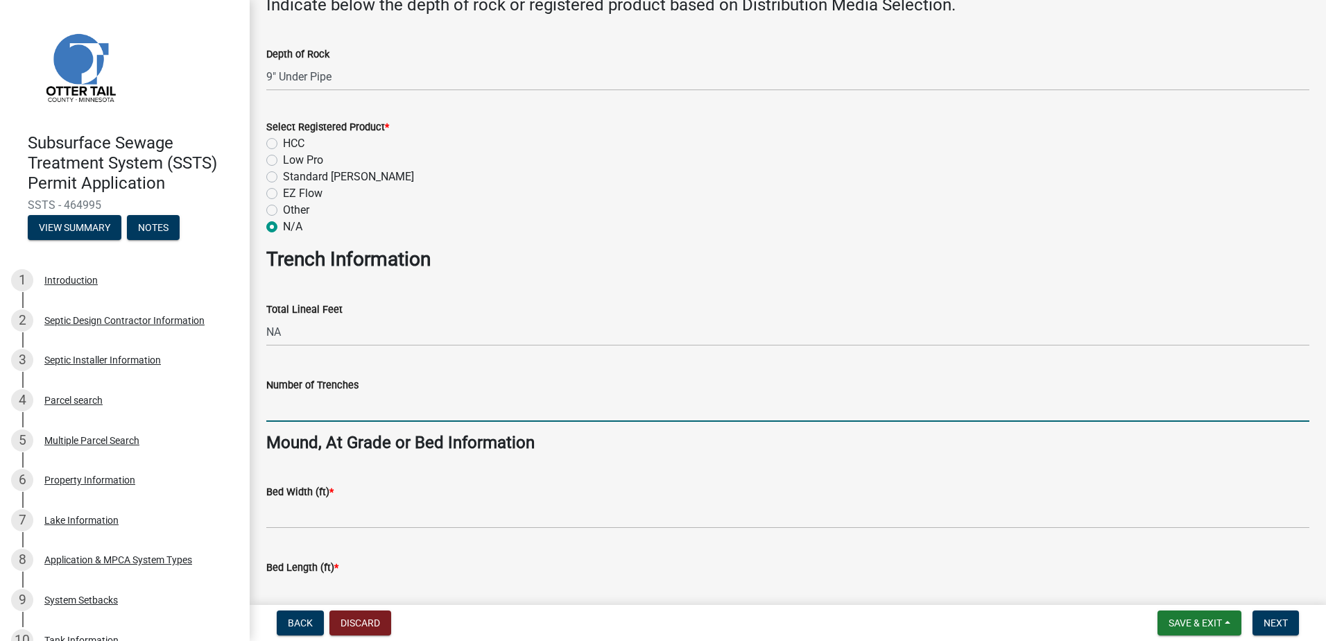
type input "NA"
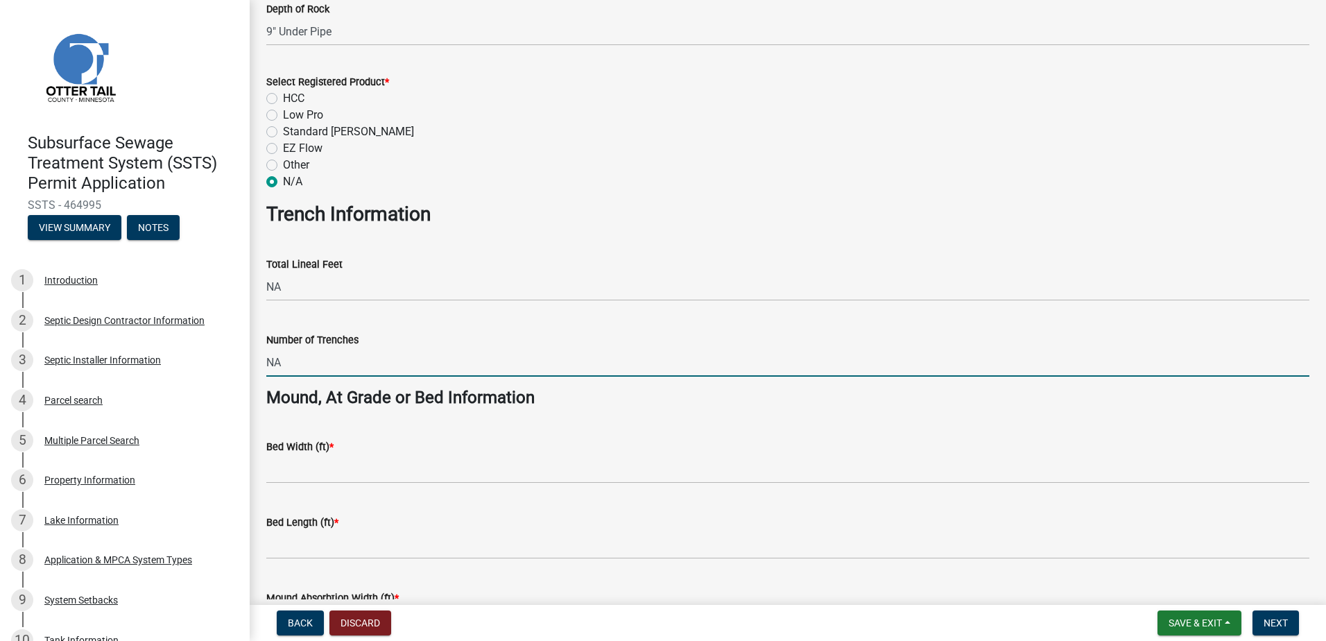
scroll to position [902, 0]
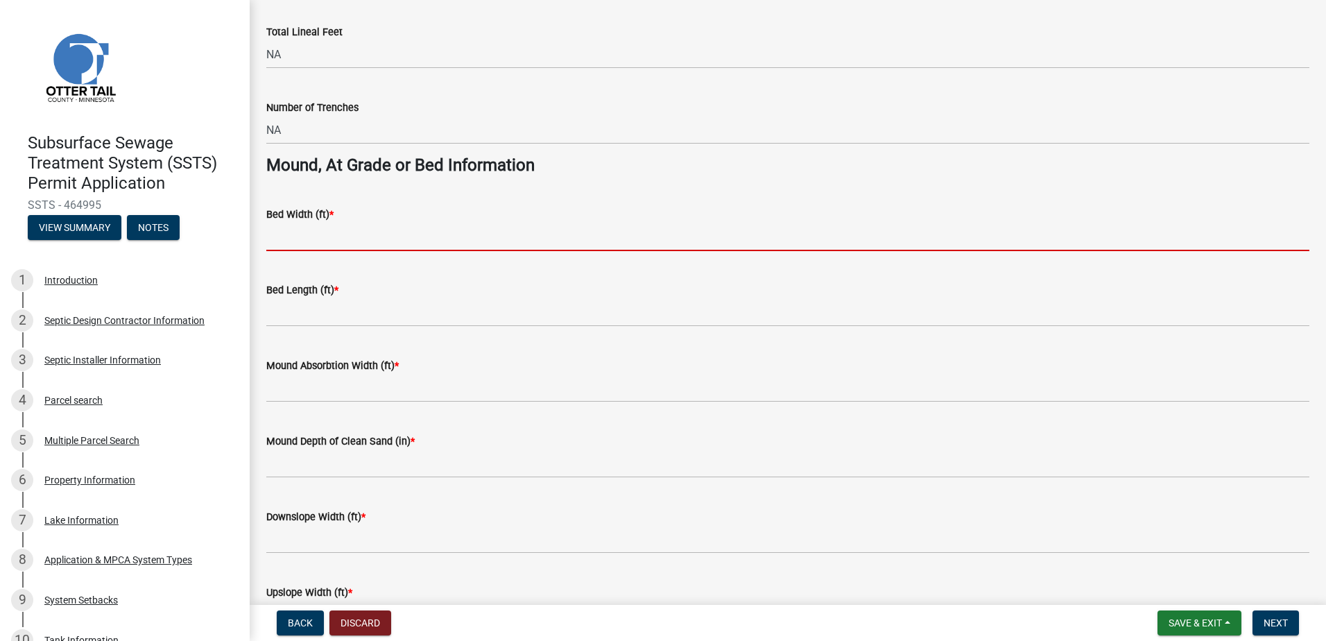
click at [289, 239] on input "Bed Width (ft) *" at bounding box center [787, 237] width 1043 height 28
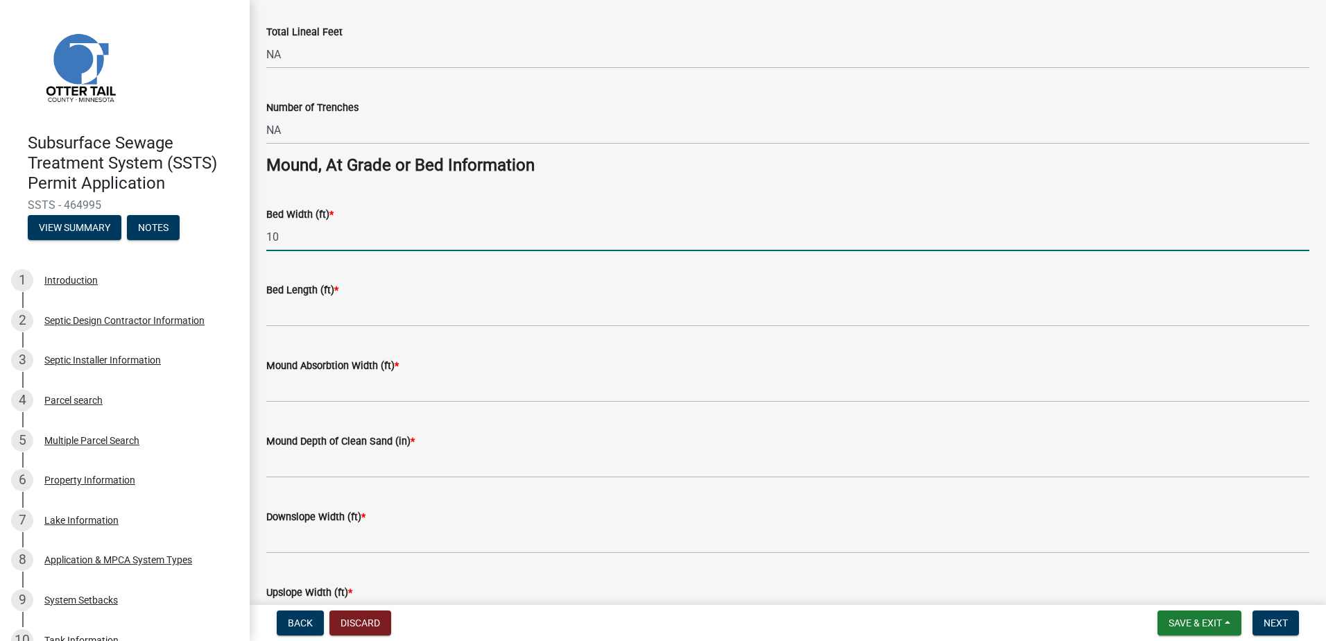
type input "10"
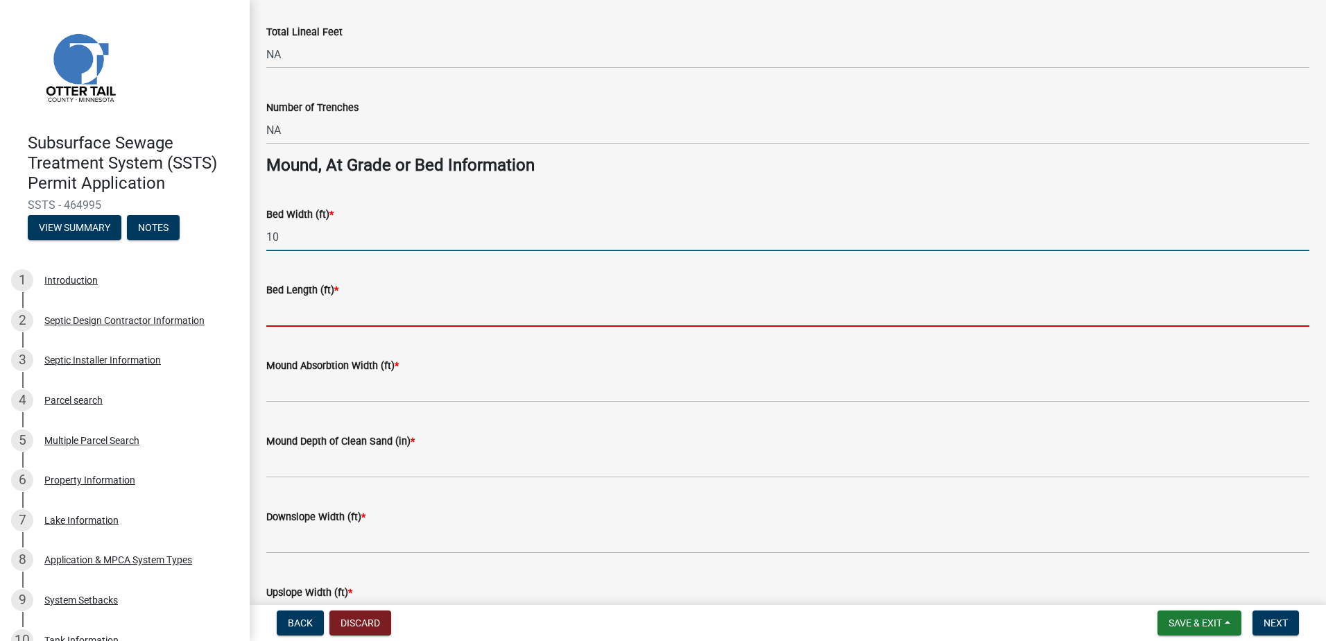
click at [288, 313] on input "Bed Length (ft) *" at bounding box center [787, 312] width 1043 height 28
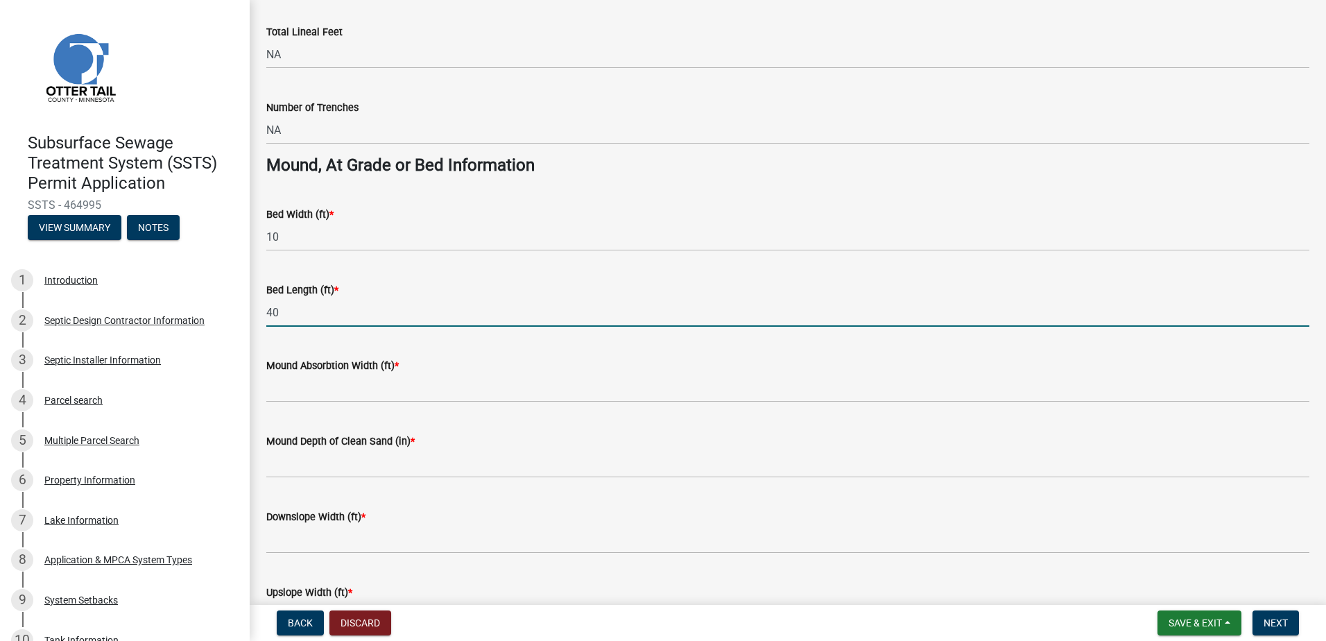
type input "40"
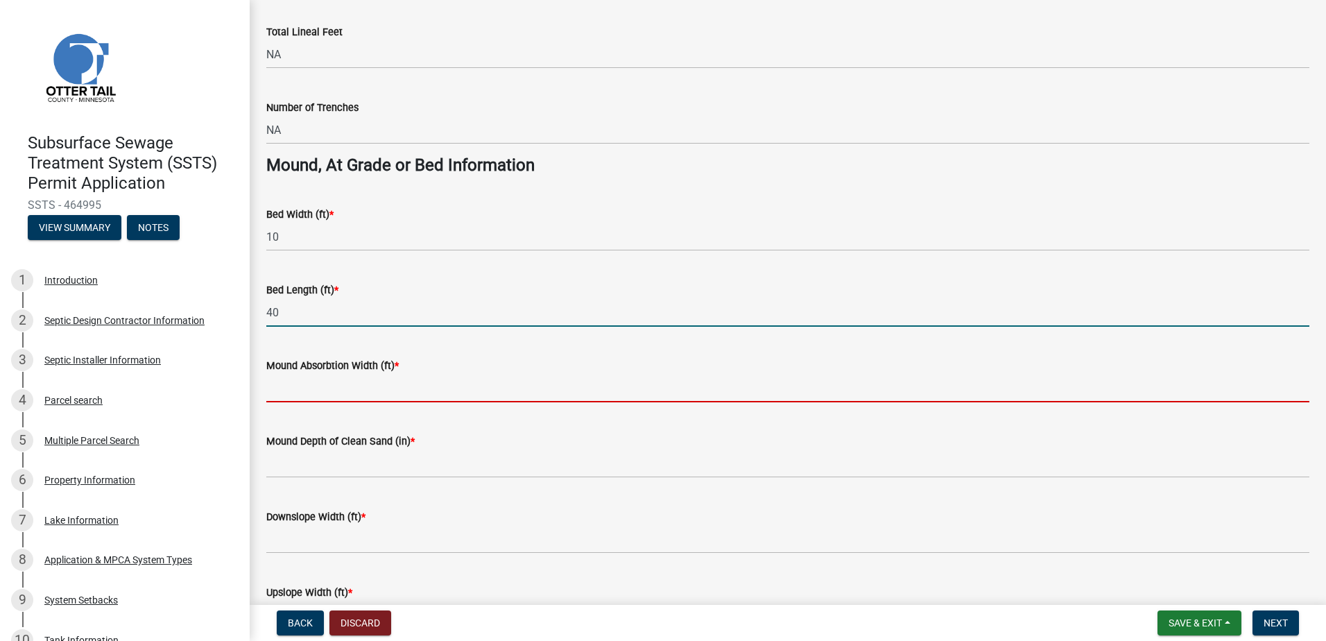
click at [288, 390] on input "Mound Absorbtion Width (ft) *" at bounding box center [787, 388] width 1043 height 28
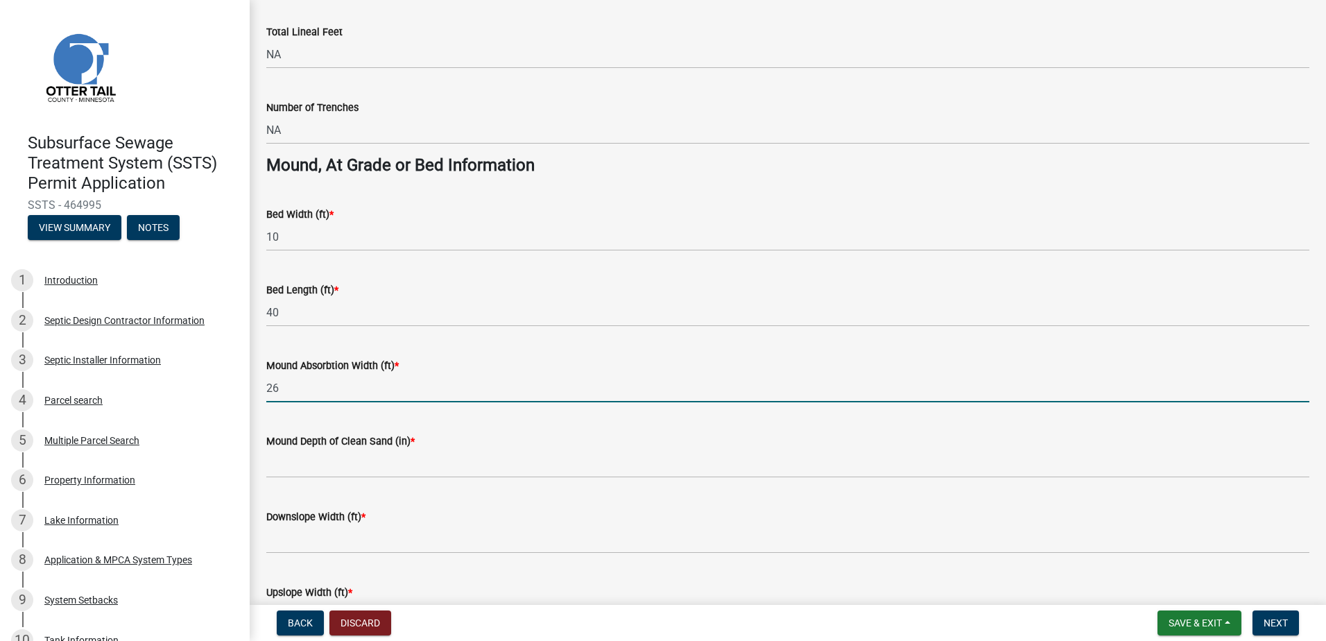
type input "26"
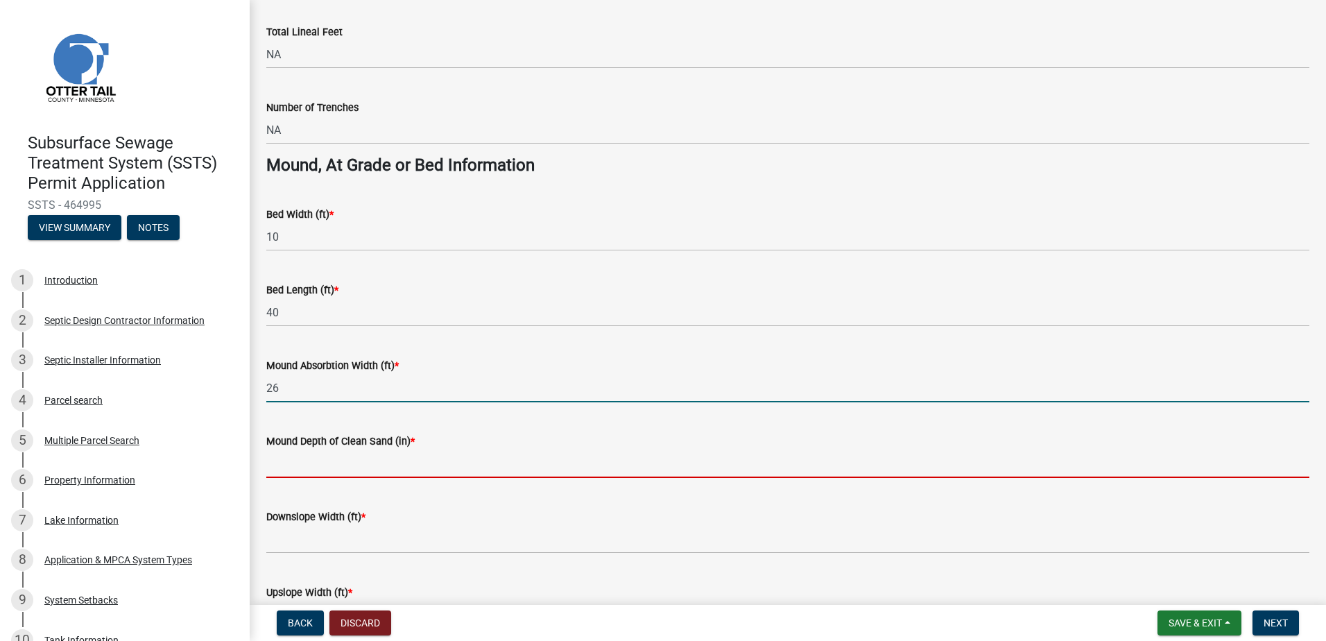
click at [270, 459] on input "Mound Depth of Clean Sand (in) *" at bounding box center [787, 464] width 1043 height 28
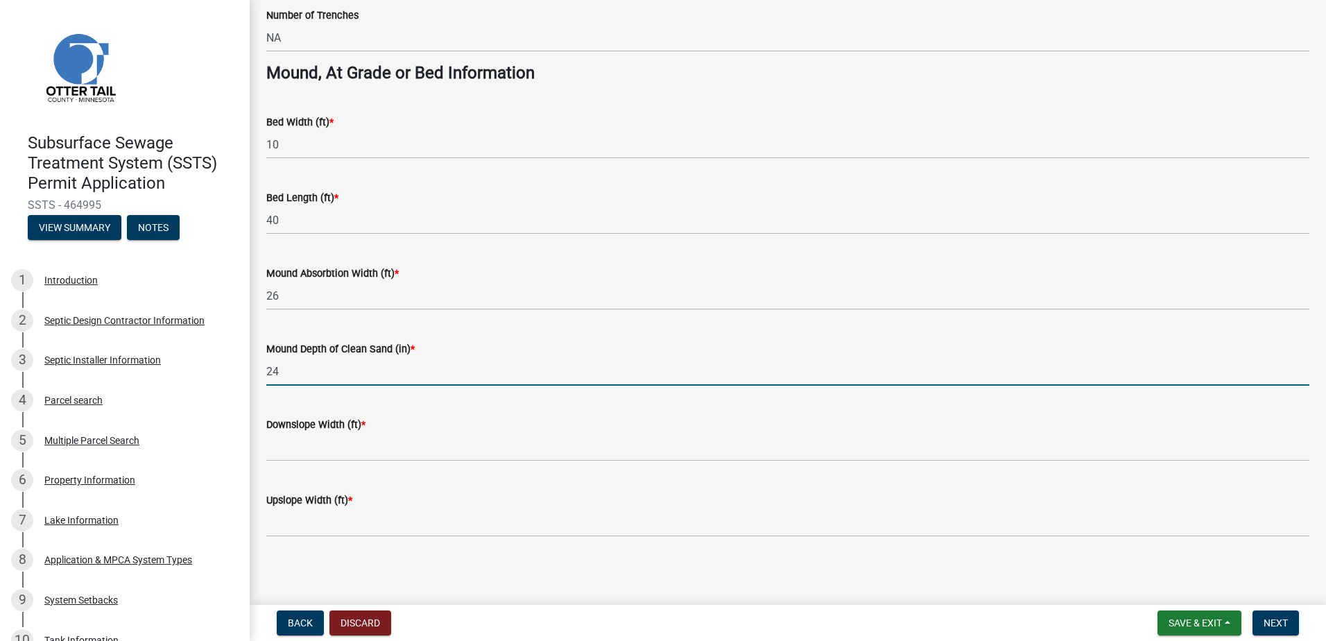
scroll to position [997, 0]
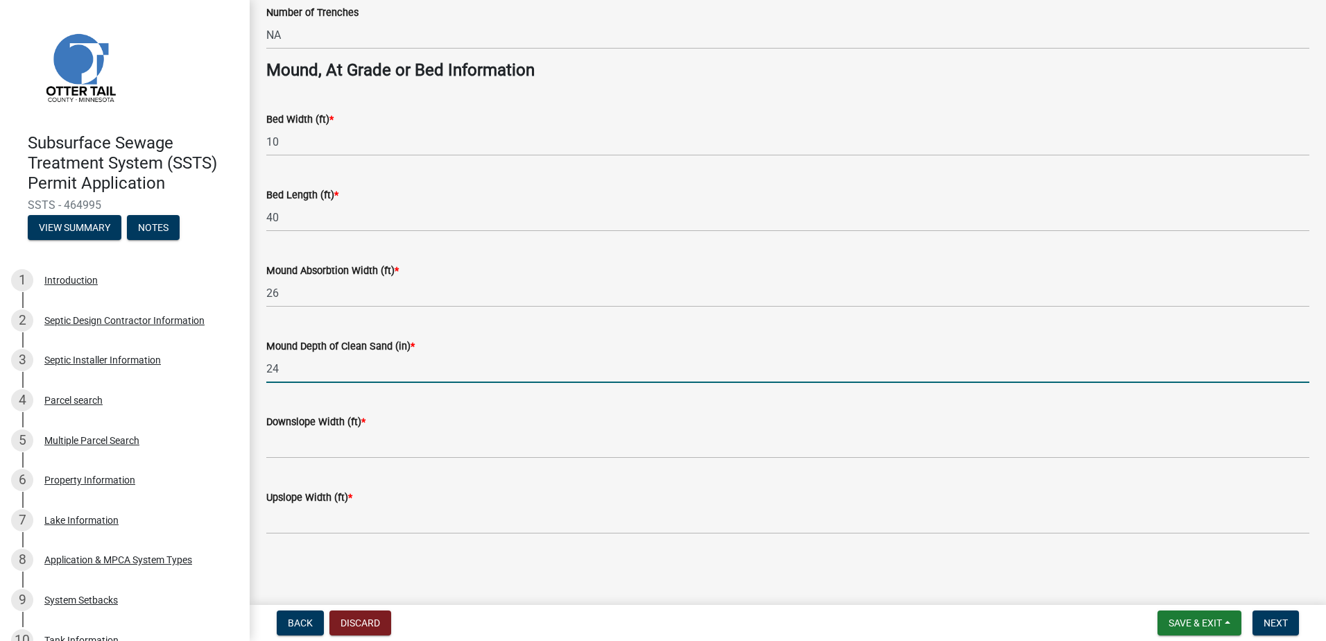
type input "24"
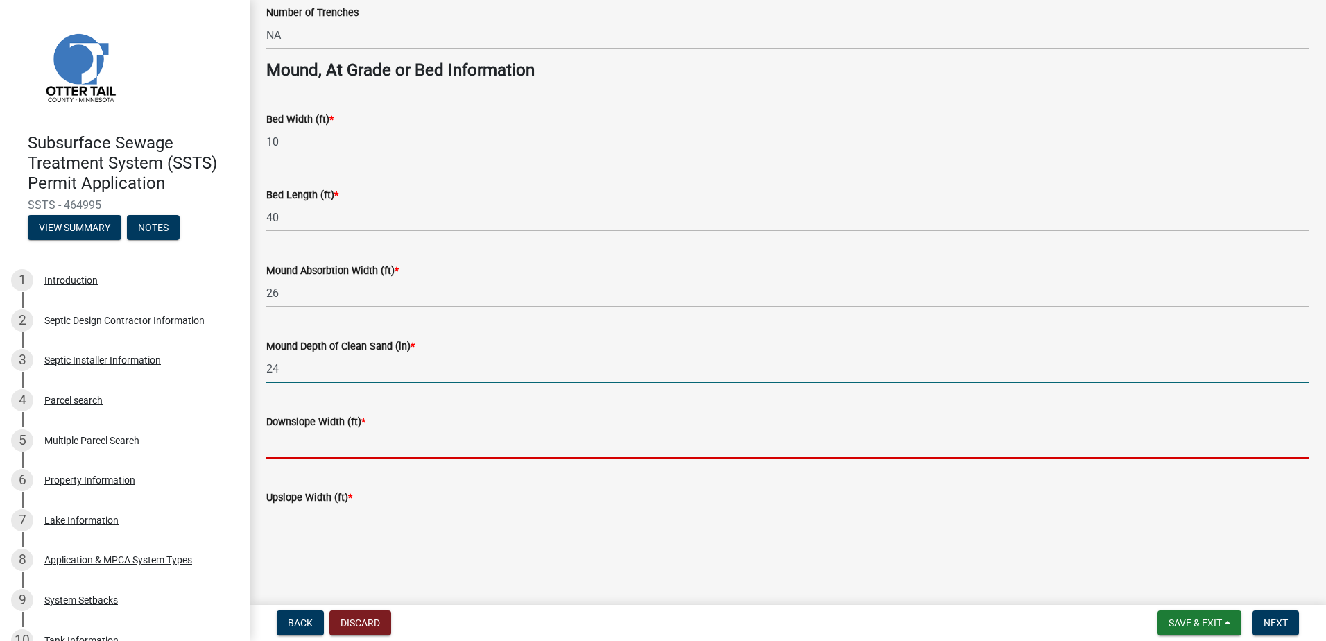
click at [282, 444] on input "Downslope Width (ft) *" at bounding box center [787, 444] width 1043 height 28
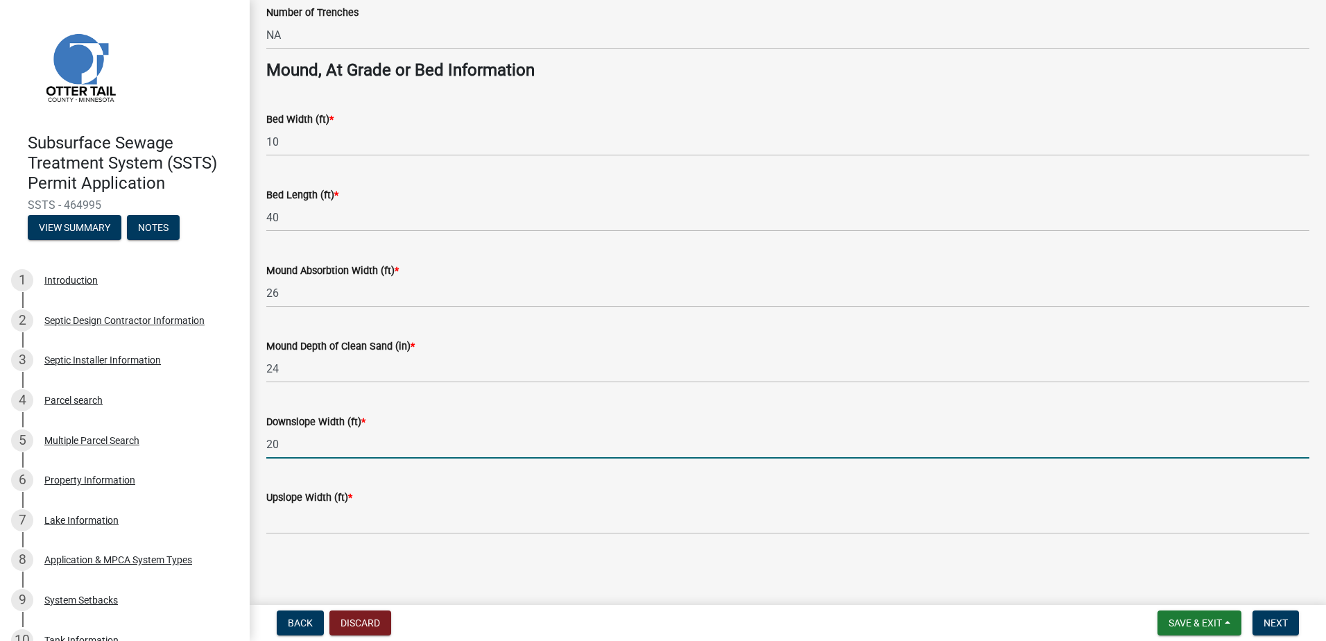
type input "20"
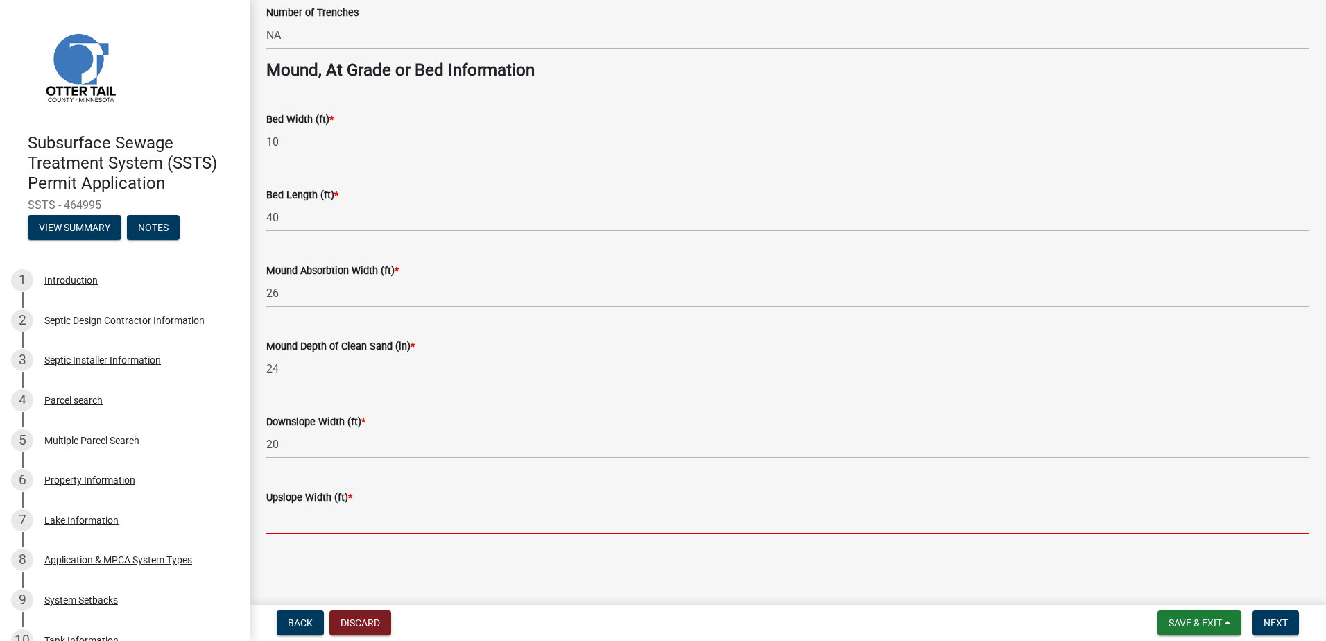
click at [279, 519] on input "Upslope Width (ft) *" at bounding box center [787, 520] width 1043 height 28
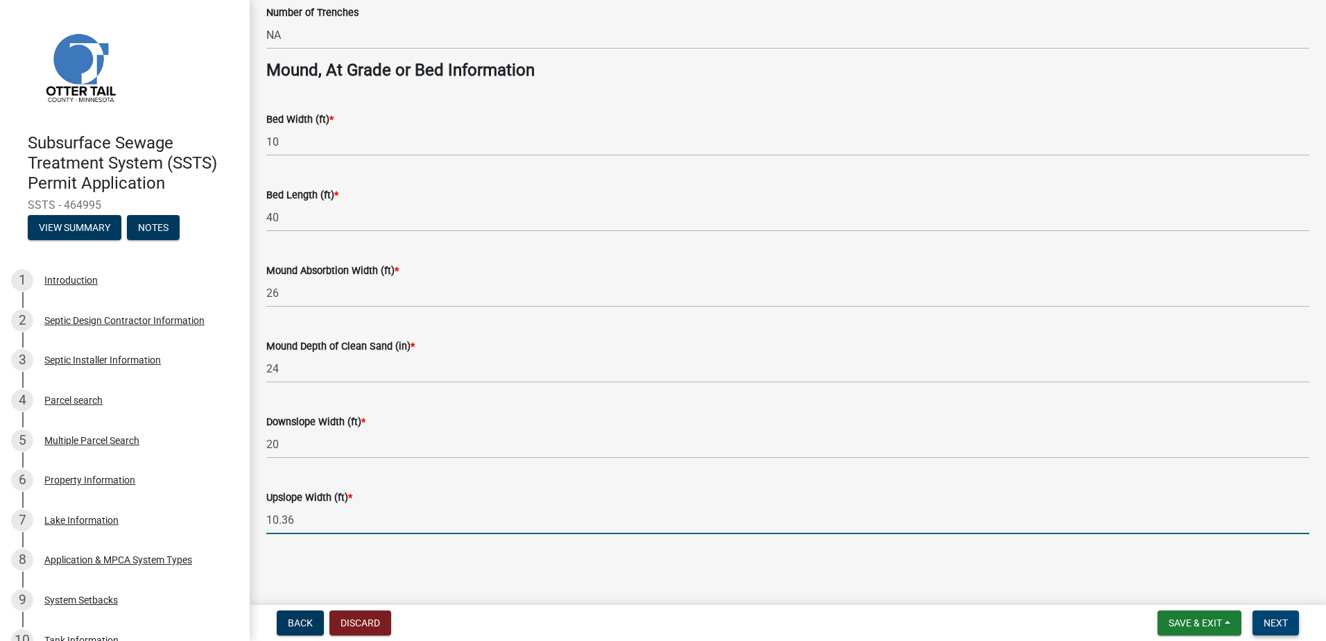
type input "10.36"
click at [1274, 624] on span "Next" at bounding box center [1276, 622] width 24 height 11
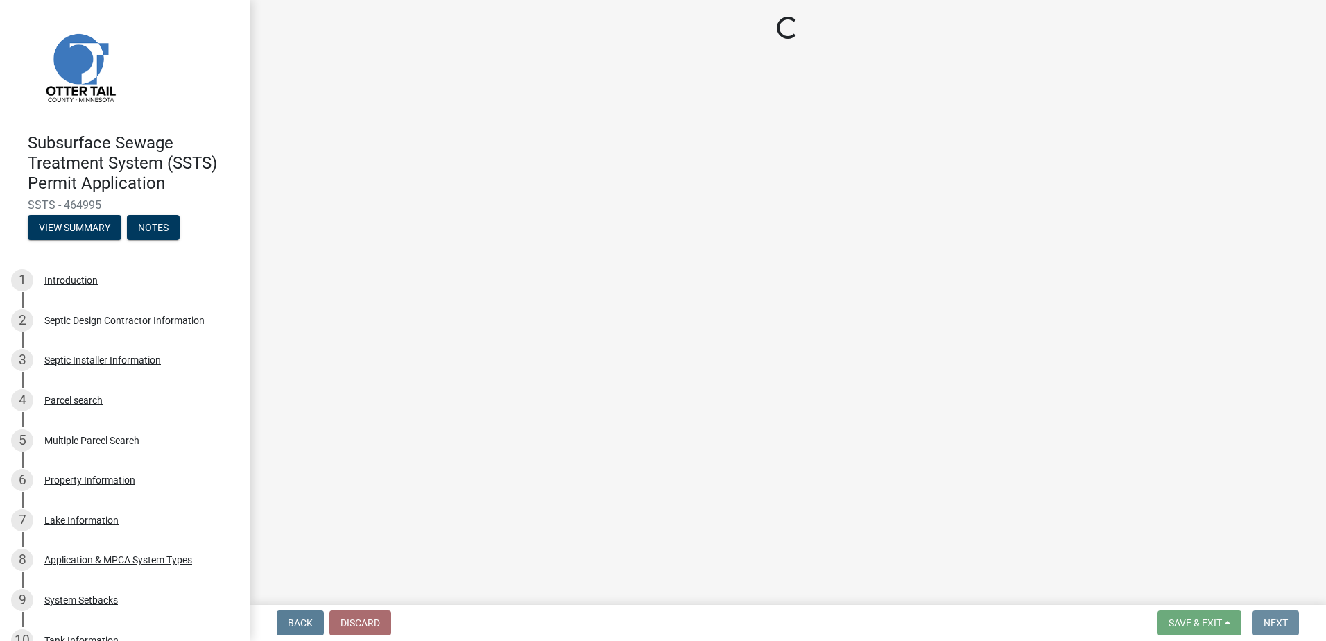
scroll to position [0, 0]
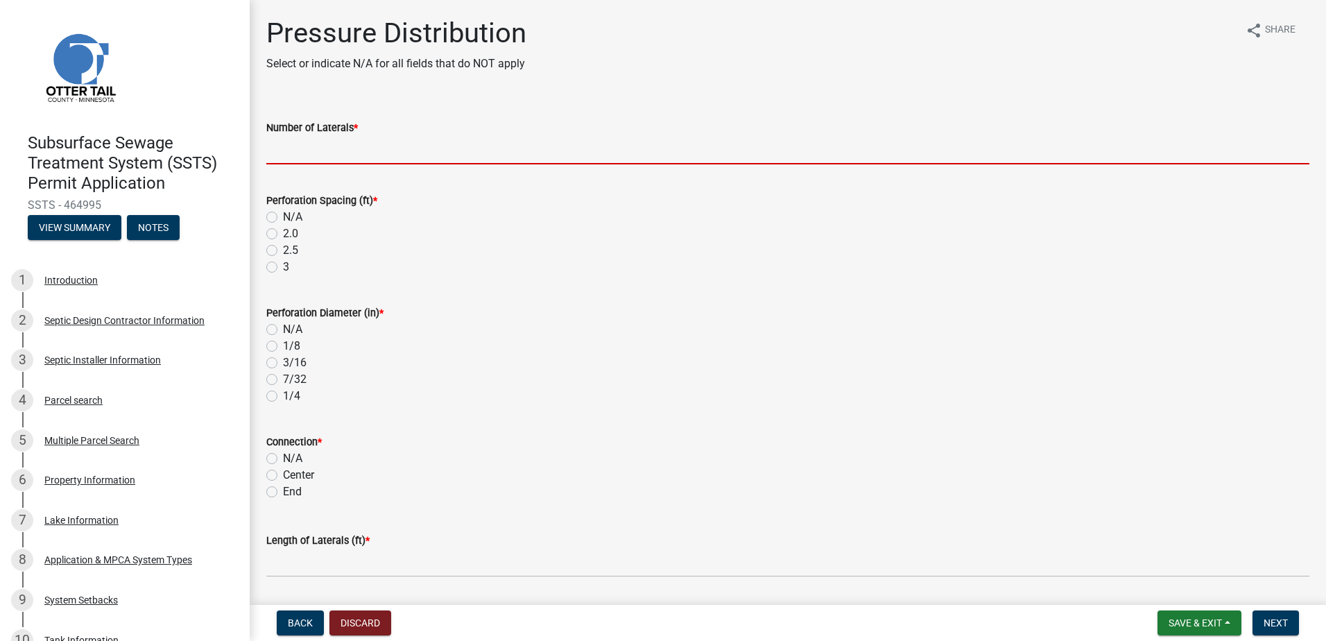
click at [306, 157] on input "Number of Laterals *" at bounding box center [787, 150] width 1043 height 28
type input "3"
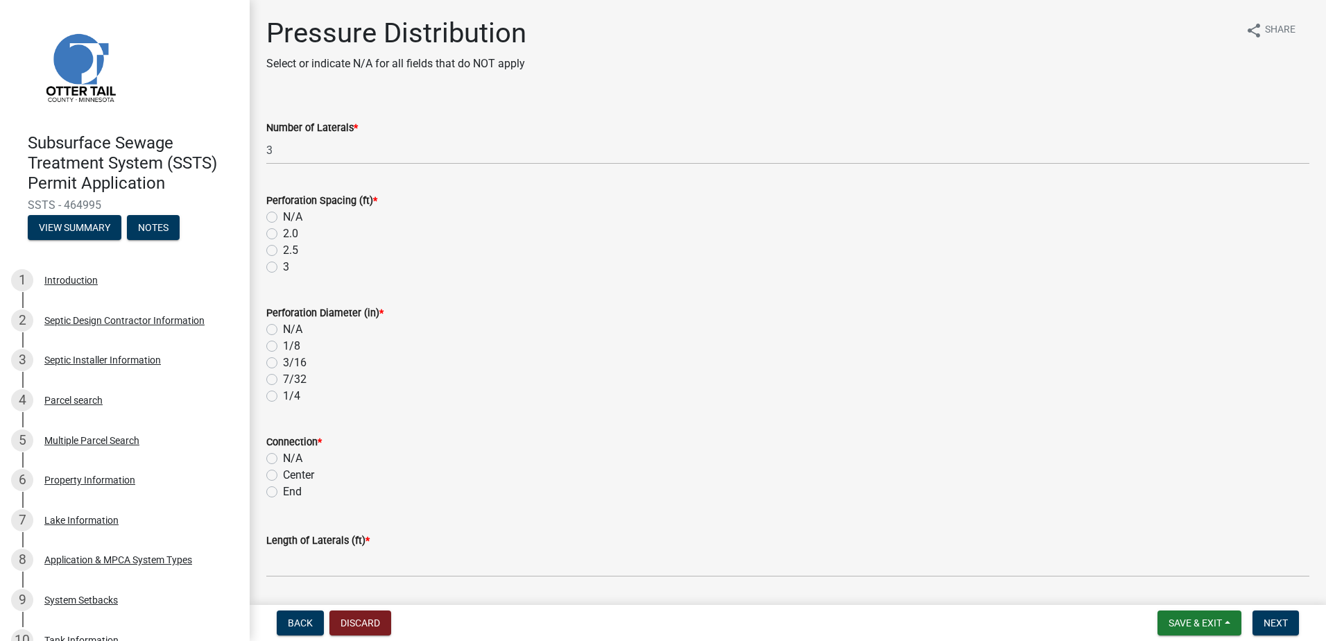
click at [283, 267] on label "3" at bounding box center [286, 267] width 6 height 17
click at [283, 267] on input "3" at bounding box center [287, 263] width 9 height 9
radio input "true"
click at [283, 395] on label "1/4" at bounding box center [291, 396] width 17 height 17
click at [283, 395] on input "1/4" at bounding box center [287, 392] width 9 height 9
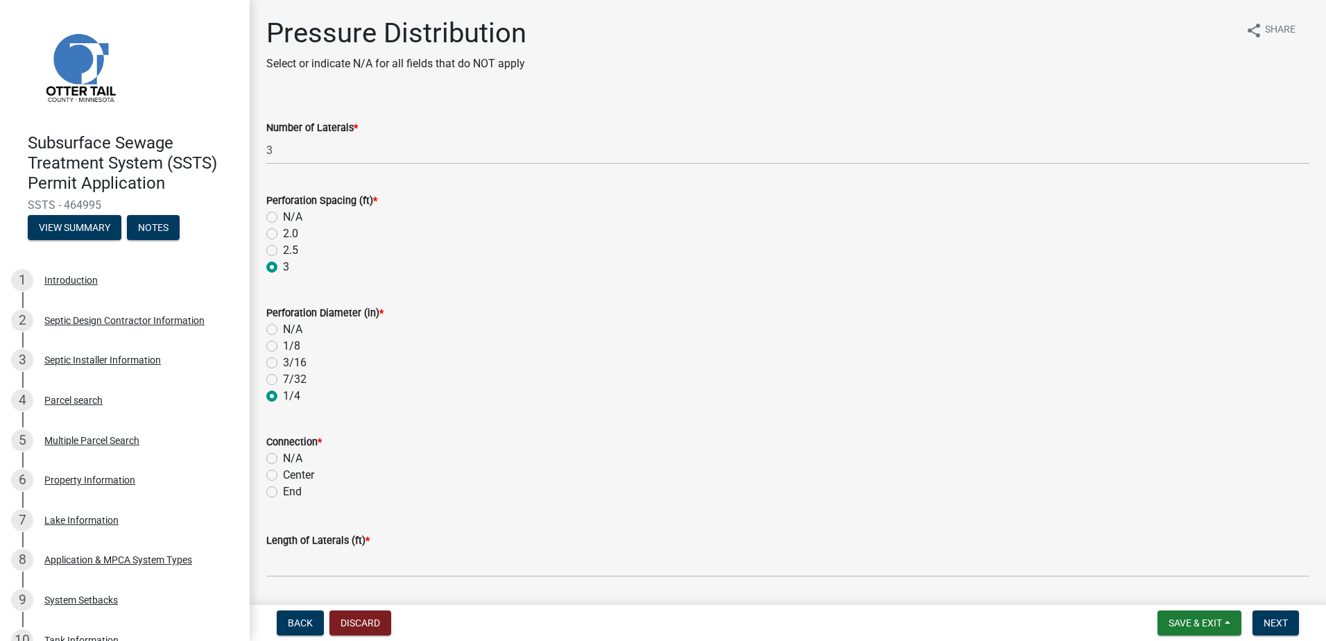
radio input "true"
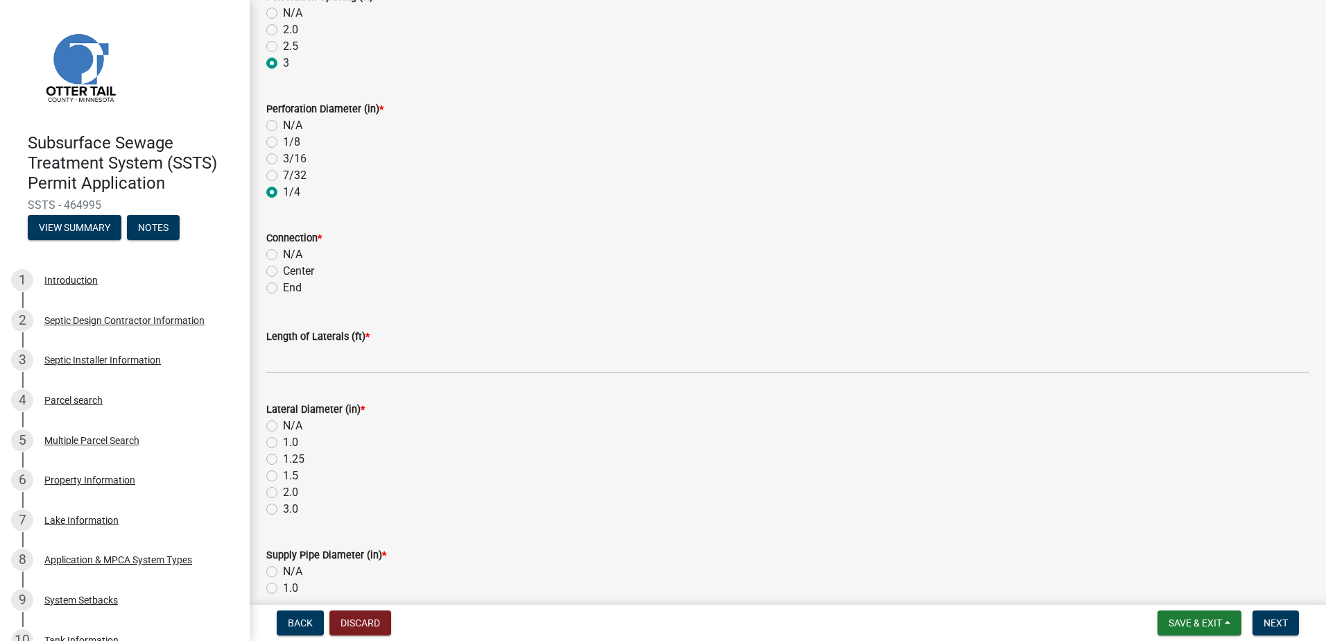
scroll to position [208, 0]
click at [283, 282] on label "End" at bounding box center [292, 283] width 19 height 17
click at [283, 282] on input "End" at bounding box center [287, 279] width 9 height 9
radio input "true"
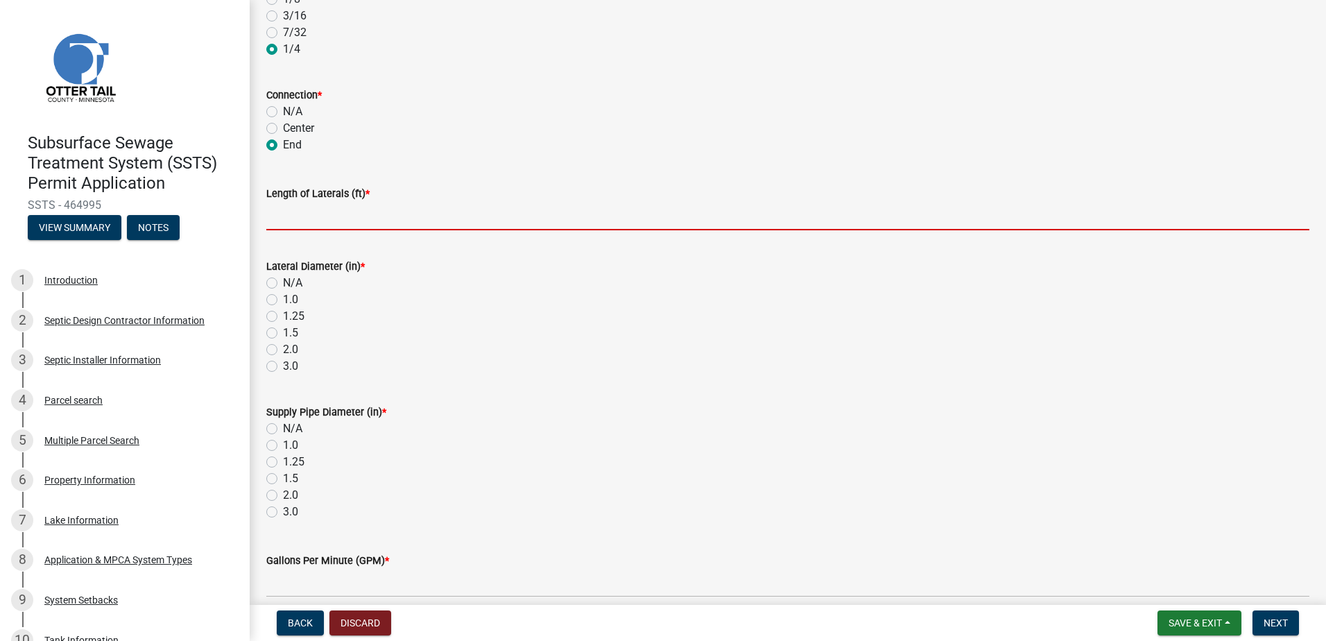
click at [289, 220] on input "Length of Laterals (ft) *" at bounding box center [787, 216] width 1043 height 28
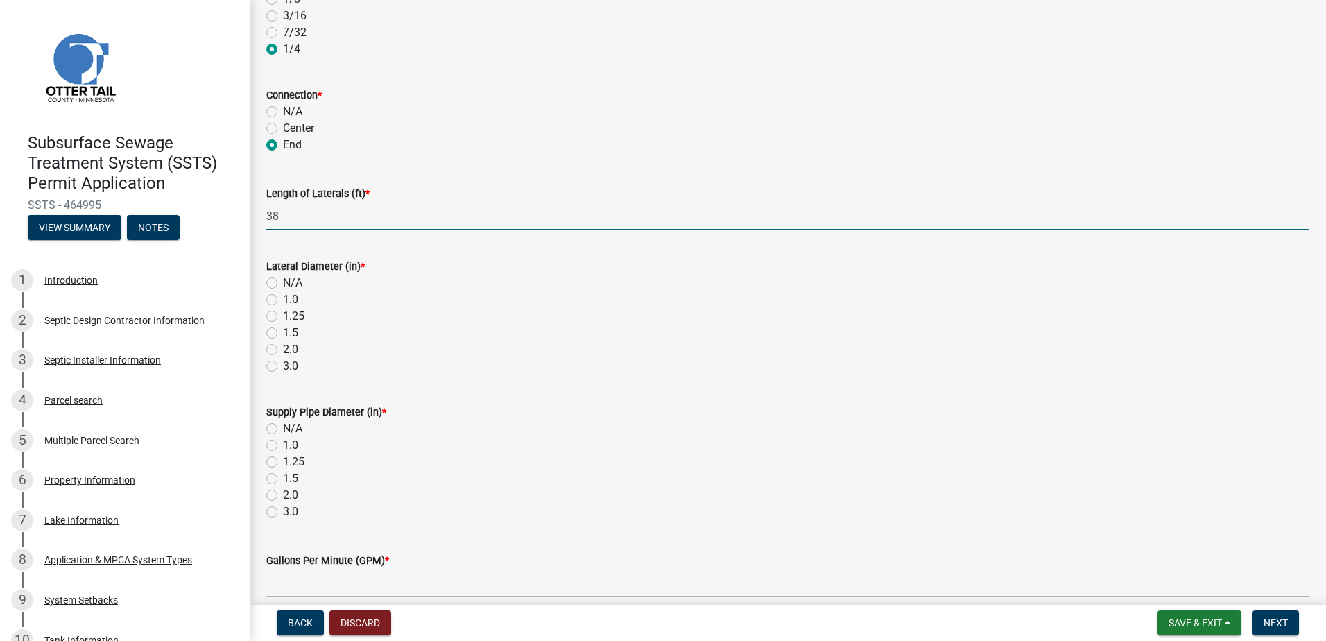
type input "38"
click at [283, 336] on label "1.5" at bounding box center [290, 333] width 15 height 17
click at [283, 334] on input "1.5" at bounding box center [287, 329] width 9 height 9
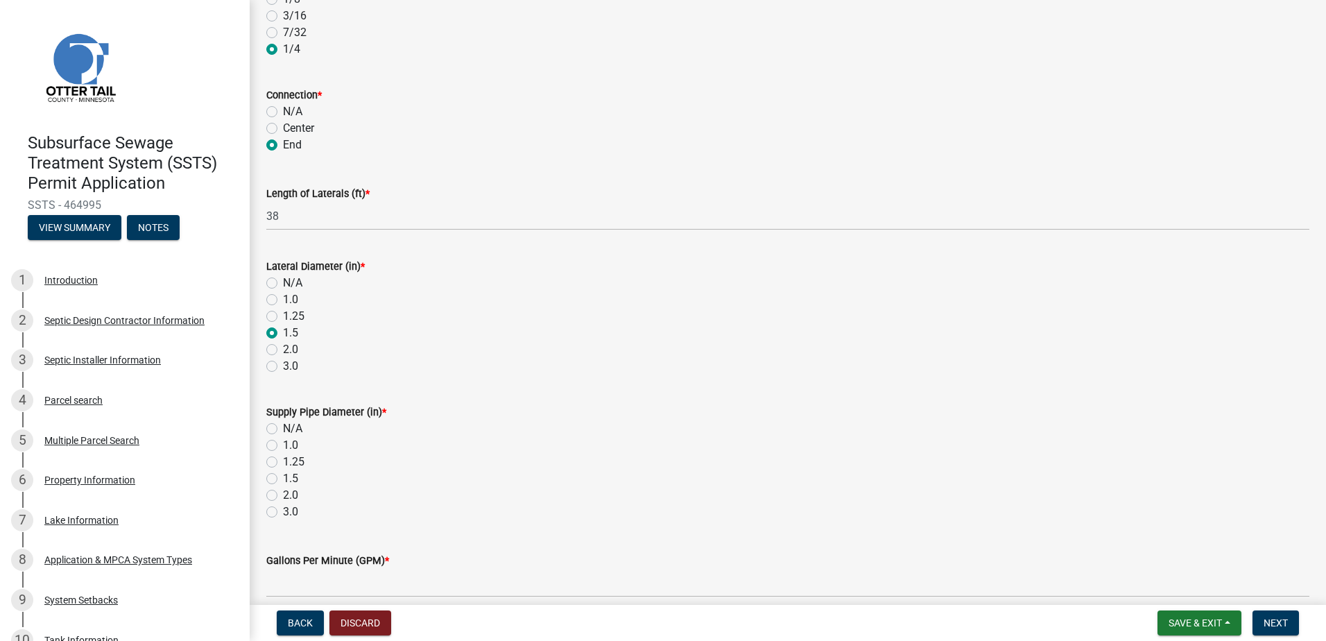
radio input "true"
click at [283, 498] on label "2.0" at bounding box center [290, 495] width 15 height 17
click at [283, 496] on input "2.0" at bounding box center [287, 491] width 9 height 9
radio input "true"
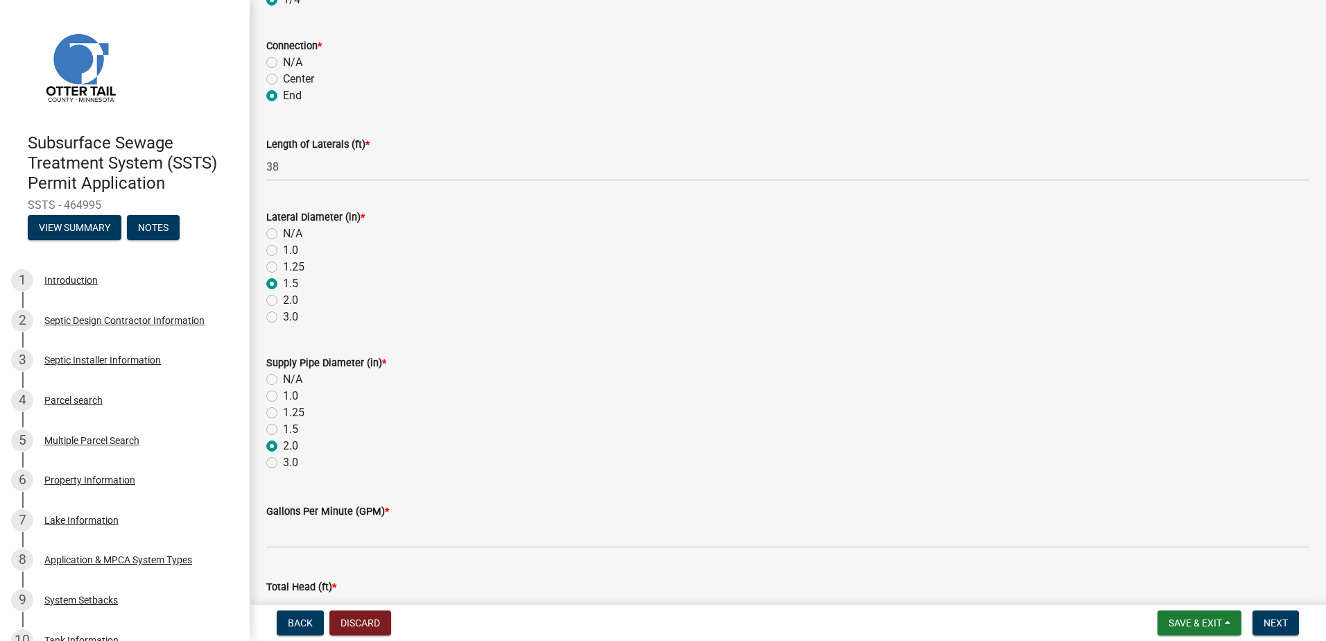
scroll to position [486, 0]
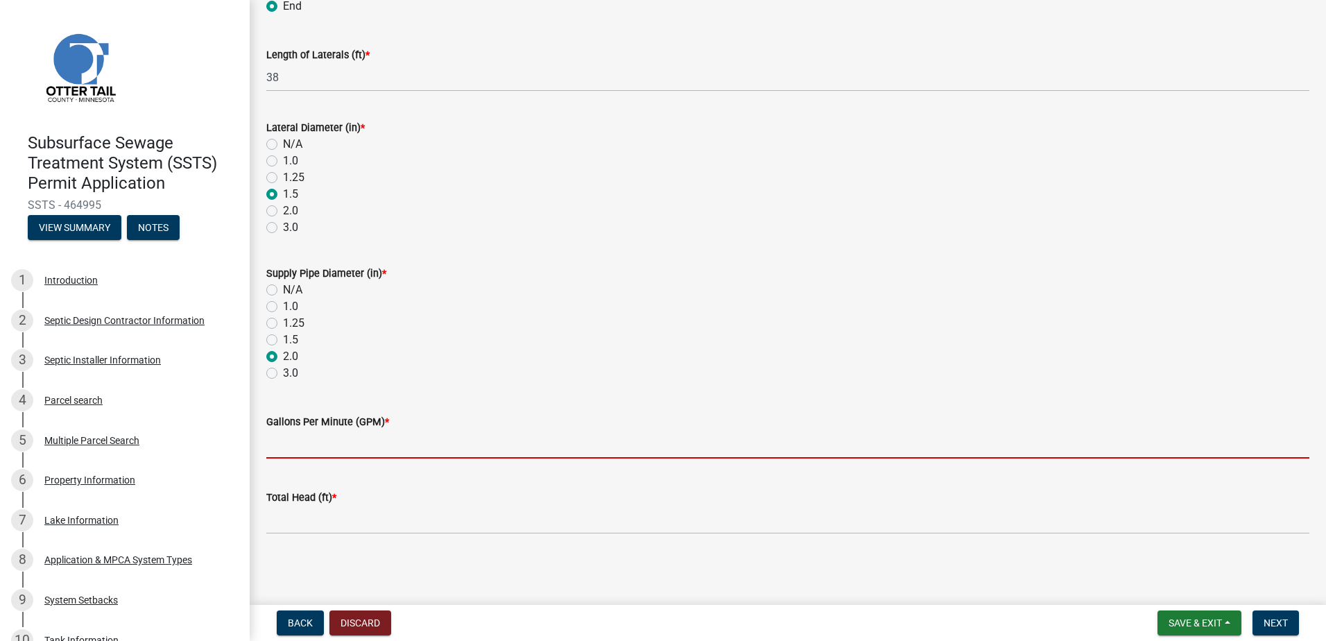
drag, startPoint x: 275, startPoint y: 453, endPoint x: 282, endPoint y: 447, distance: 8.4
click at [277, 452] on input "Gallons Per Minute (GPM) *" at bounding box center [787, 444] width 1043 height 28
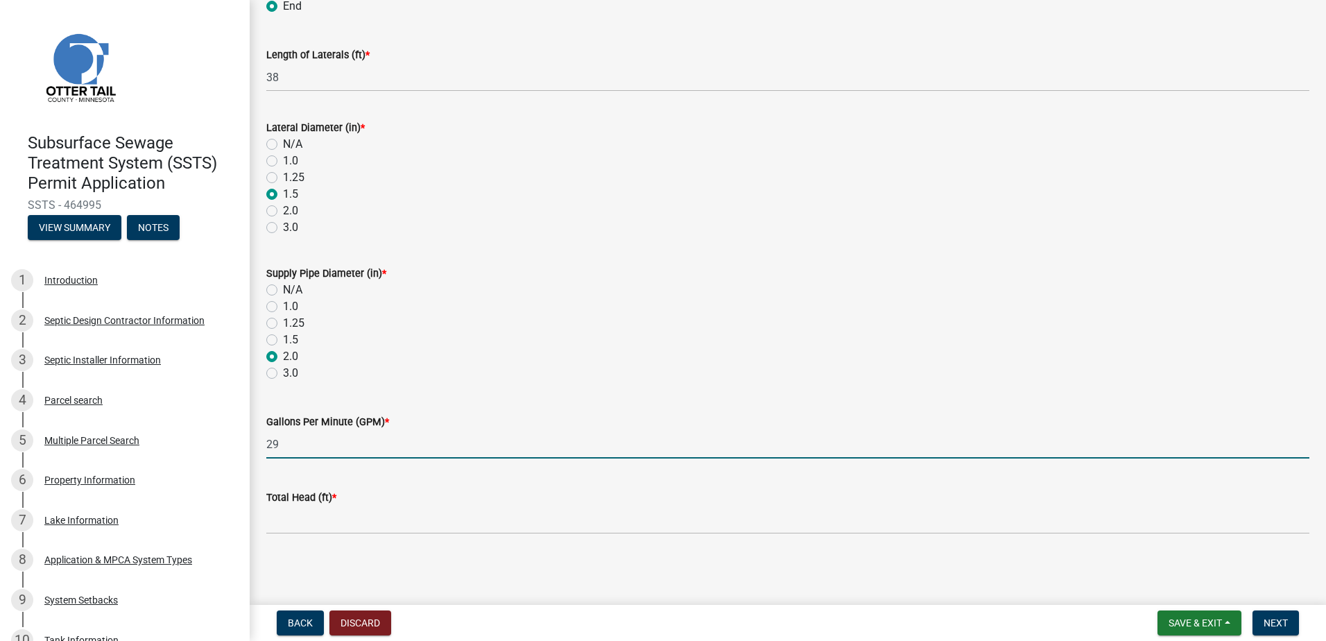
type input "29"
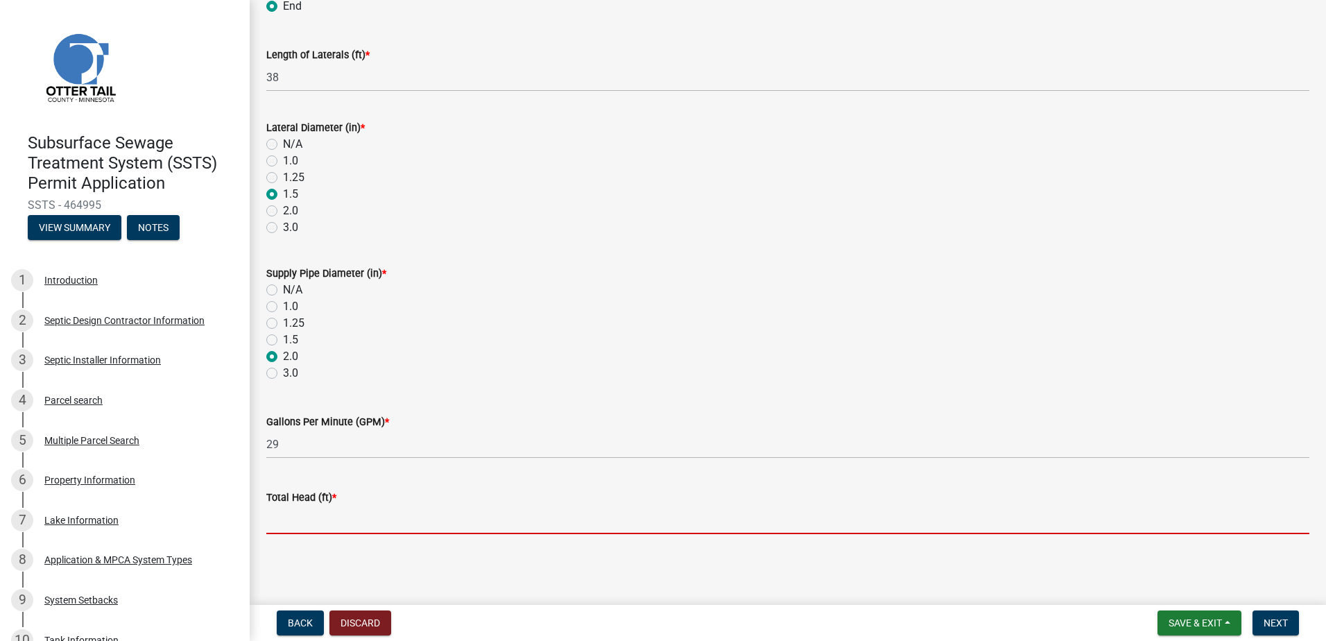
click at [306, 524] on input "Total Head (ft) *" at bounding box center [787, 520] width 1043 height 28
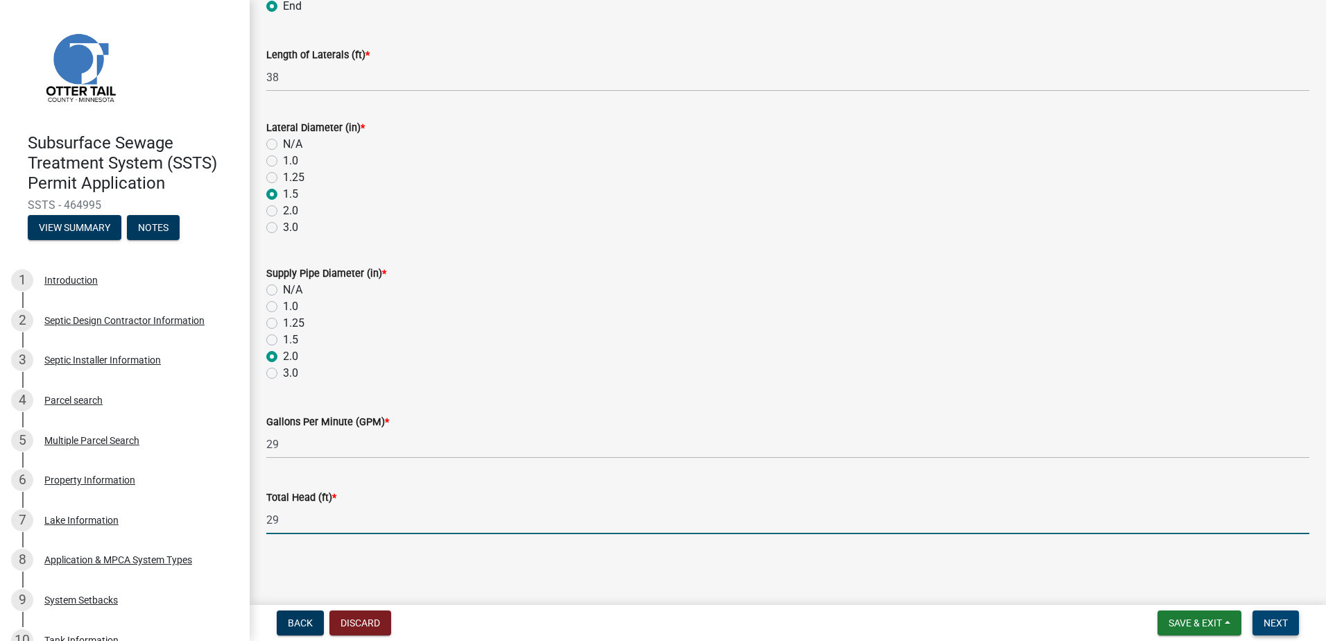
type input "29"
click at [1268, 622] on span "Next" at bounding box center [1276, 622] width 24 height 11
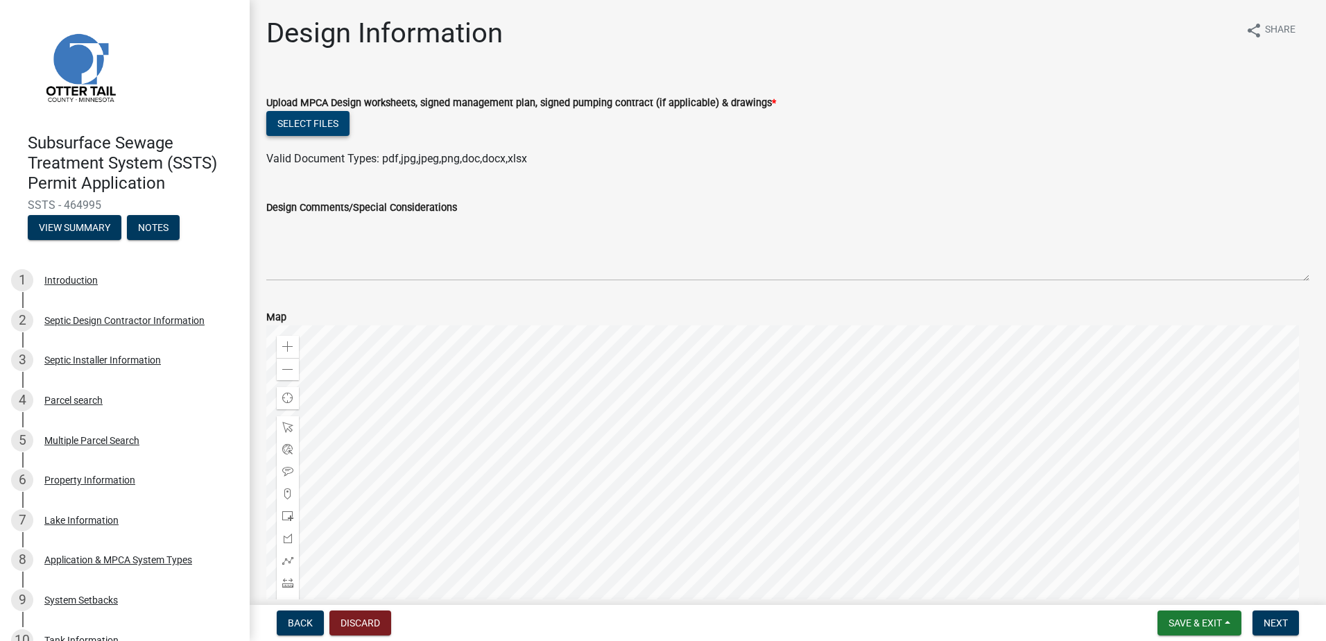
click at [306, 127] on button "Select files" at bounding box center [307, 123] width 83 height 25
click at [322, 130] on button "Select files" at bounding box center [307, 123] width 83 height 25
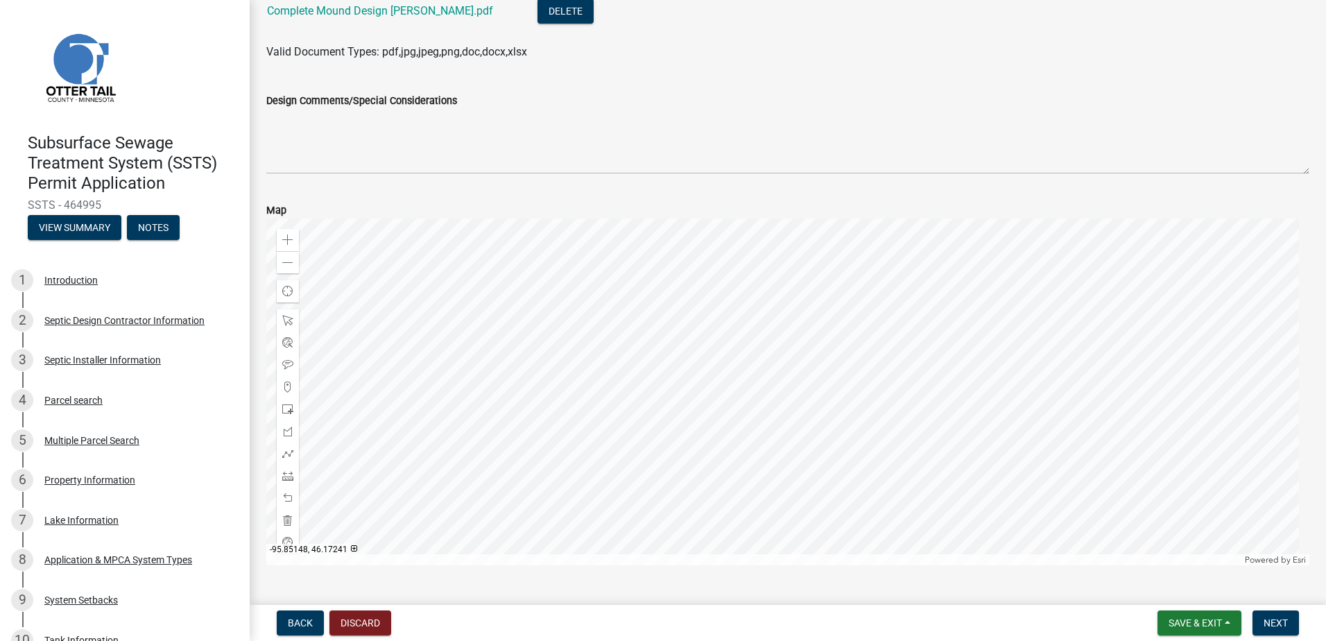
scroll to position [190, 0]
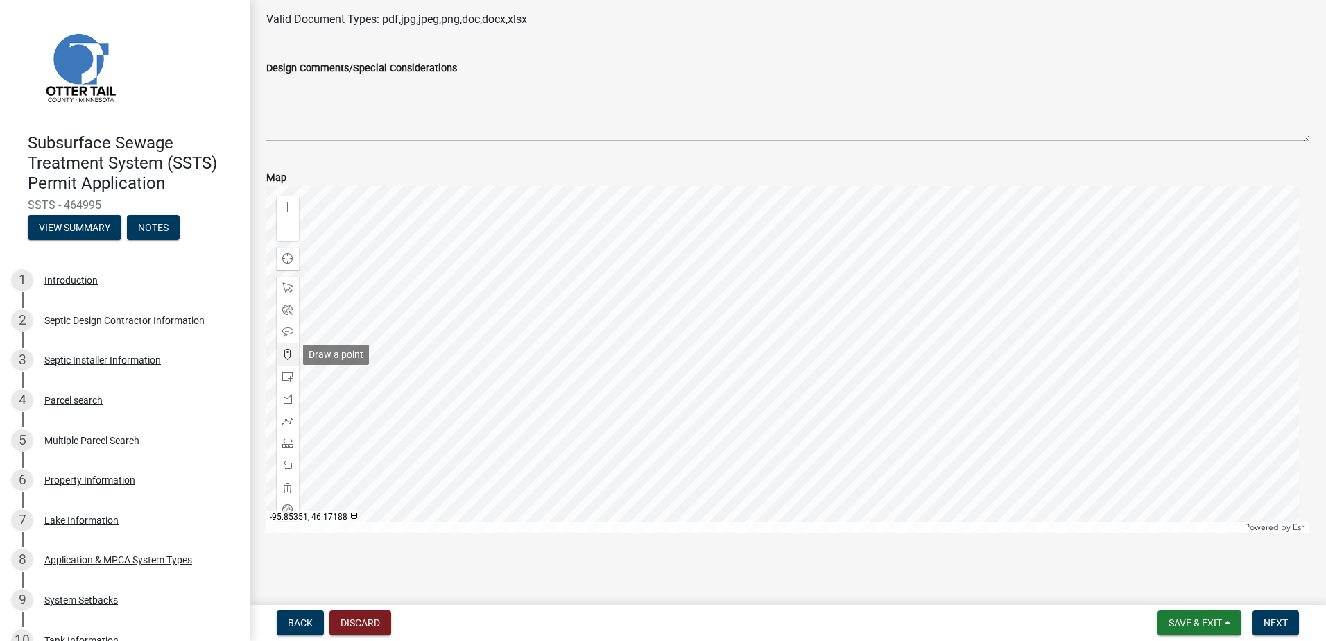
click at [285, 353] on span at bounding box center [287, 354] width 11 height 11
click at [844, 310] on div at bounding box center [787, 359] width 1043 height 347
click at [1283, 620] on span "Next" at bounding box center [1276, 622] width 24 height 11
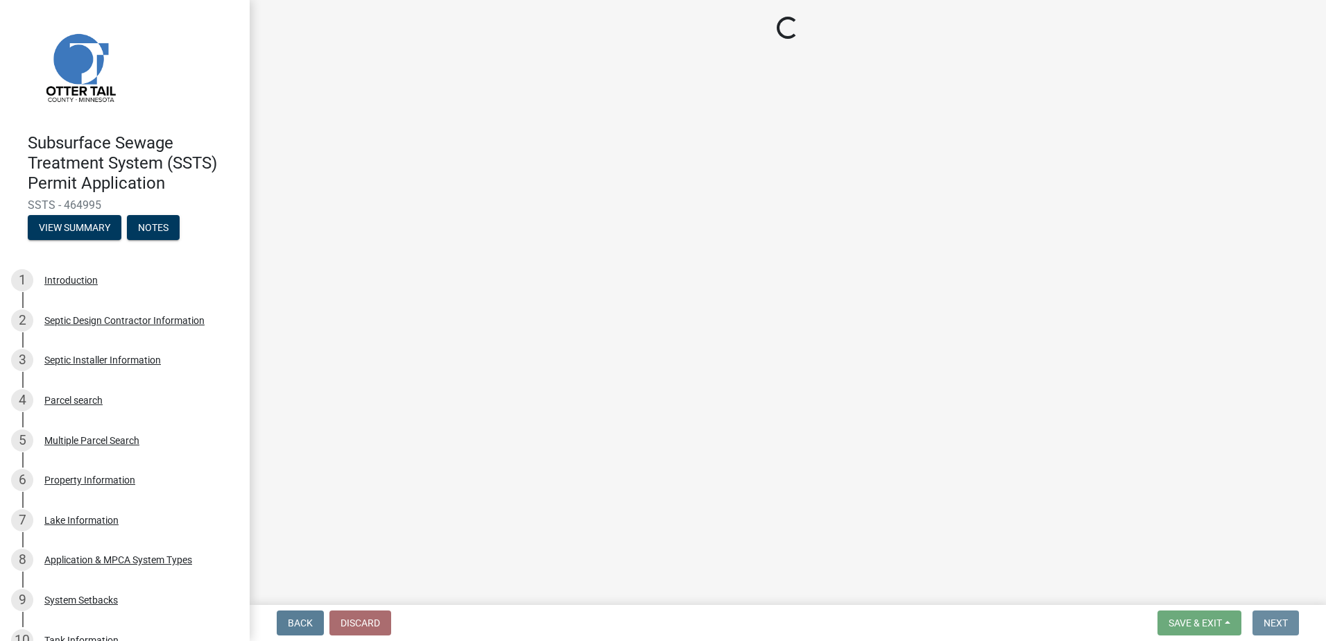
scroll to position [0, 0]
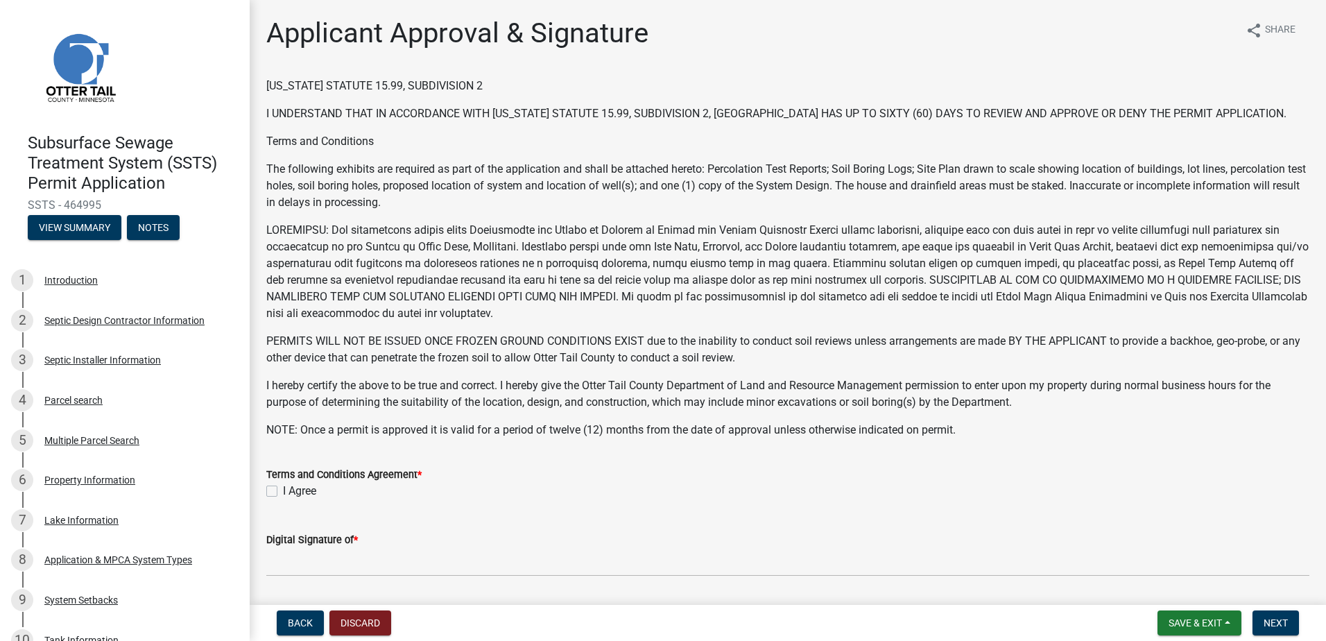
click at [283, 488] on label "I Agree" at bounding box center [299, 491] width 33 height 17
click at [283, 488] on input "I Agree" at bounding box center [287, 487] width 9 height 9
checkbox input "true"
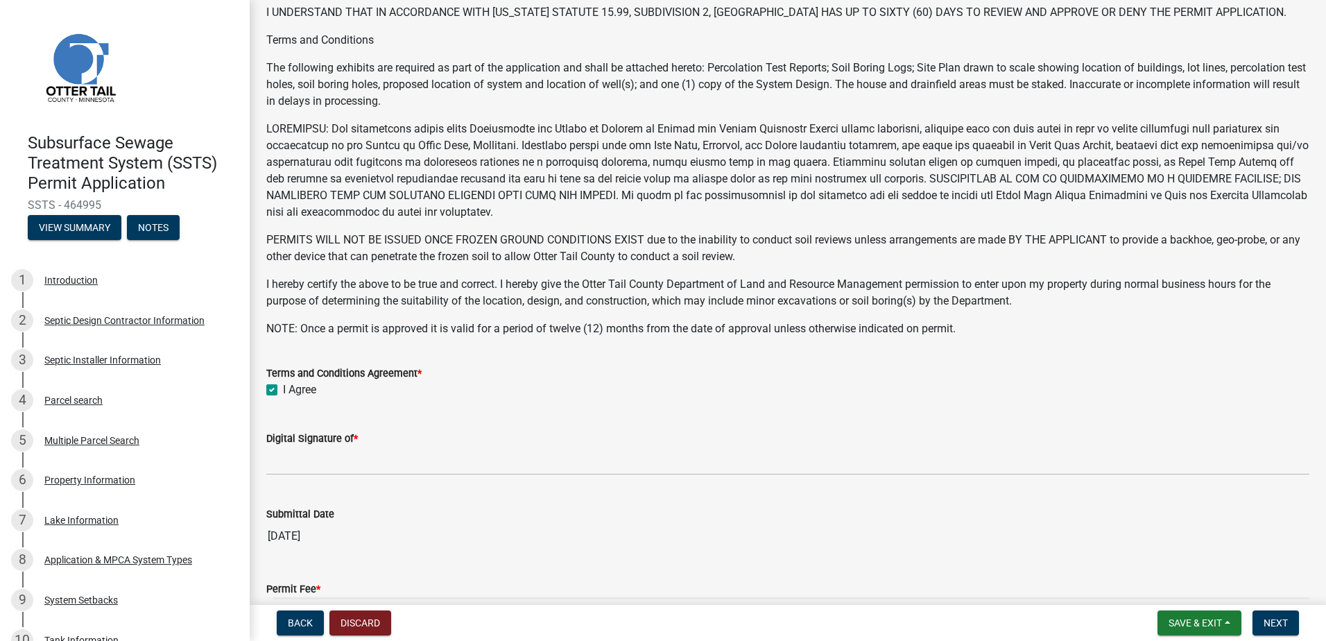
scroll to position [208, 0]
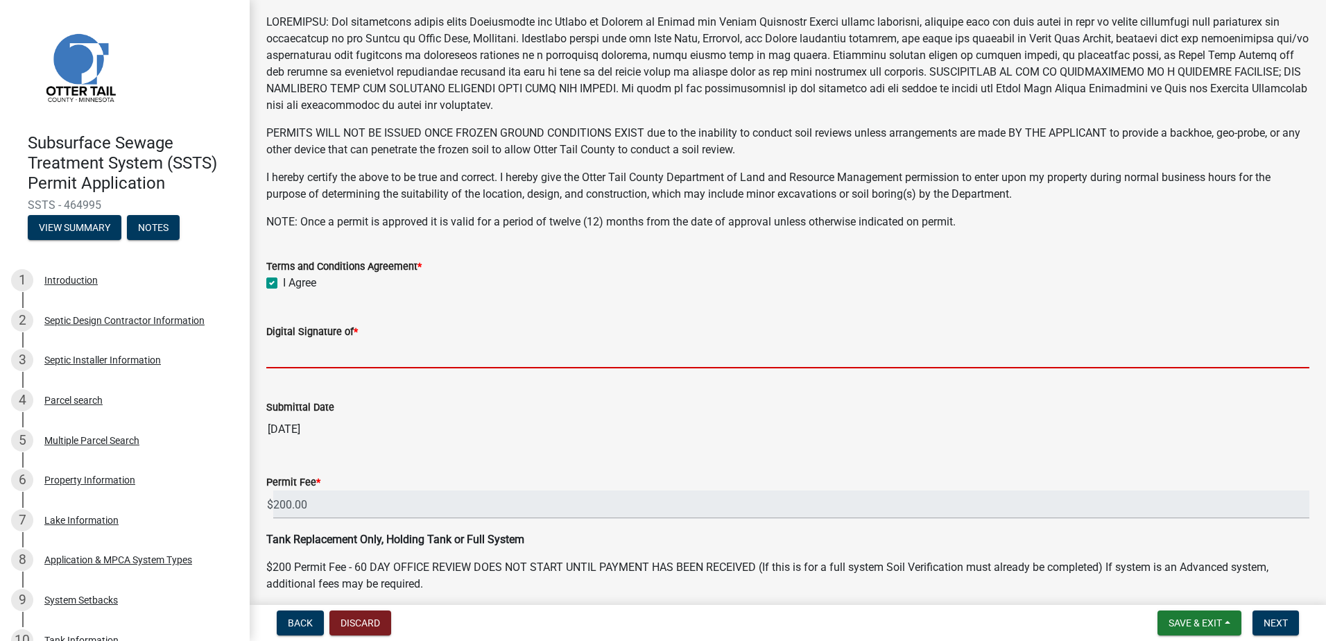
click at [289, 359] on input "Digital Signature of *" at bounding box center [787, 354] width 1043 height 28
type input "[PERSON_NAME]"
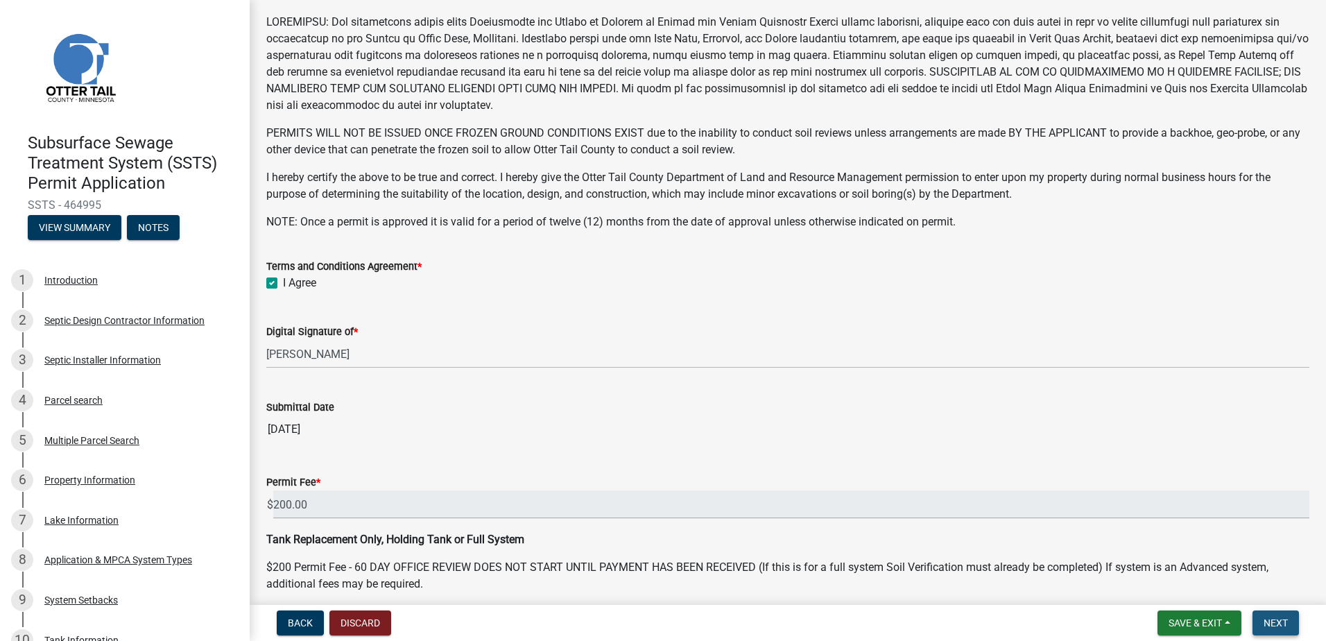
click at [1272, 629] on button "Next" at bounding box center [1276, 622] width 46 height 25
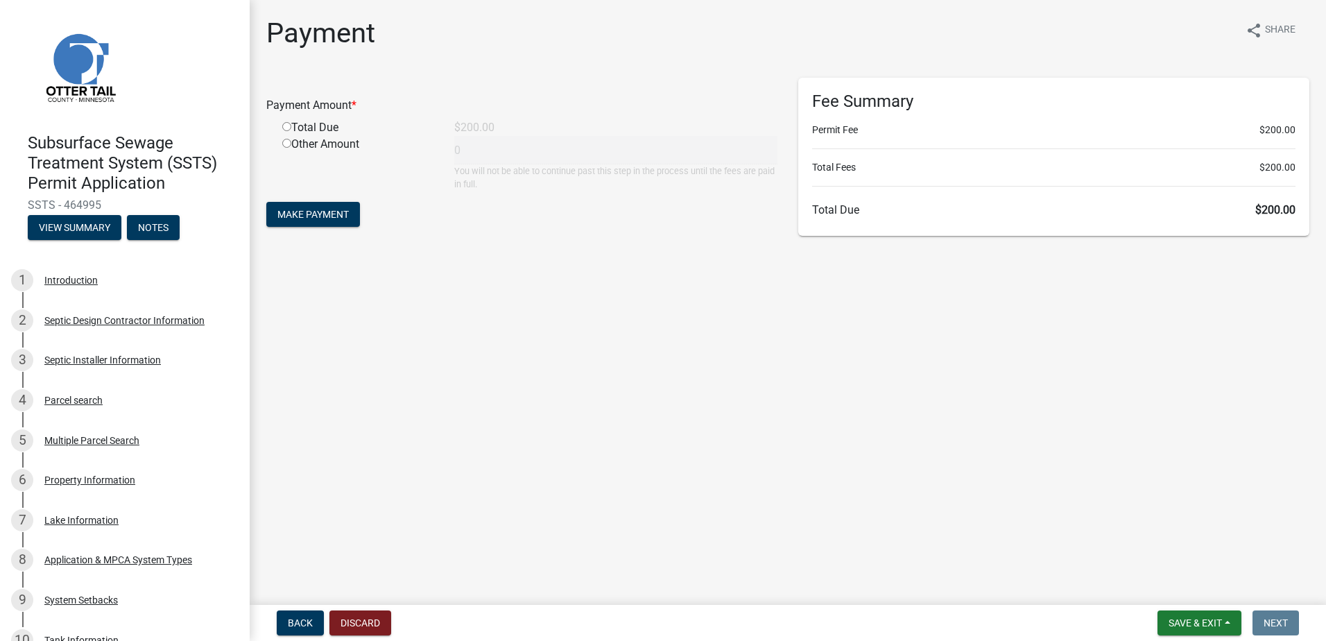
click at [289, 127] on input "radio" at bounding box center [286, 126] width 9 height 9
radio input "true"
type input "200"
click at [301, 215] on span "Make Payment" at bounding box center [312, 214] width 71 height 11
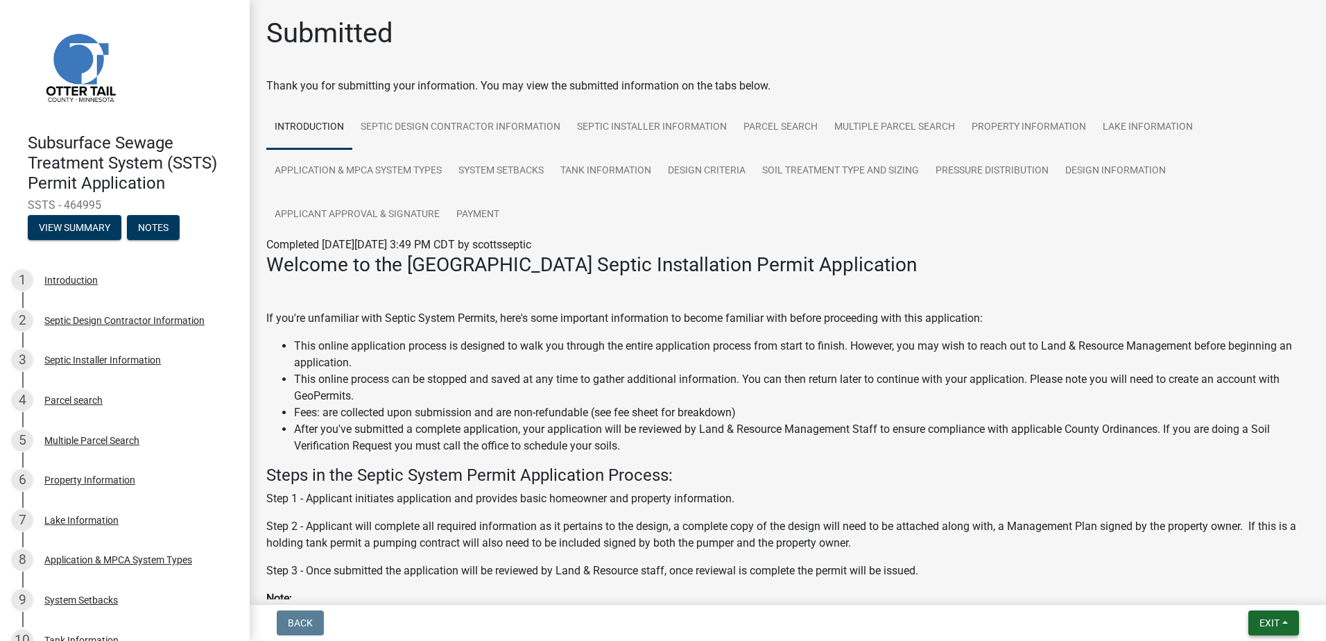
click at [1288, 625] on button "Exit" at bounding box center [1274, 622] width 51 height 25
click at [1256, 590] on button "Save & Exit" at bounding box center [1243, 586] width 111 height 33
